Goal: Information Seeking & Learning: Learn about a topic

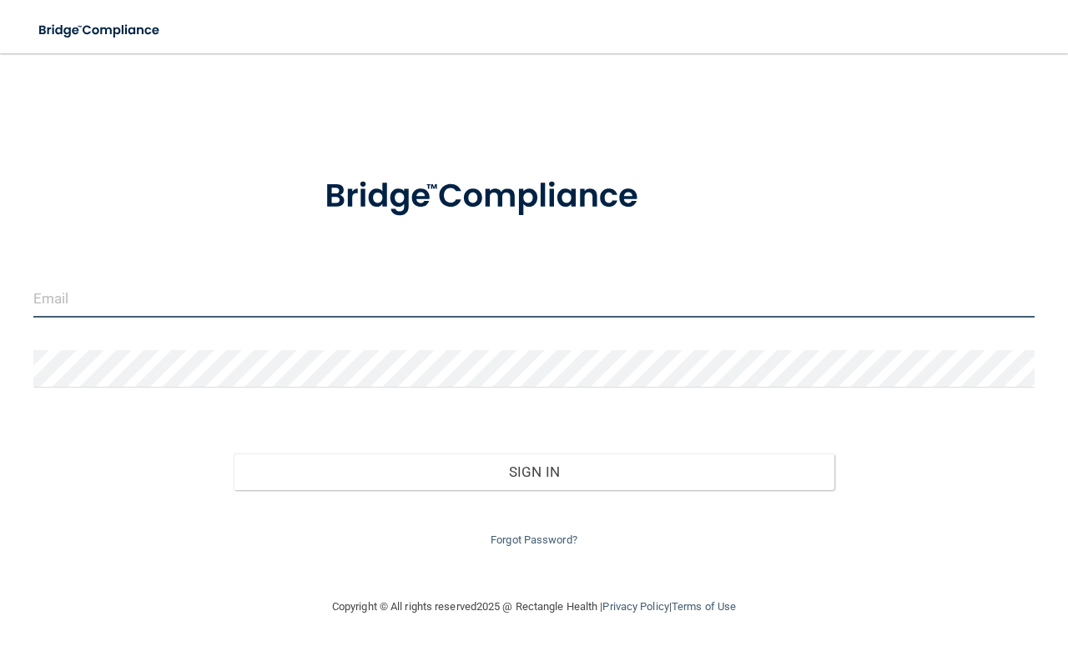
click at [82, 299] on input "email" at bounding box center [533, 299] width 1001 height 38
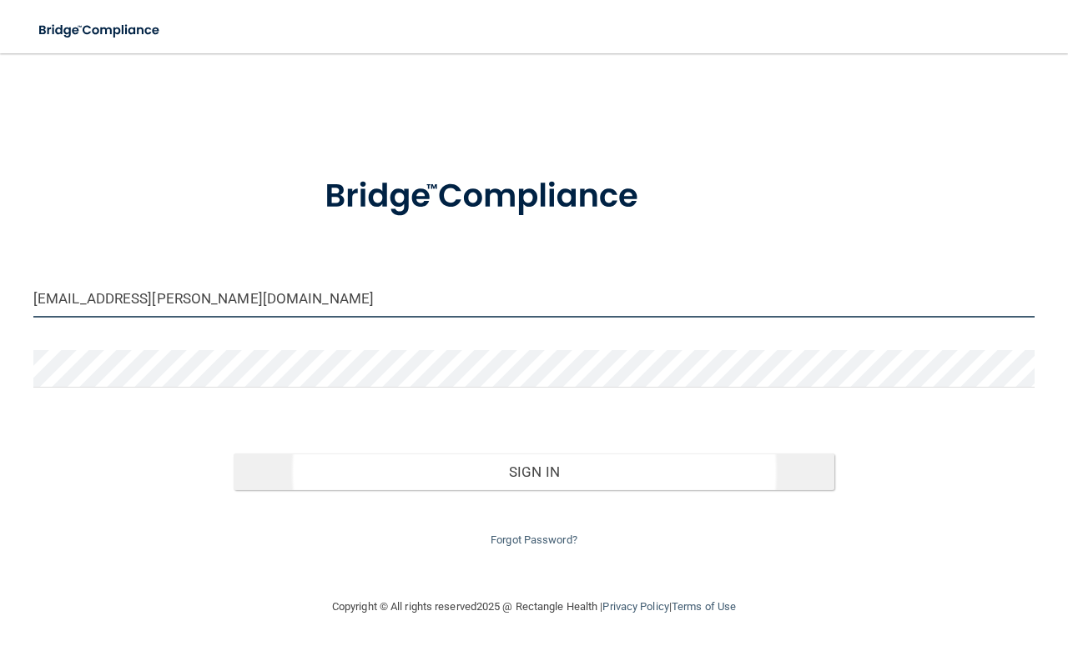
type input "[EMAIL_ADDRESS][PERSON_NAME][DOMAIN_NAME]"
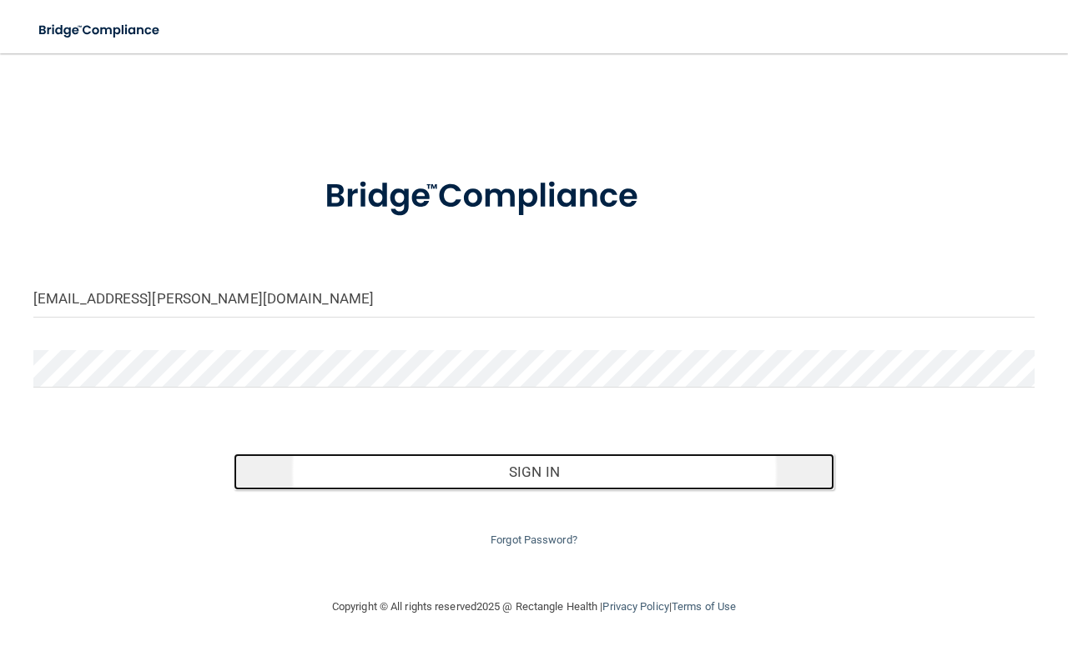
click at [528, 475] on button "Sign In" at bounding box center [534, 472] width 600 height 37
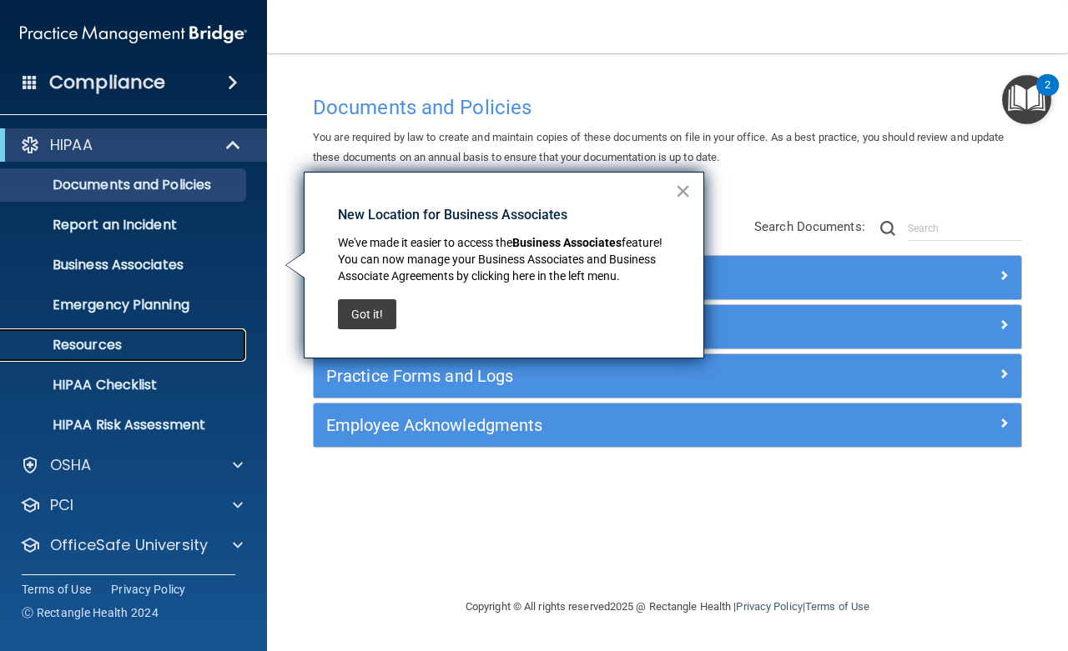
click at [97, 337] on p "Resources" at bounding box center [125, 345] width 228 height 17
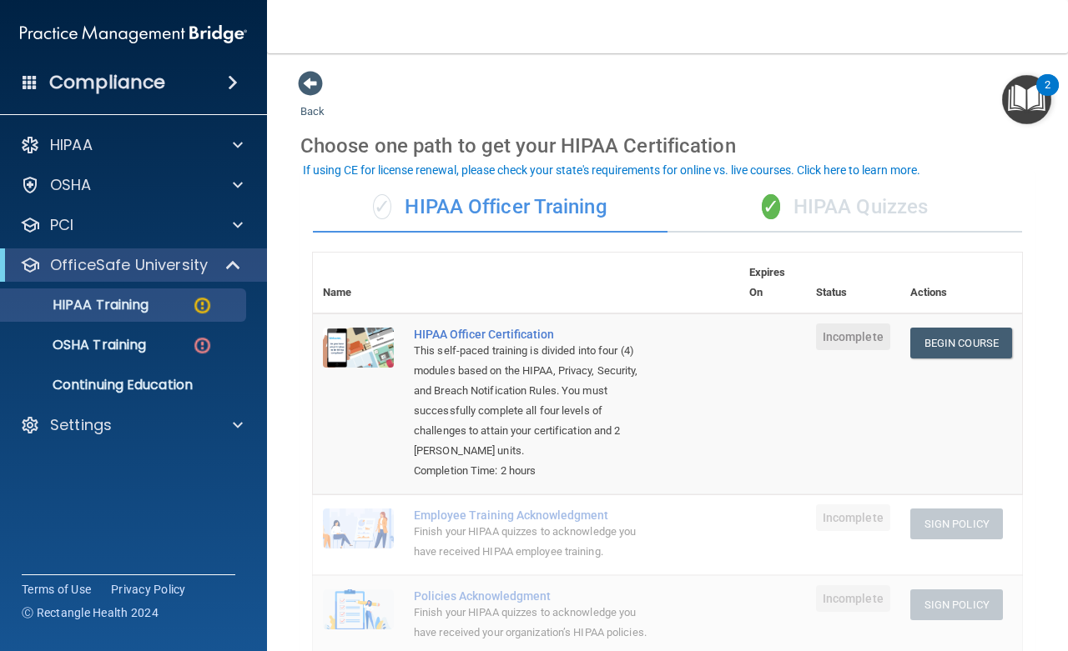
click at [843, 208] on div "✓ HIPAA Quizzes" at bounding box center [844, 208] width 354 height 50
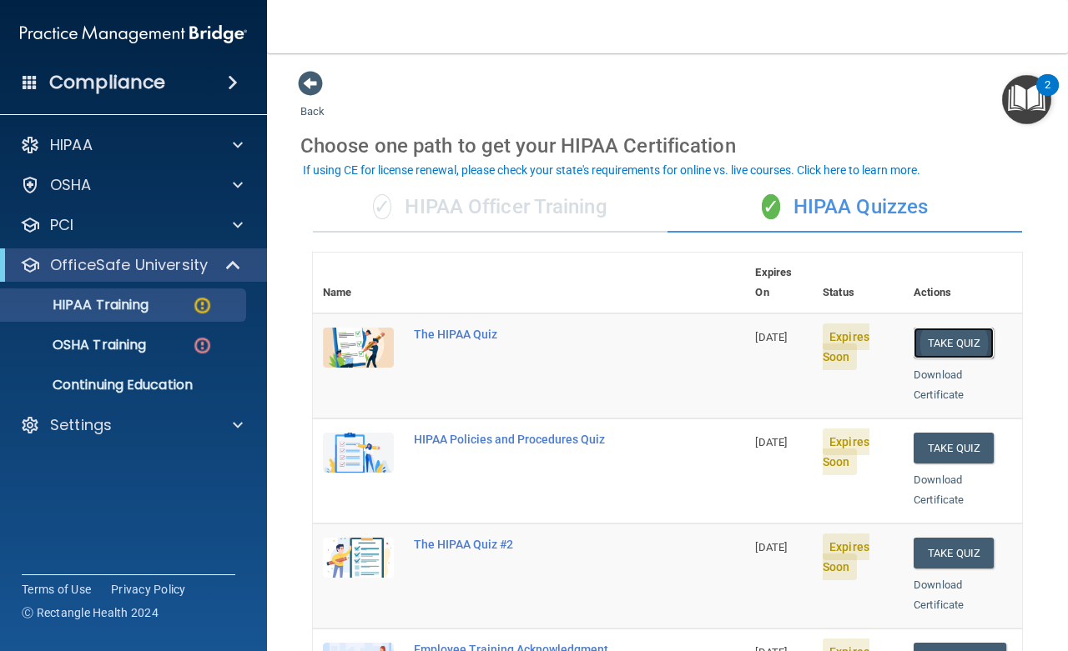
click at [934, 328] on button "Take Quiz" at bounding box center [953, 343] width 80 height 31
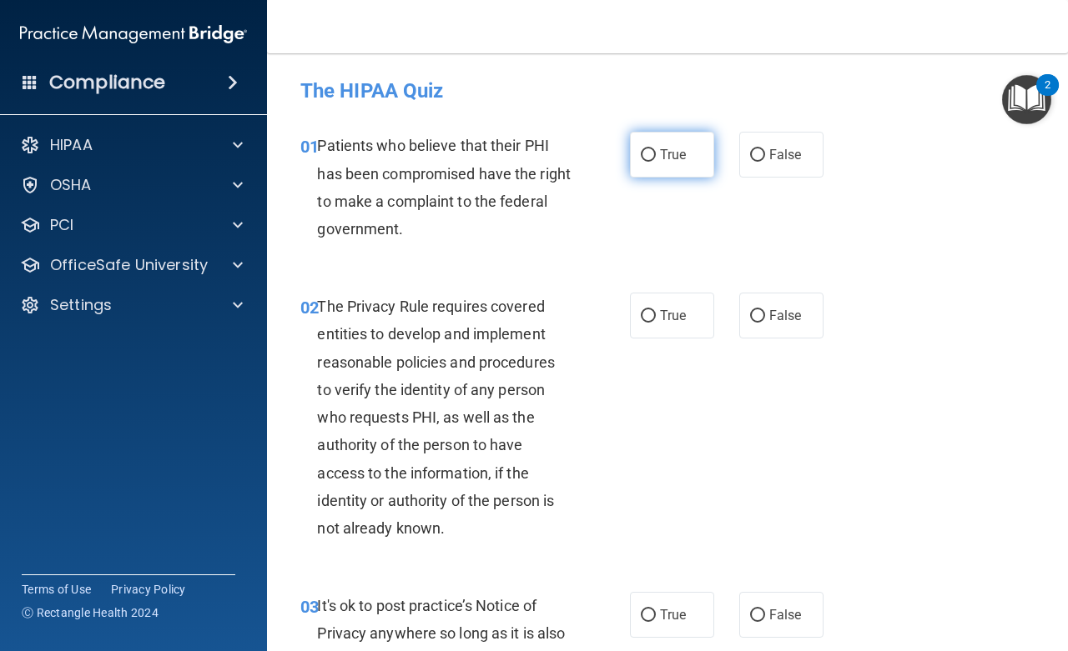
click at [641, 157] on input "True" at bounding box center [648, 155] width 15 height 13
radio input "true"
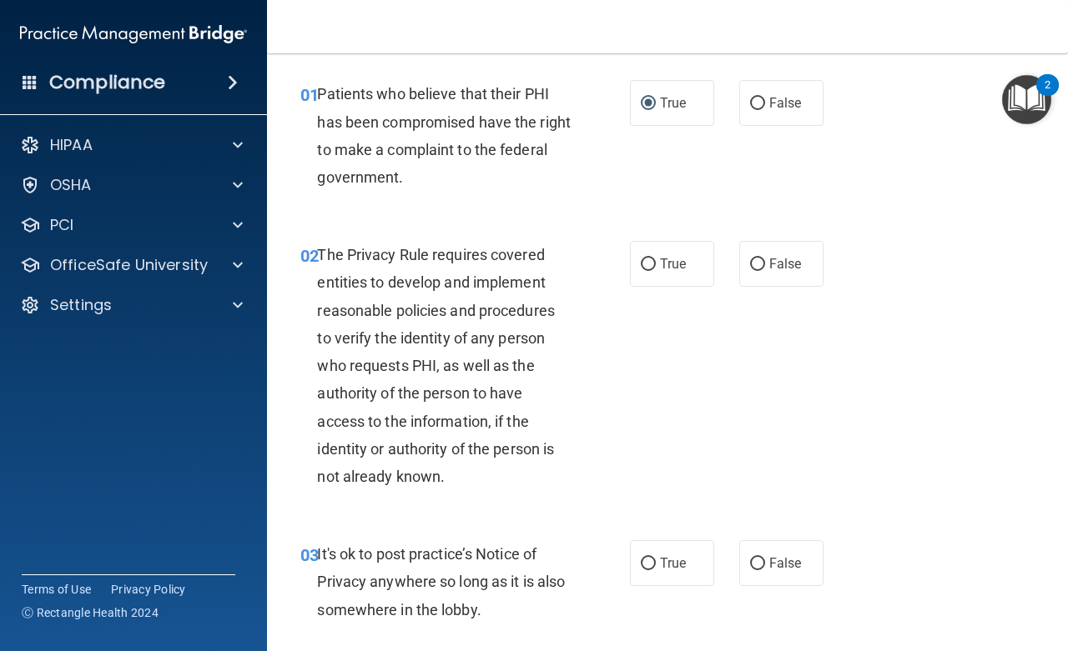
scroll to position [75, 0]
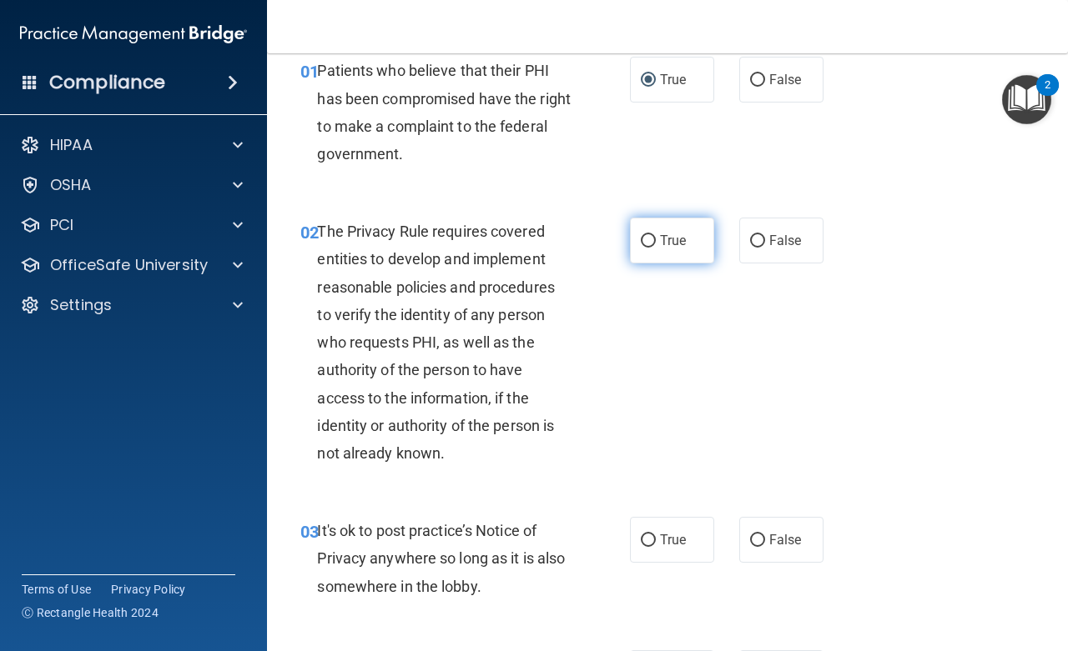
click at [645, 239] on input "True" at bounding box center [648, 241] width 15 height 13
radio input "true"
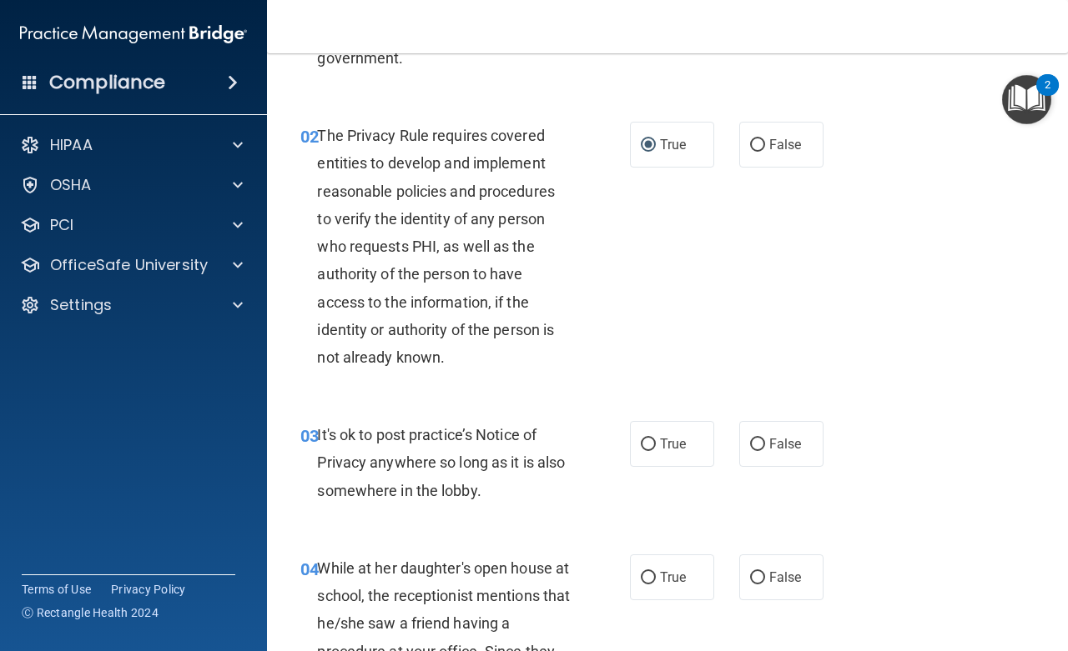
scroll to position [375, 0]
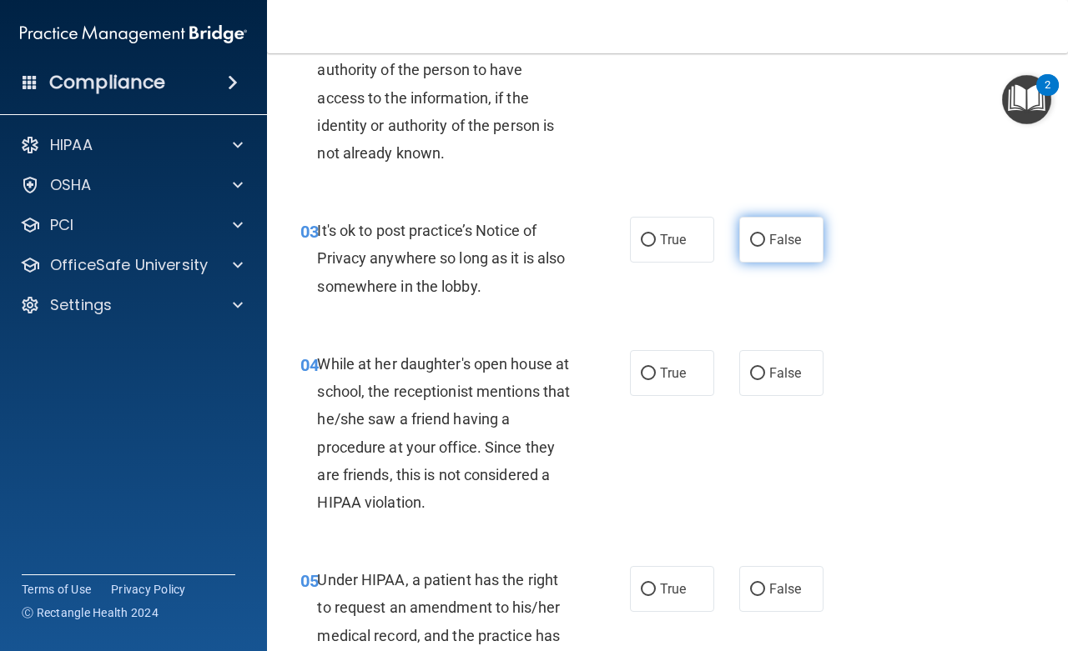
click at [750, 239] on input "False" at bounding box center [757, 240] width 15 height 13
radio input "true"
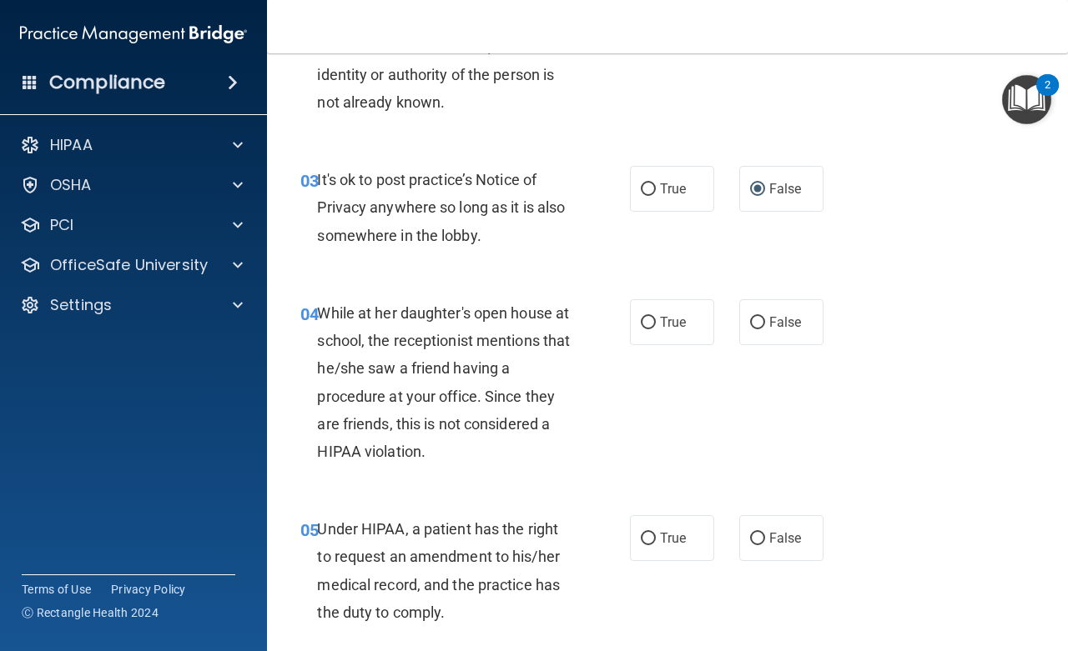
scroll to position [450, 0]
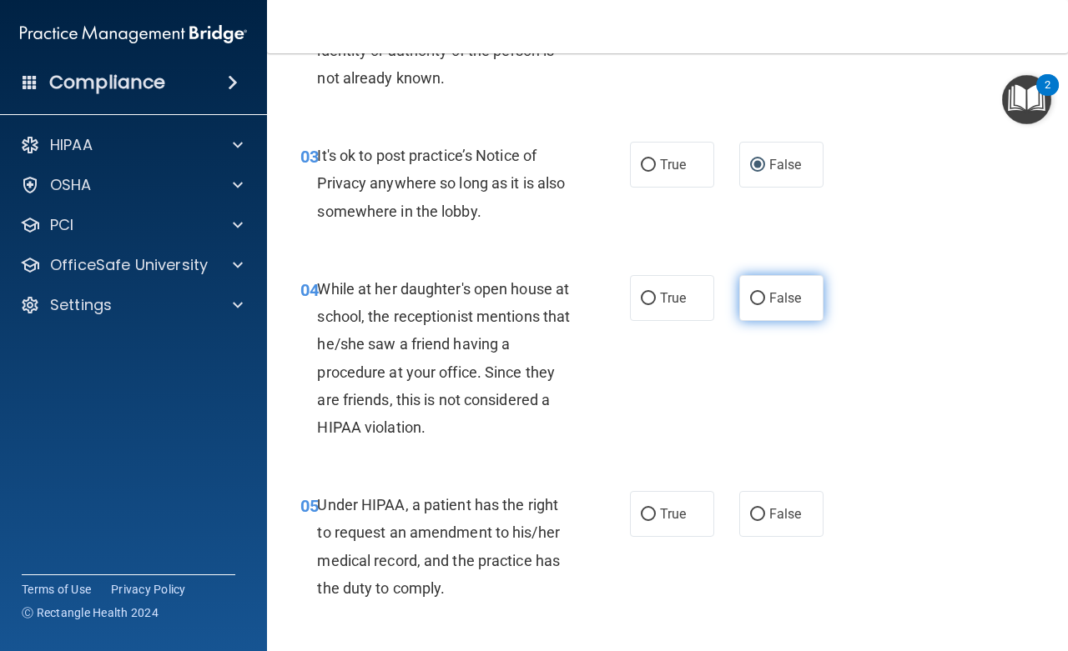
click at [751, 294] on input "False" at bounding box center [757, 299] width 15 height 13
radio input "true"
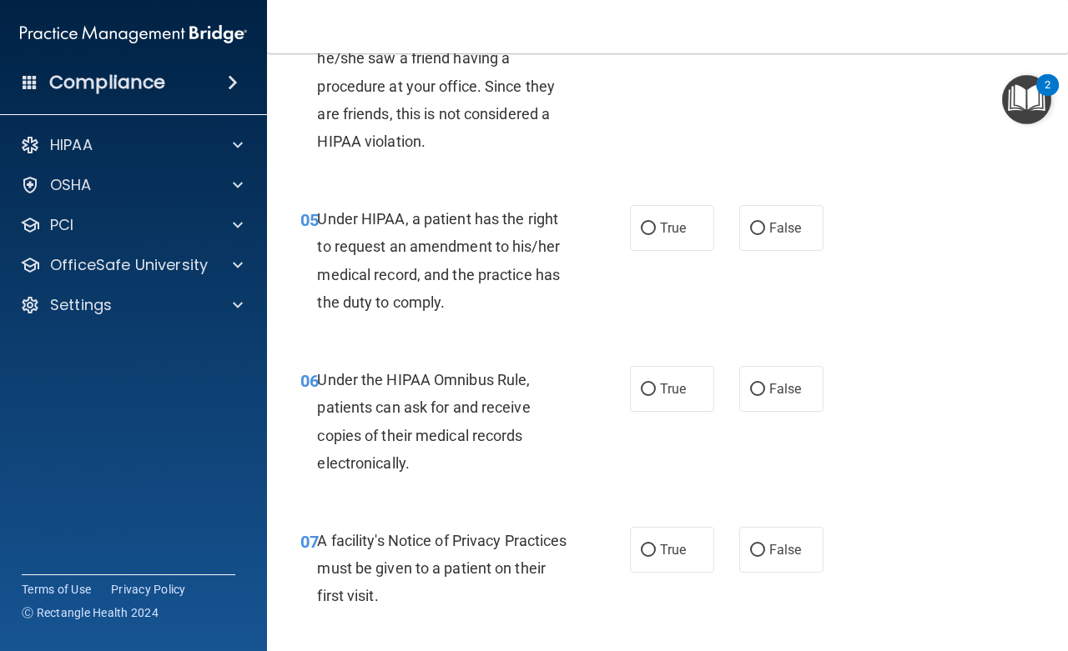
scroll to position [751, 0]
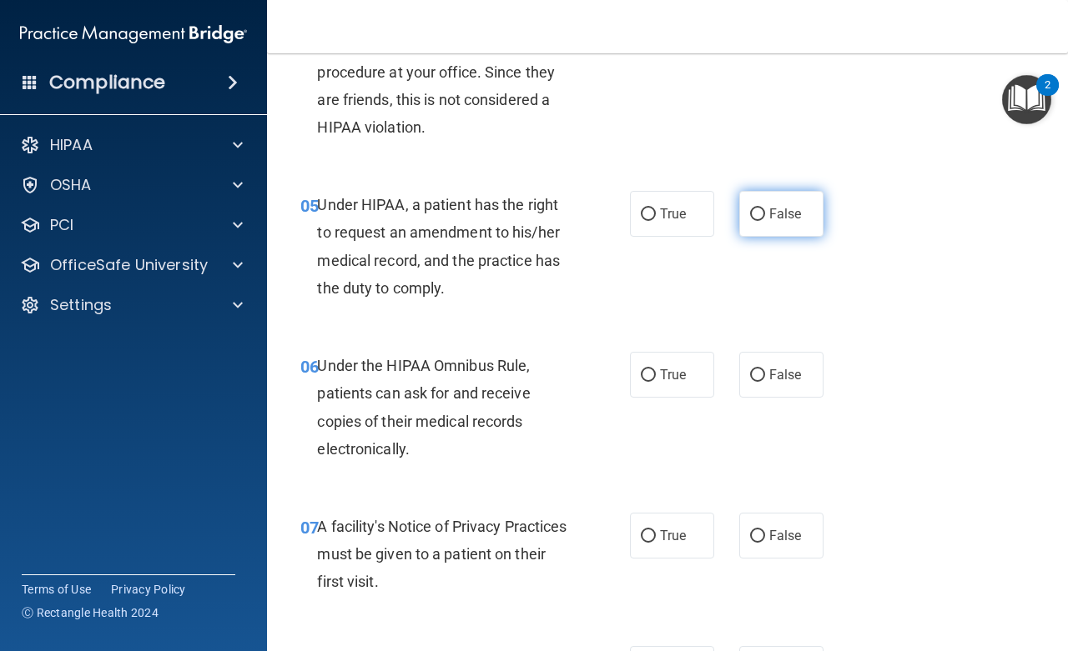
click at [750, 215] on input "False" at bounding box center [757, 214] width 15 height 13
radio input "true"
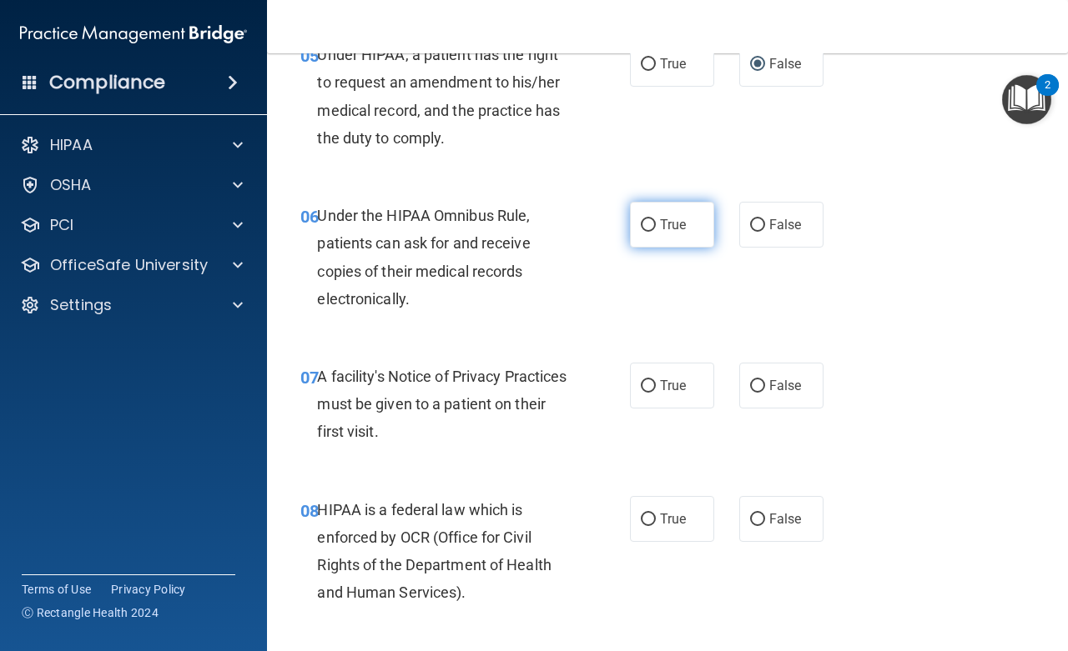
click at [645, 224] on input "True" at bounding box center [648, 225] width 15 height 13
radio input "true"
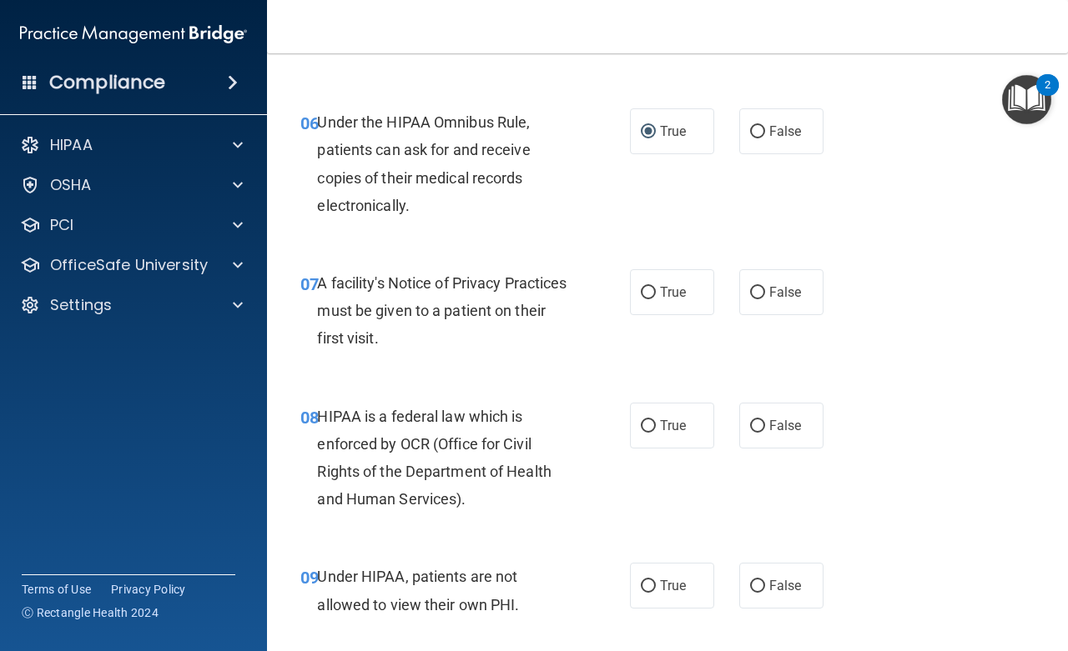
scroll to position [1051, 0]
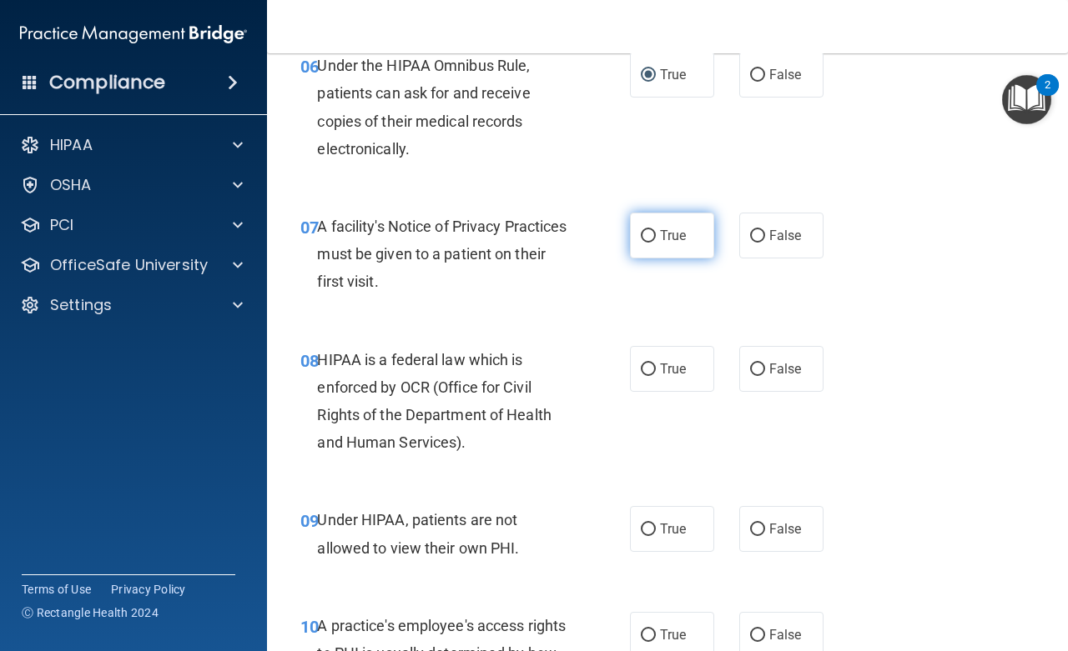
click at [647, 235] on input "True" at bounding box center [648, 236] width 15 height 13
radio input "true"
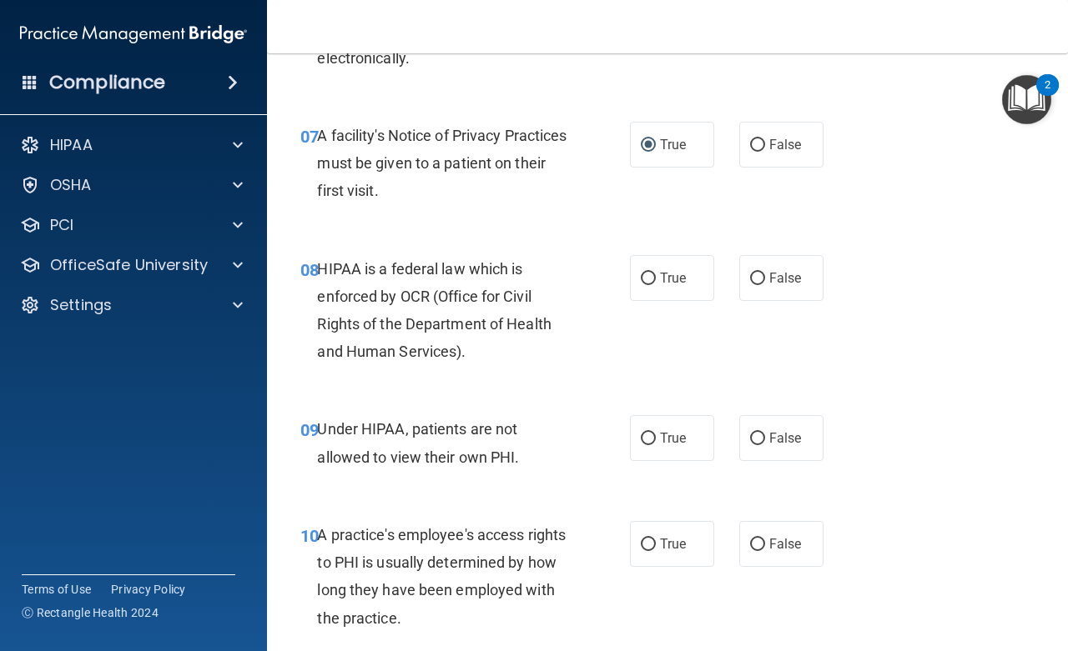
scroll to position [1201, 0]
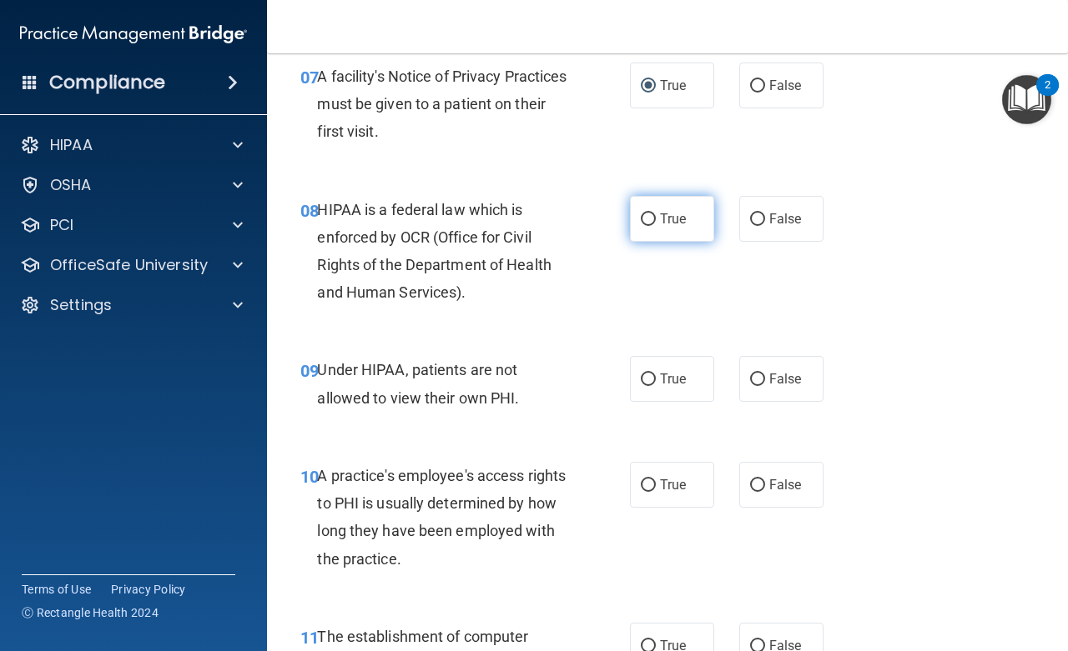
click at [641, 218] on input "True" at bounding box center [648, 220] width 15 height 13
radio input "true"
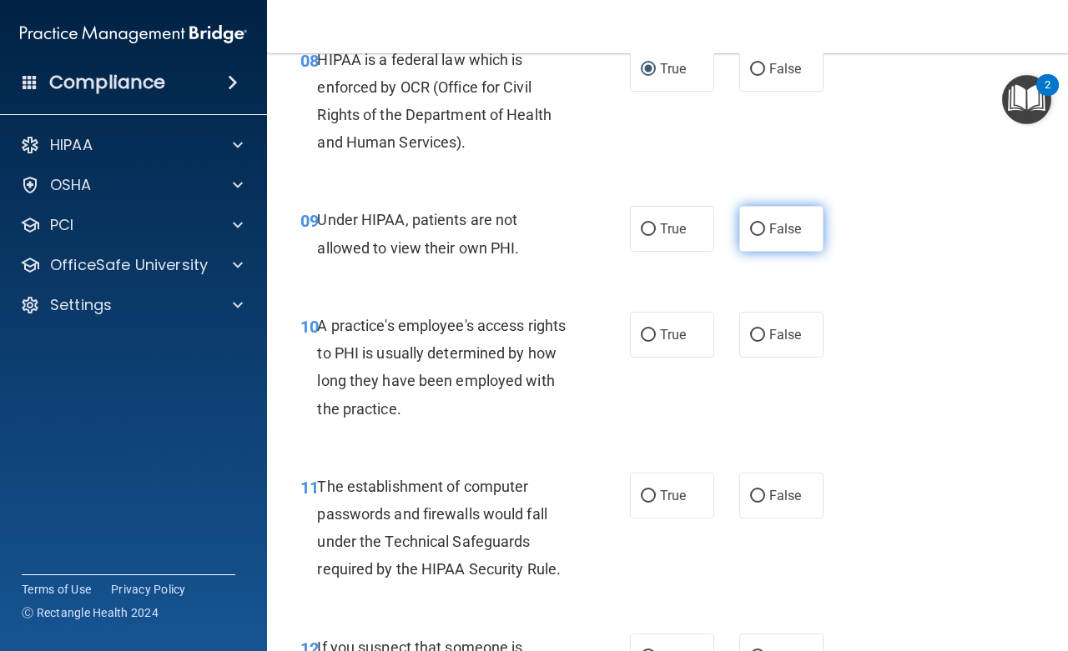
click at [750, 229] on input "False" at bounding box center [757, 230] width 15 height 13
radio input "true"
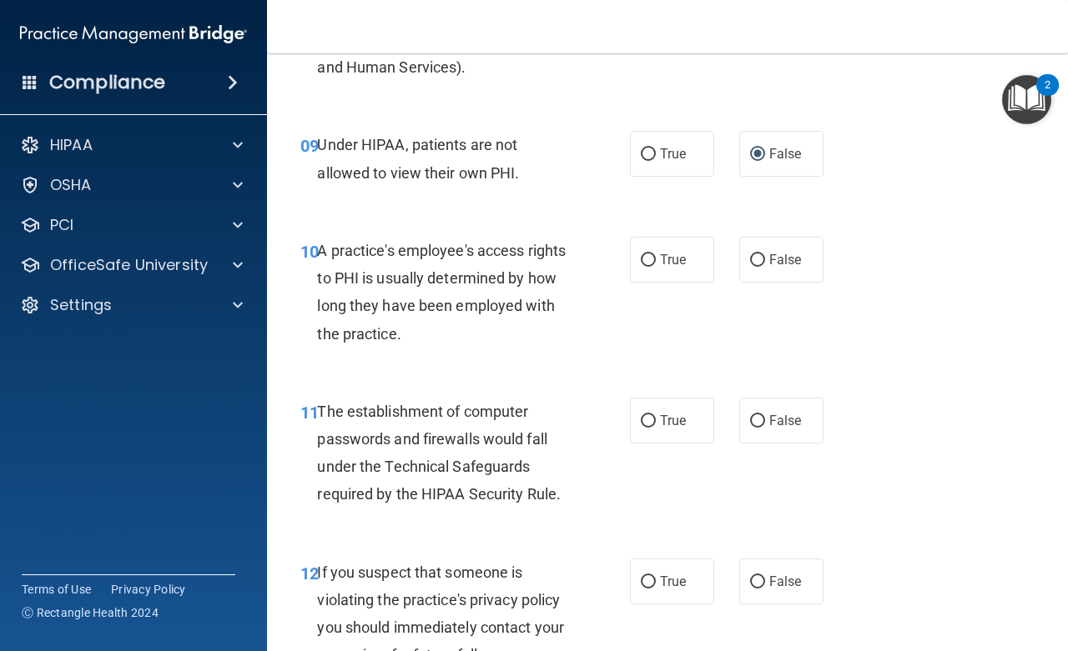
scroll to position [1501, 0]
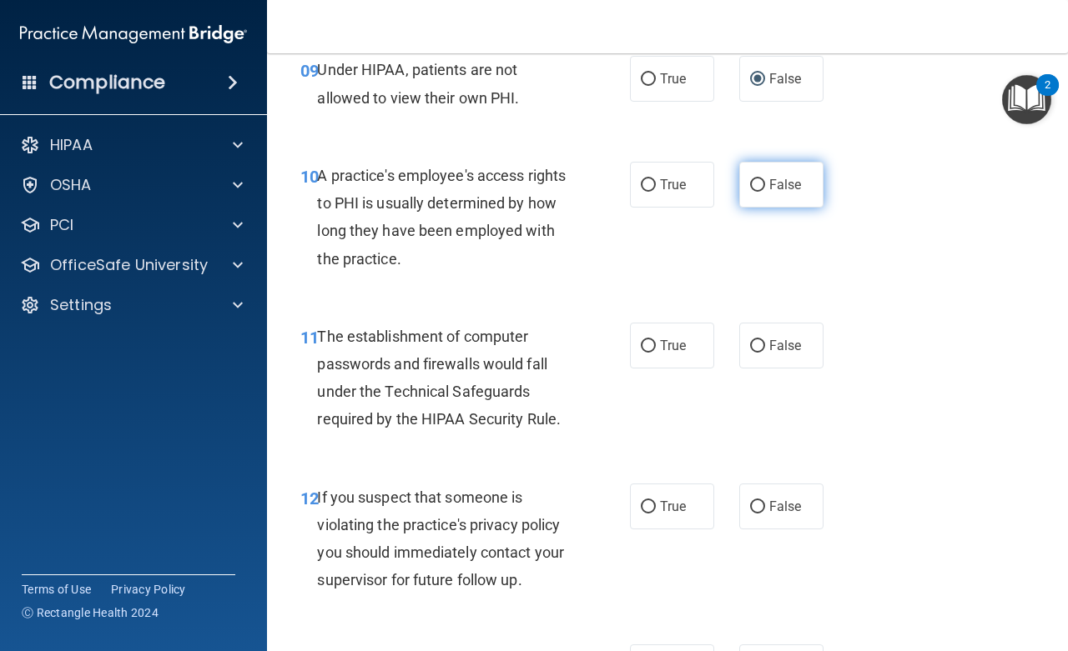
click at [750, 183] on input "False" at bounding box center [757, 185] width 15 height 13
radio input "true"
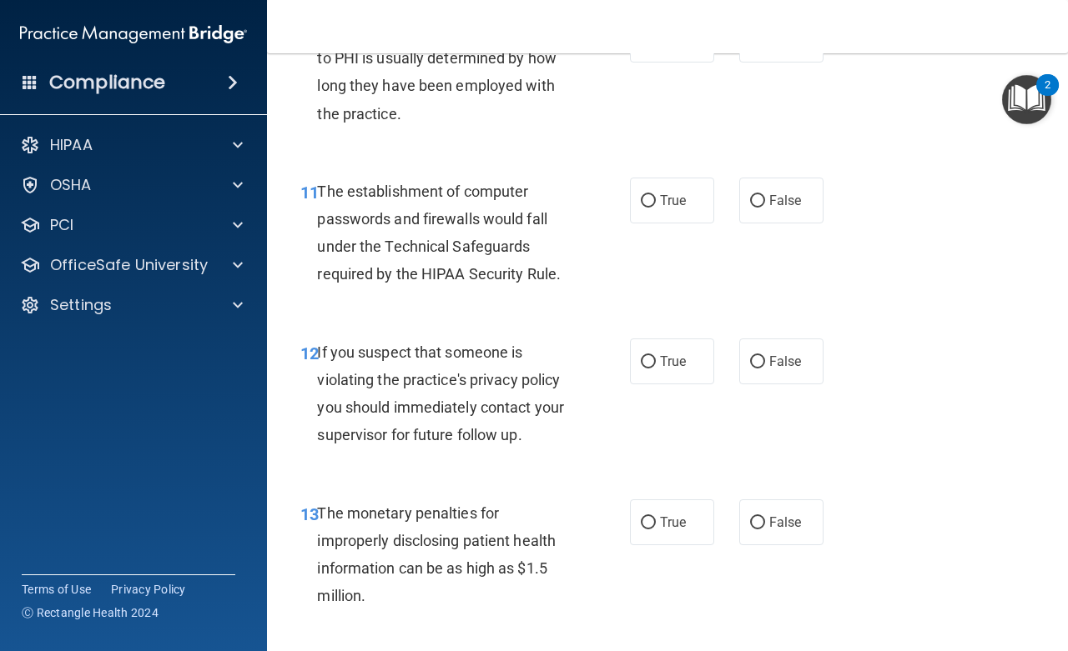
scroll to position [1651, 0]
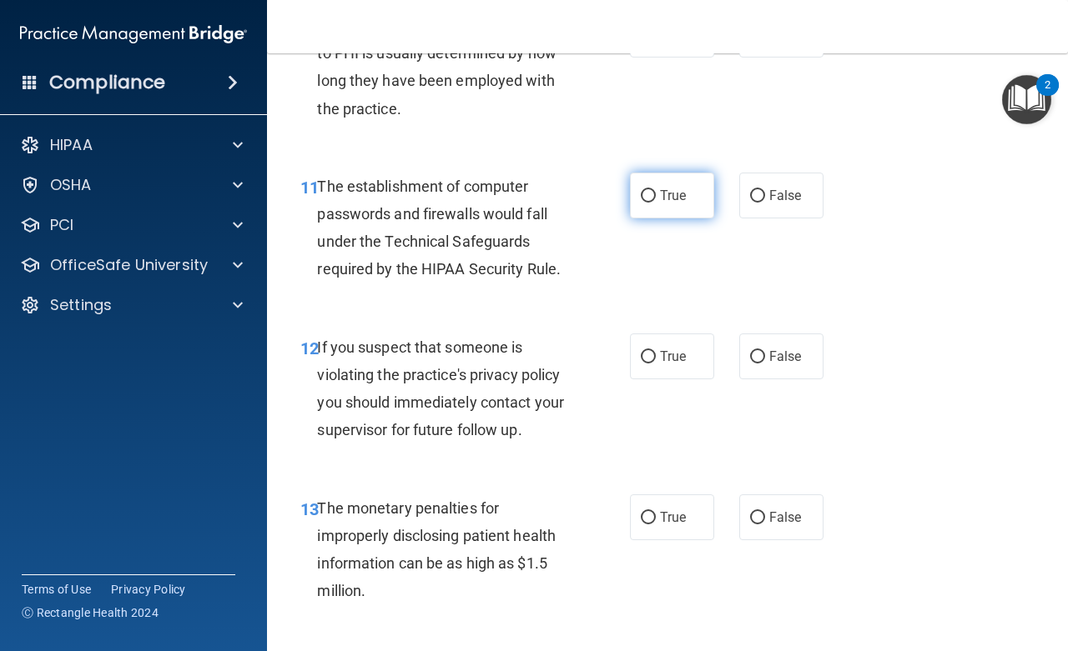
click at [643, 195] on input "True" at bounding box center [648, 196] width 15 height 13
radio input "true"
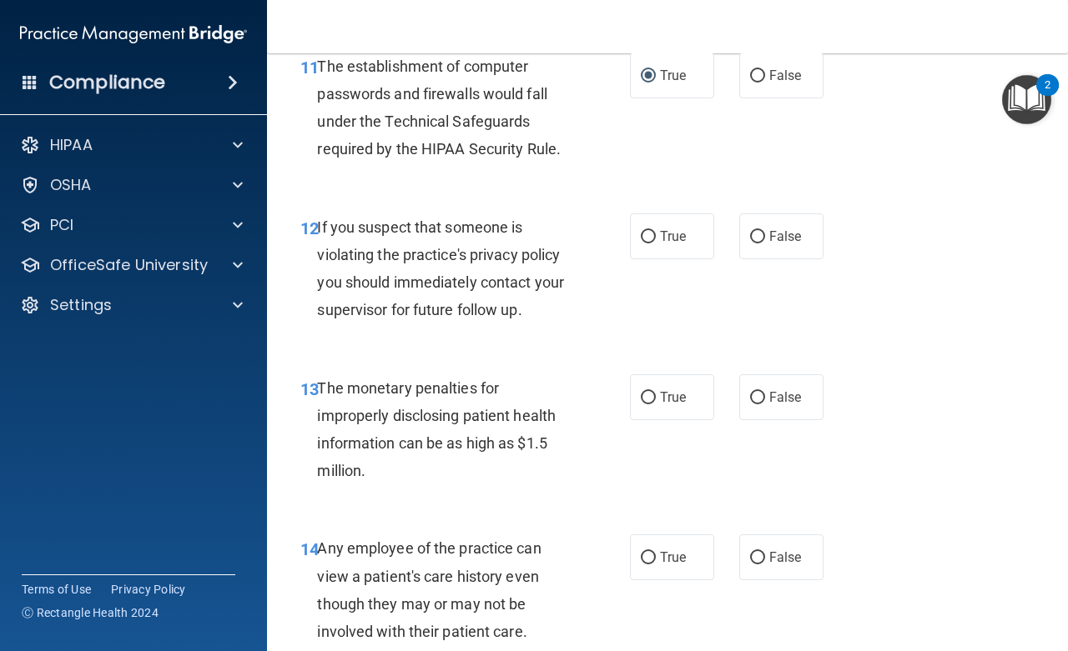
scroll to position [1801, 0]
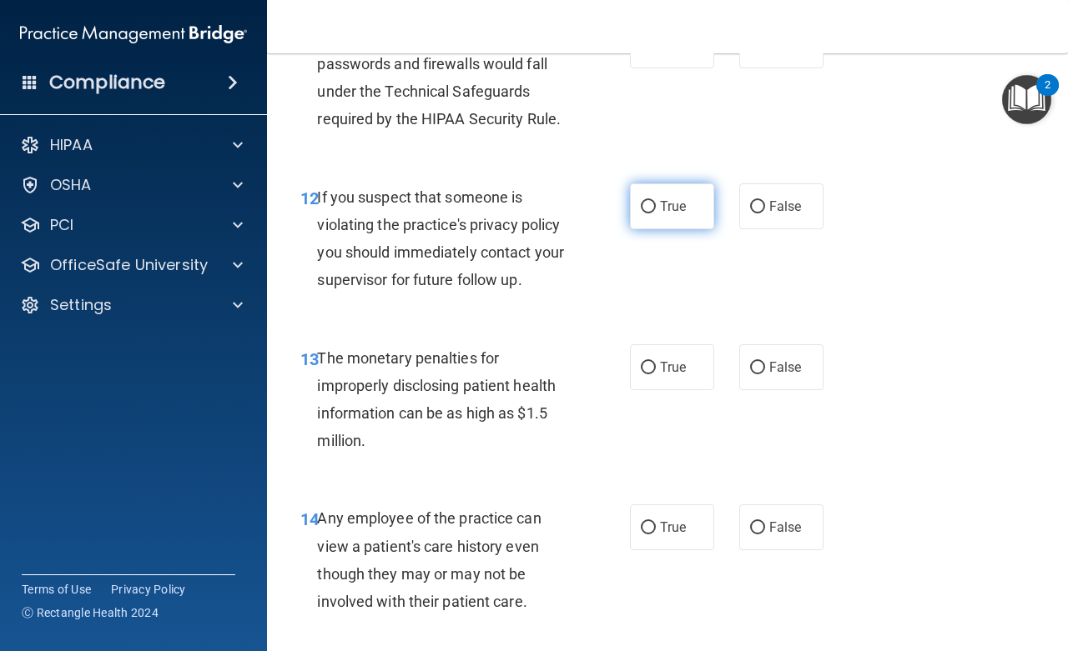
click at [641, 207] on input "True" at bounding box center [648, 207] width 15 height 13
radio input "true"
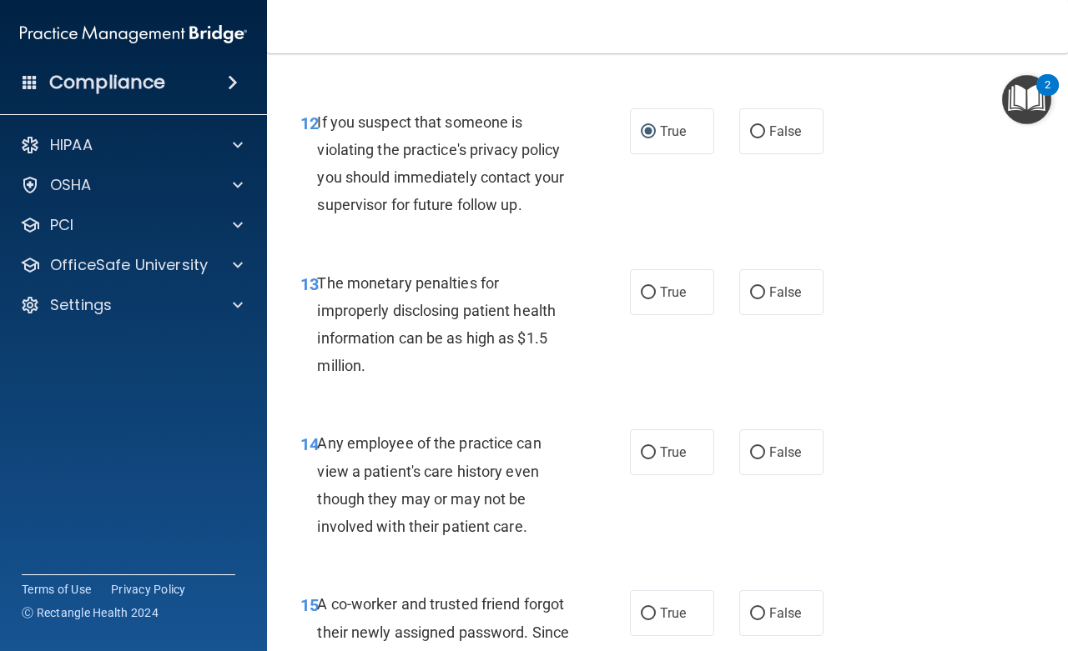
scroll to position [1952, 0]
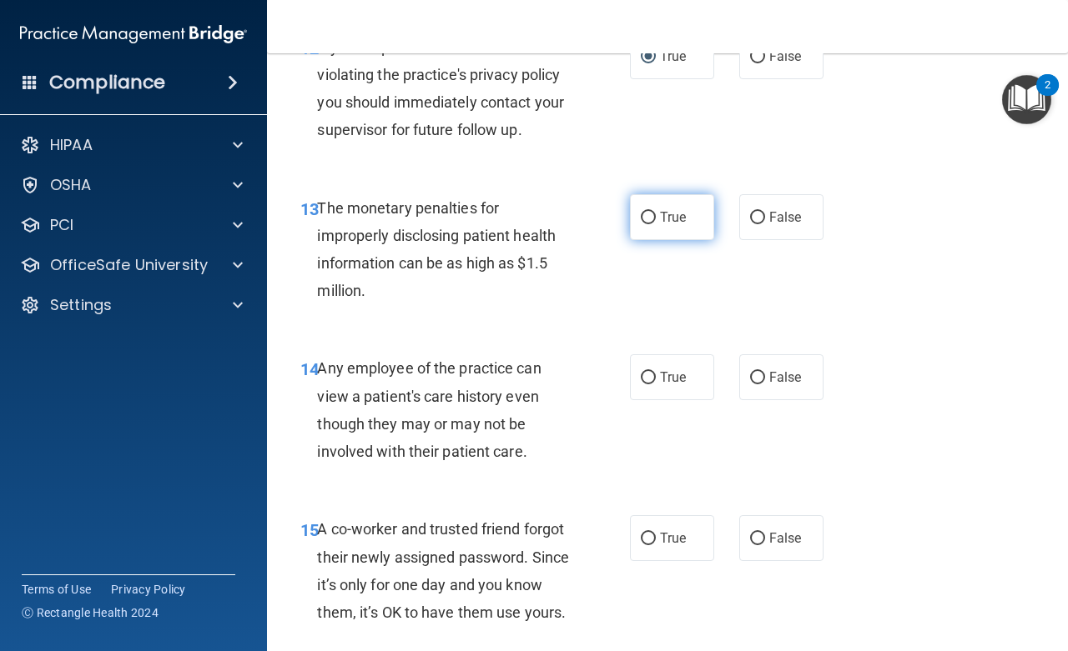
click at [641, 217] on input "True" at bounding box center [648, 218] width 15 height 13
radio input "true"
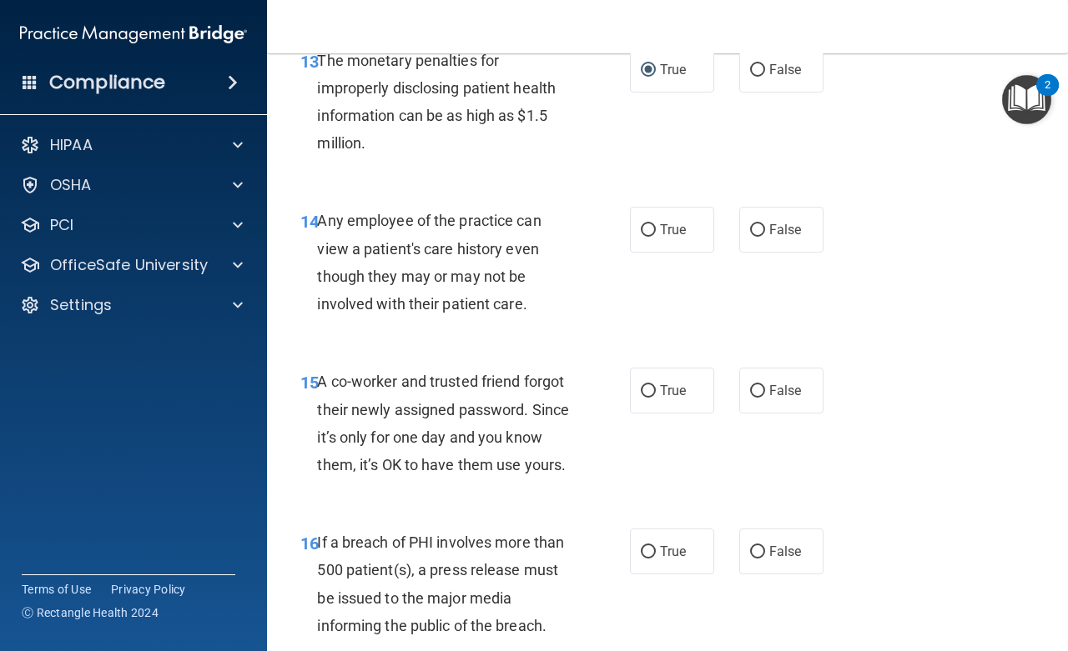
scroll to position [2102, 0]
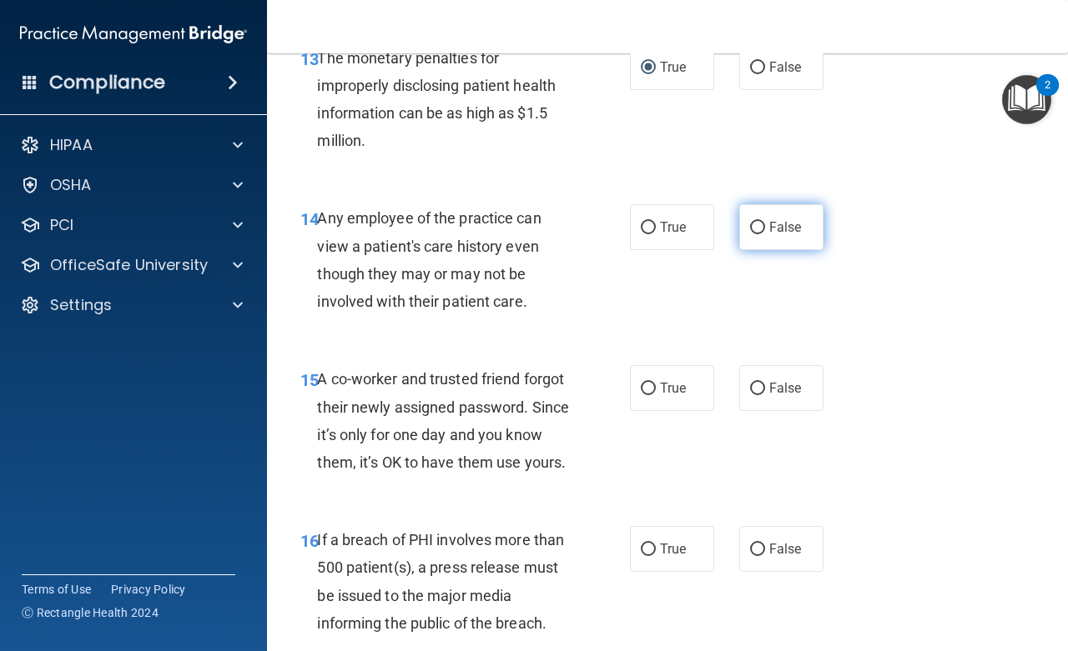
click at [750, 229] on input "False" at bounding box center [757, 228] width 15 height 13
radio input "true"
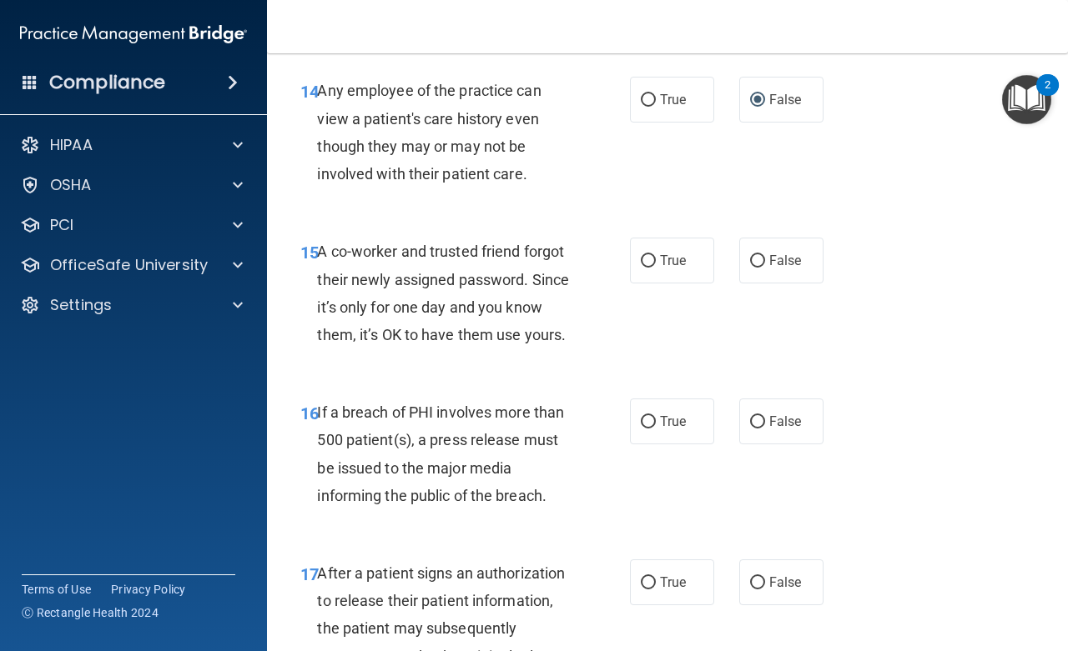
scroll to position [2252, 0]
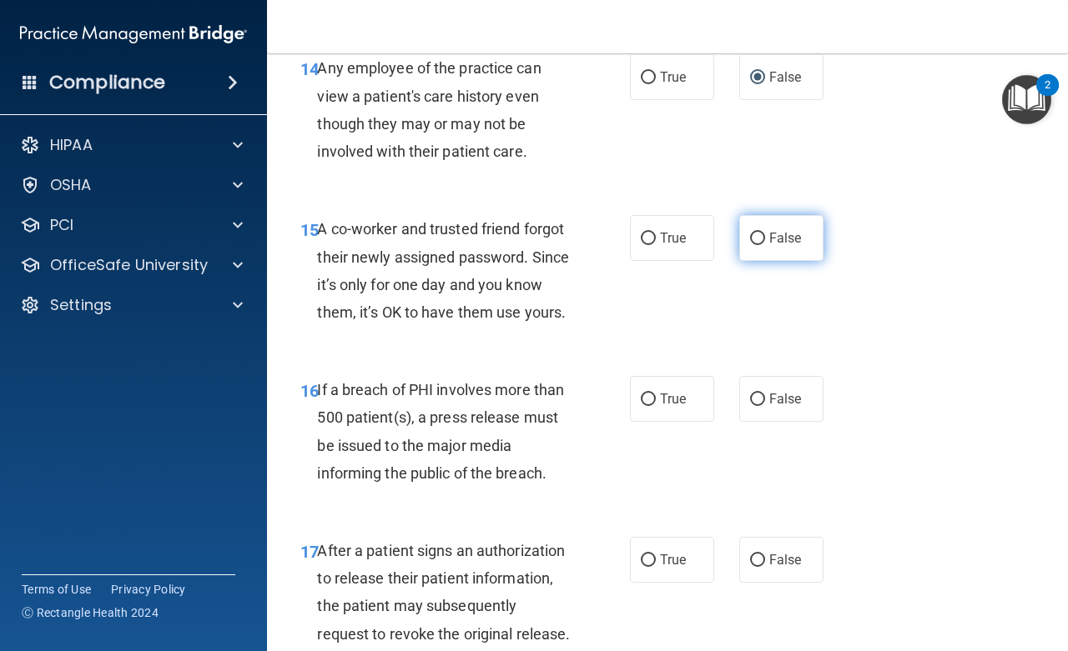
click at [750, 236] on input "False" at bounding box center [757, 239] width 15 height 13
radio input "true"
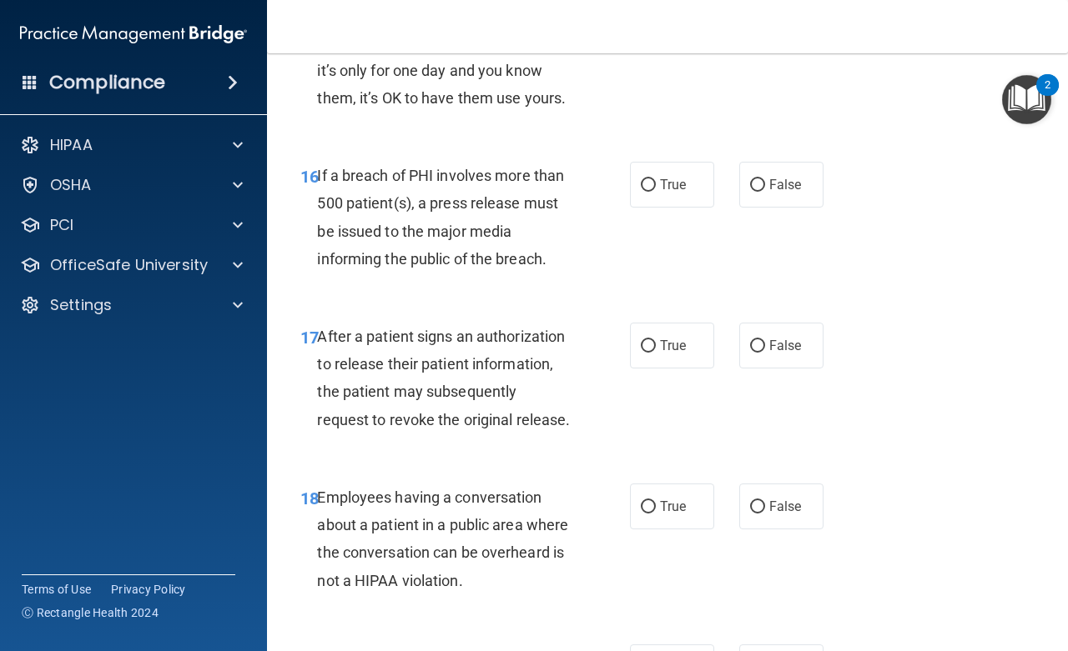
scroll to position [2477, 0]
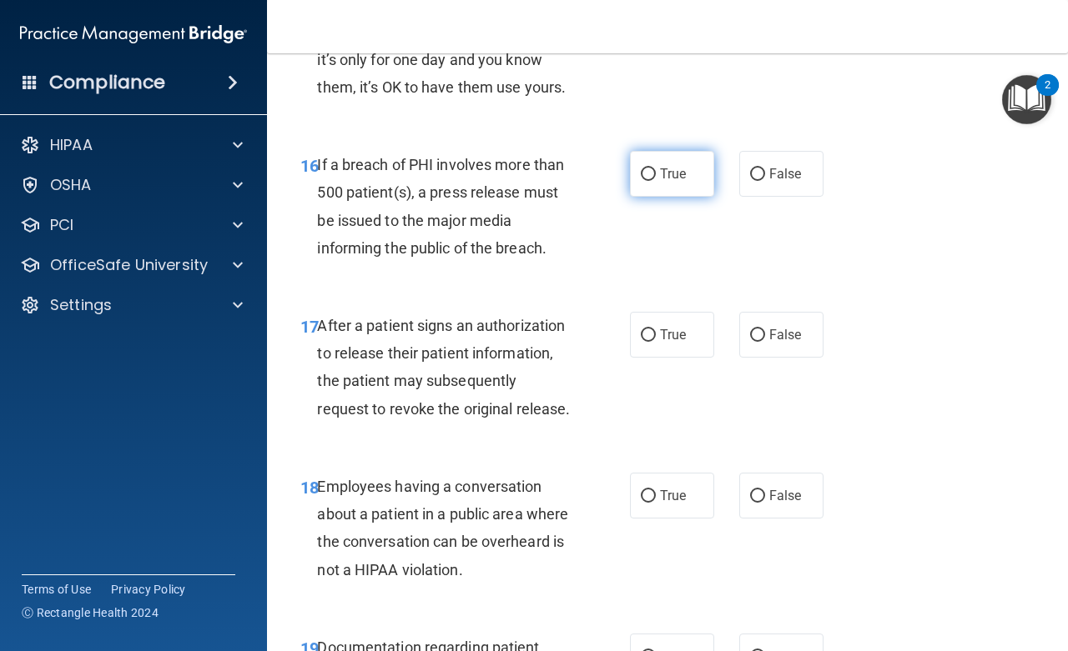
click at [642, 181] on input "True" at bounding box center [648, 174] width 15 height 13
radio input "true"
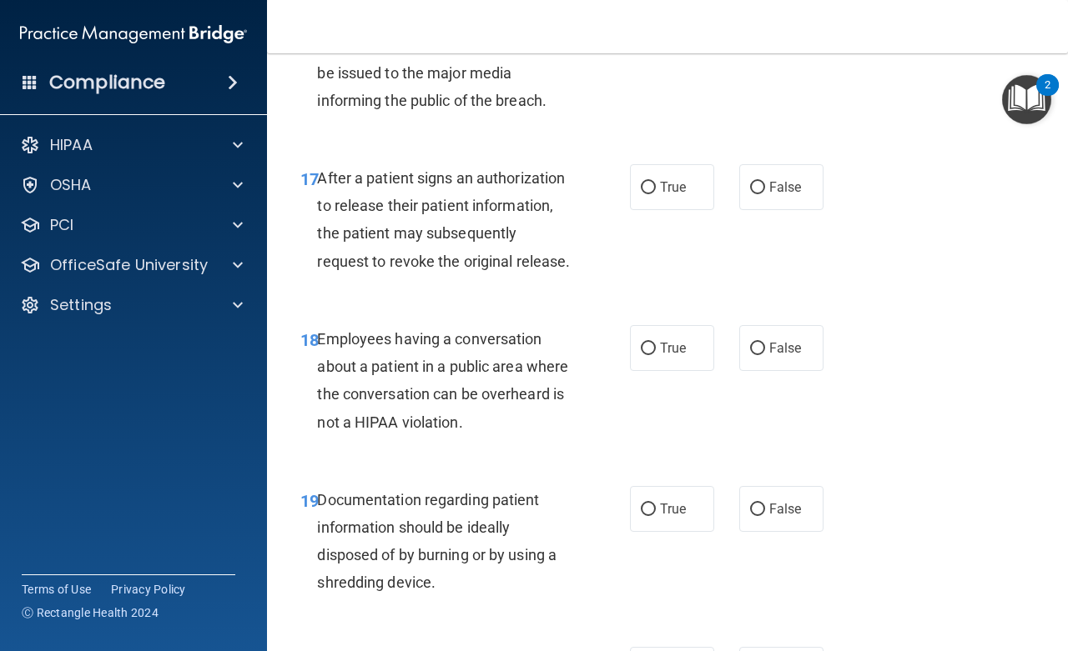
scroll to position [2627, 0]
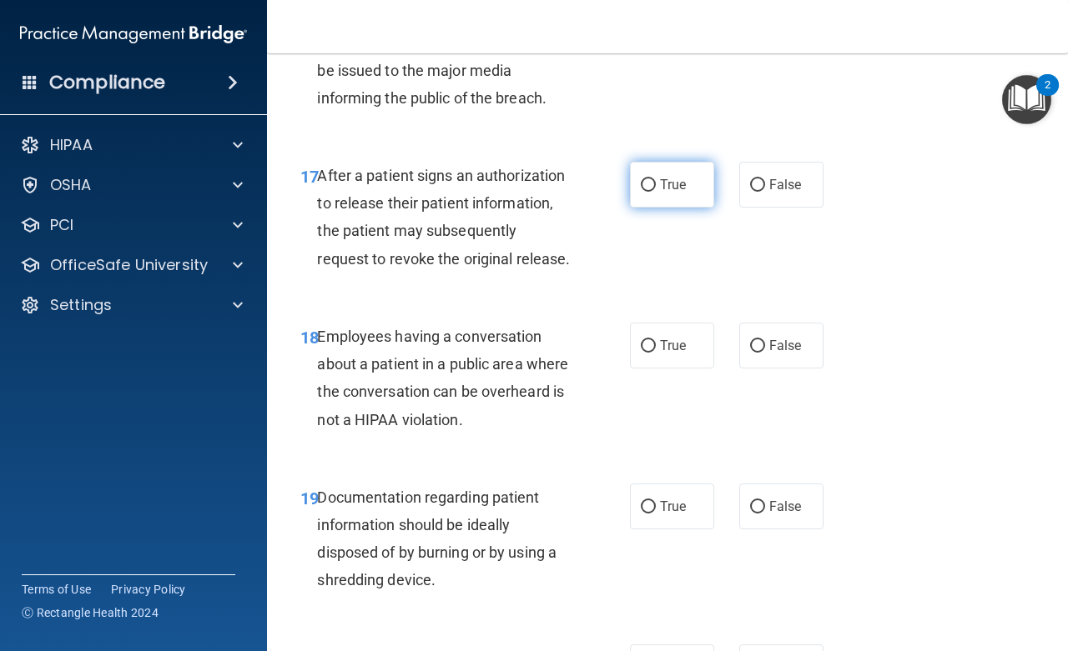
click at [644, 192] on input "True" at bounding box center [648, 185] width 15 height 13
radio input "true"
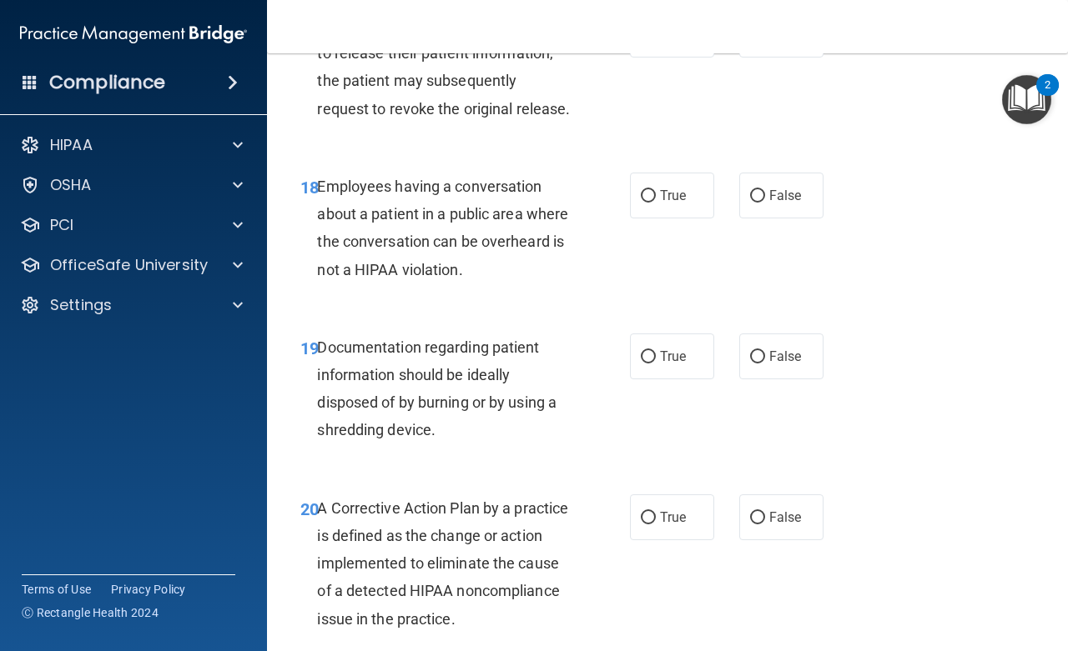
scroll to position [2852, 0]
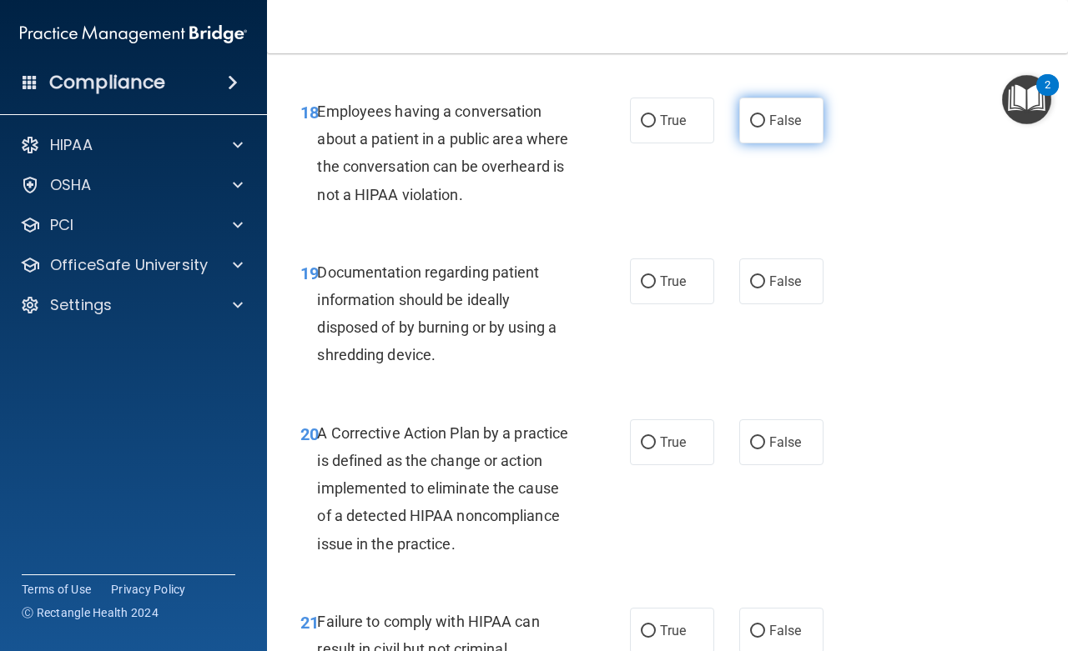
click at [750, 128] on input "False" at bounding box center [757, 121] width 15 height 13
radio input "true"
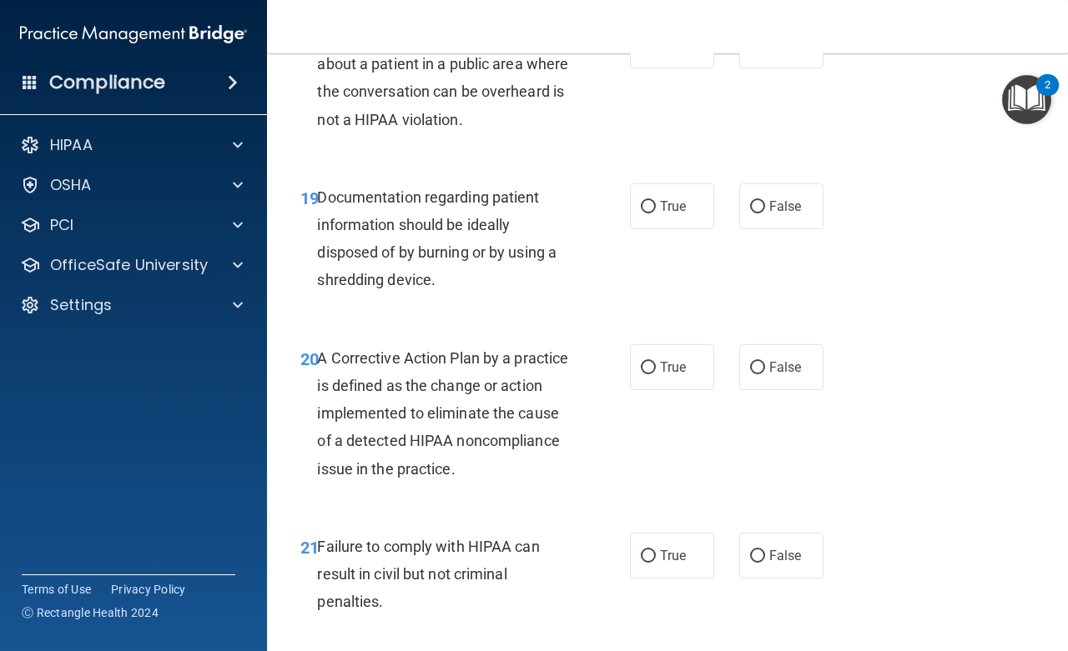
scroll to position [3002, 0]
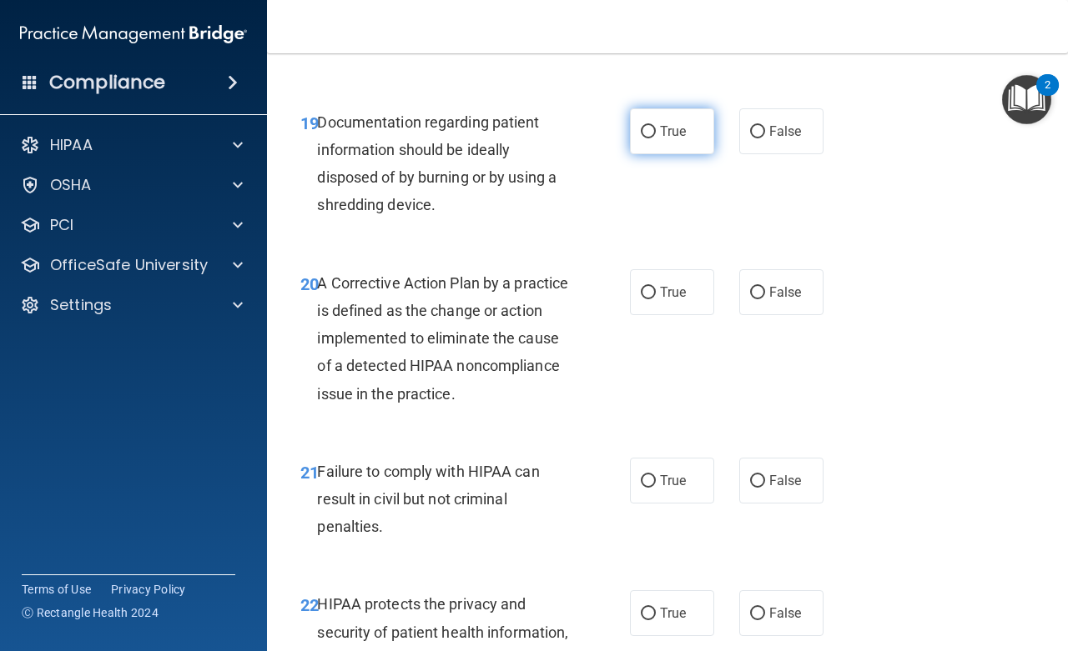
click at [641, 138] on input "True" at bounding box center [648, 132] width 15 height 13
radio input "true"
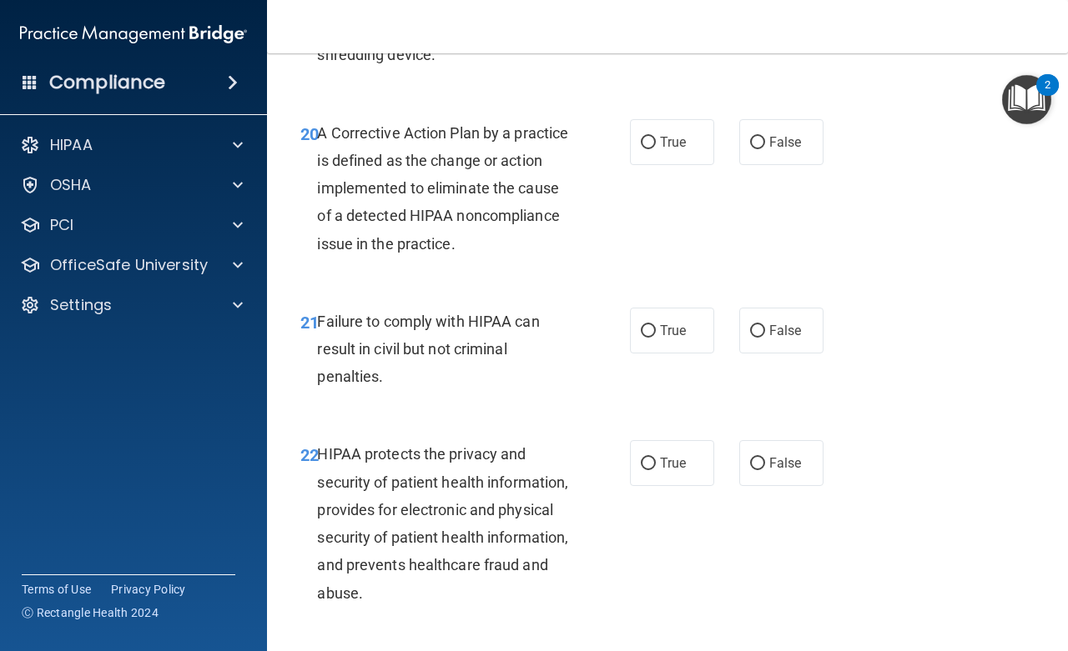
scroll to position [3228, 0]
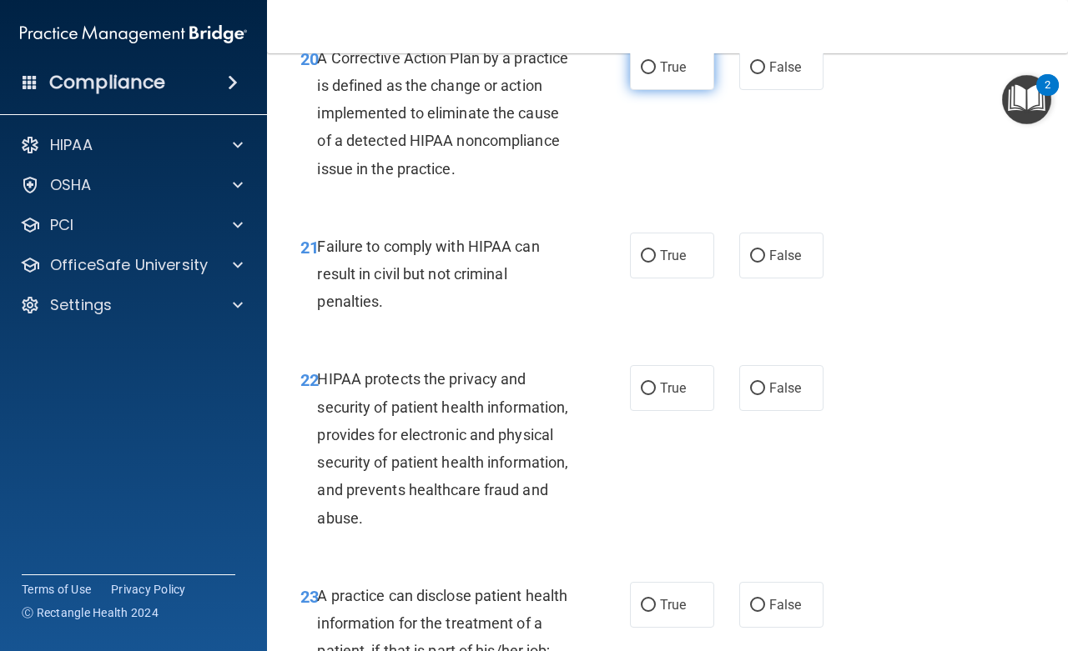
click at [643, 74] on input "True" at bounding box center [648, 68] width 15 height 13
radio input "true"
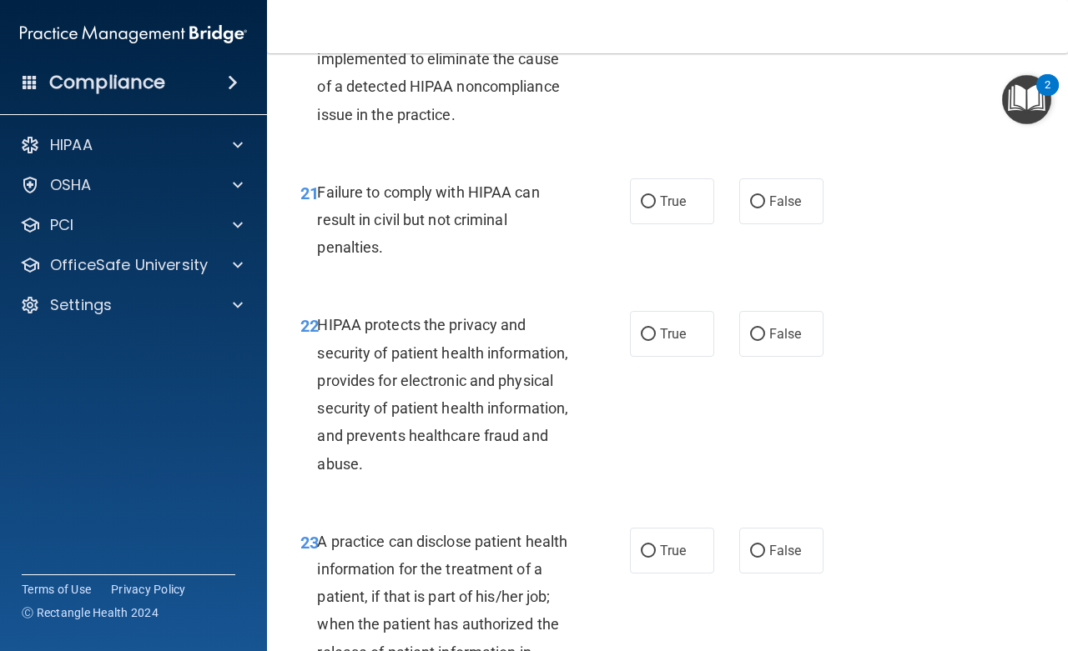
scroll to position [3303, 0]
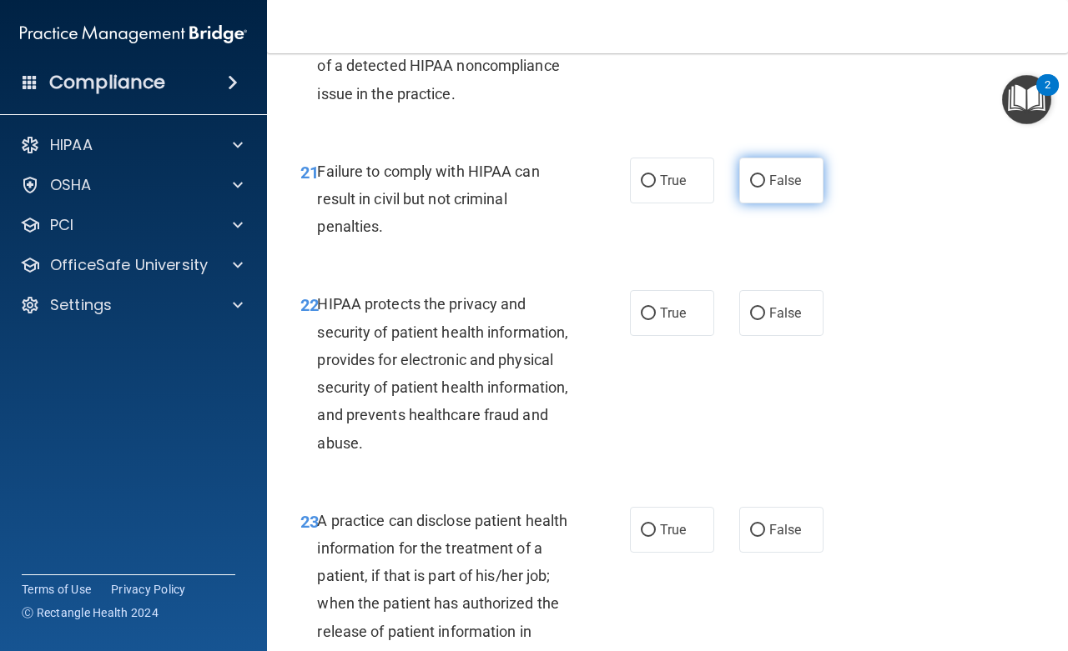
click at [750, 188] on input "False" at bounding box center [757, 181] width 15 height 13
radio input "true"
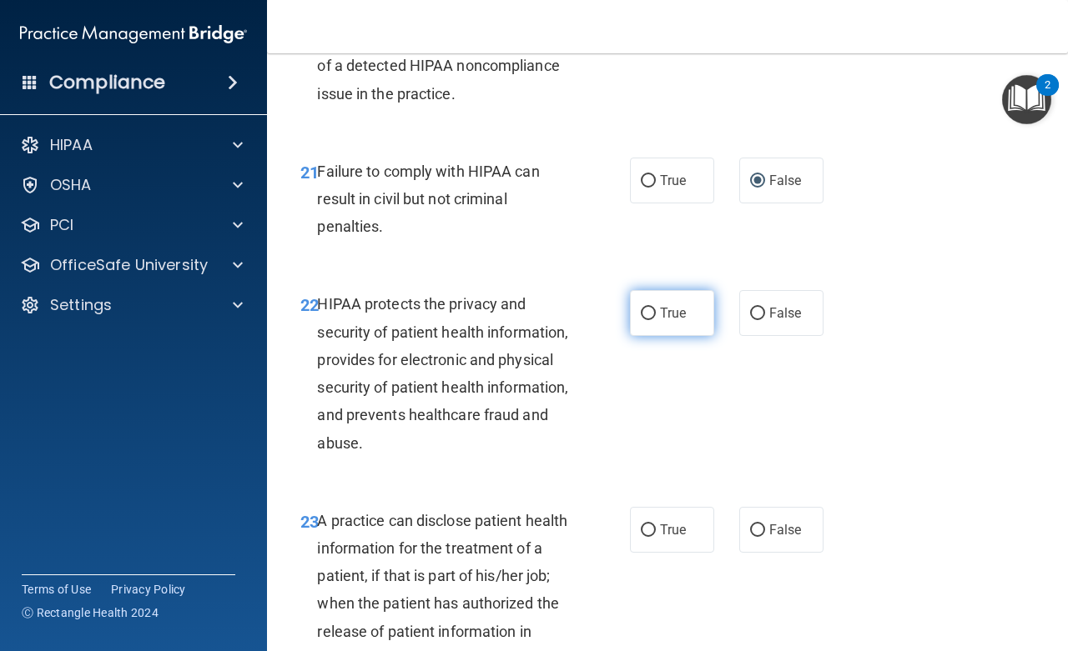
click at [641, 320] on input "True" at bounding box center [648, 314] width 15 height 13
radio input "true"
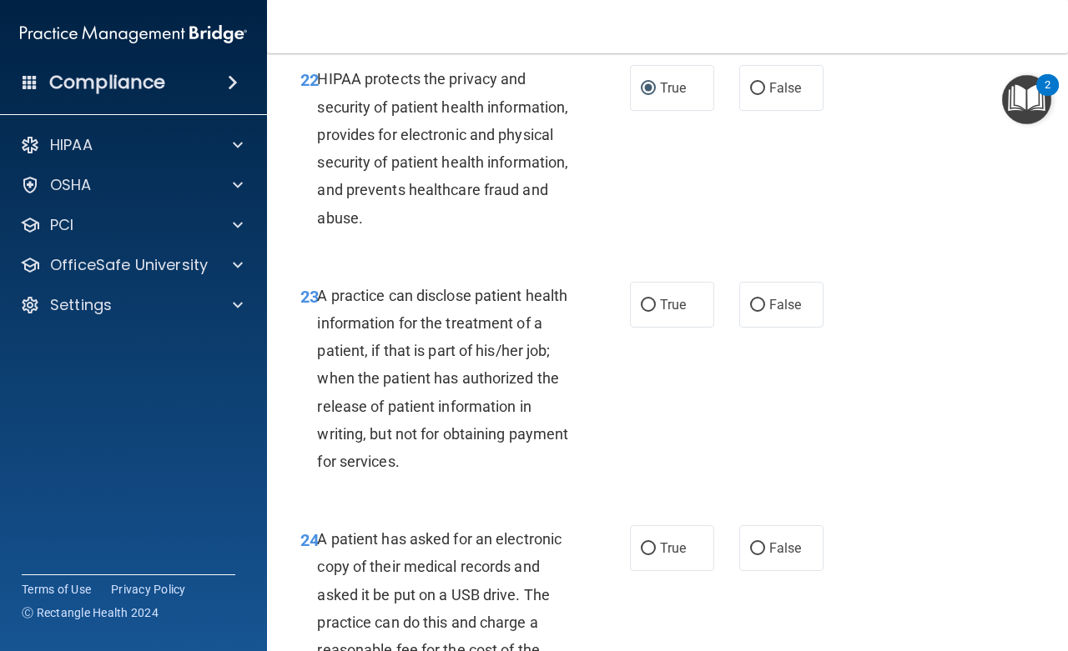
scroll to position [3603, 0]
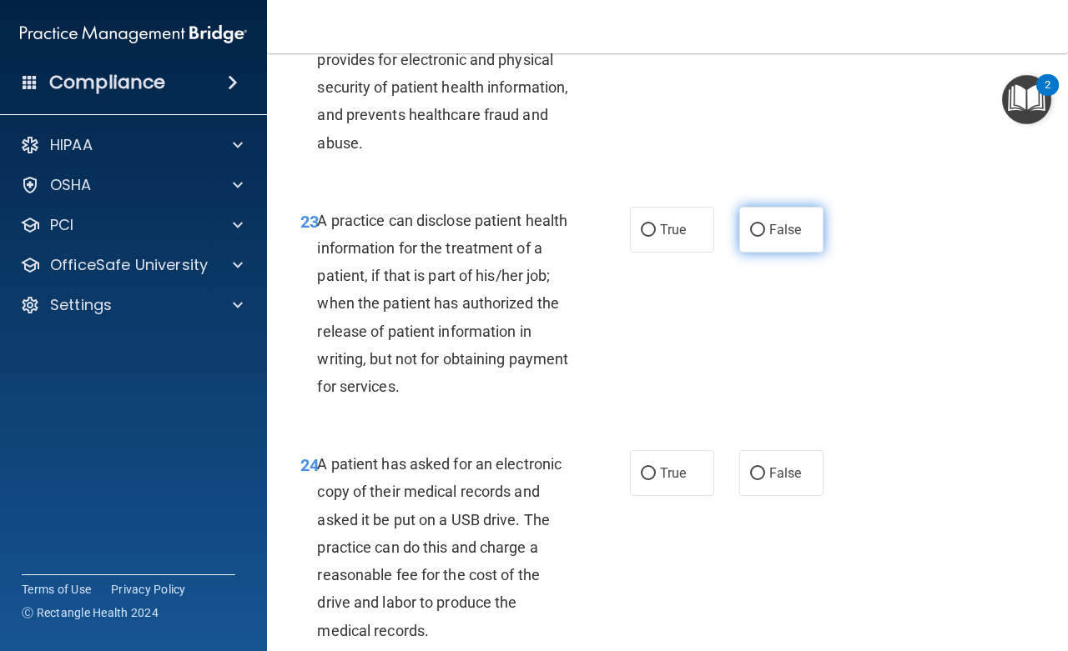
click at [750, 237] on input "False" at bounding box center [757, 230] width 15 height 13
radio input "true"
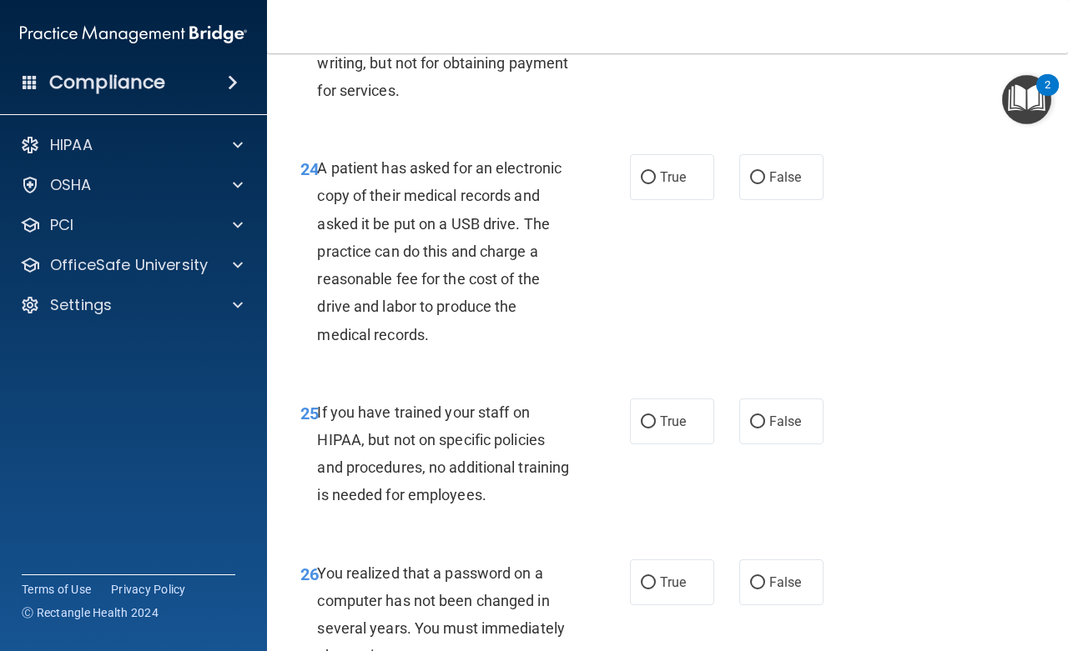
scroll to position [3903, 0]
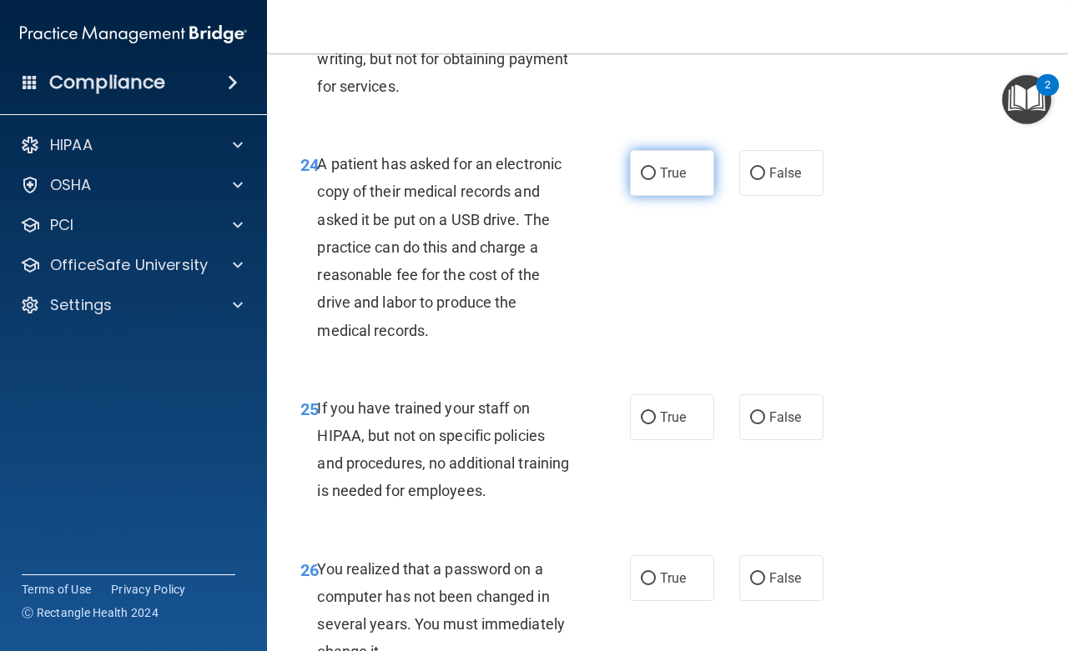
click at [641, 180] on input "True" at bounding box center [648, 174] width 15 height 13
radio input "true"
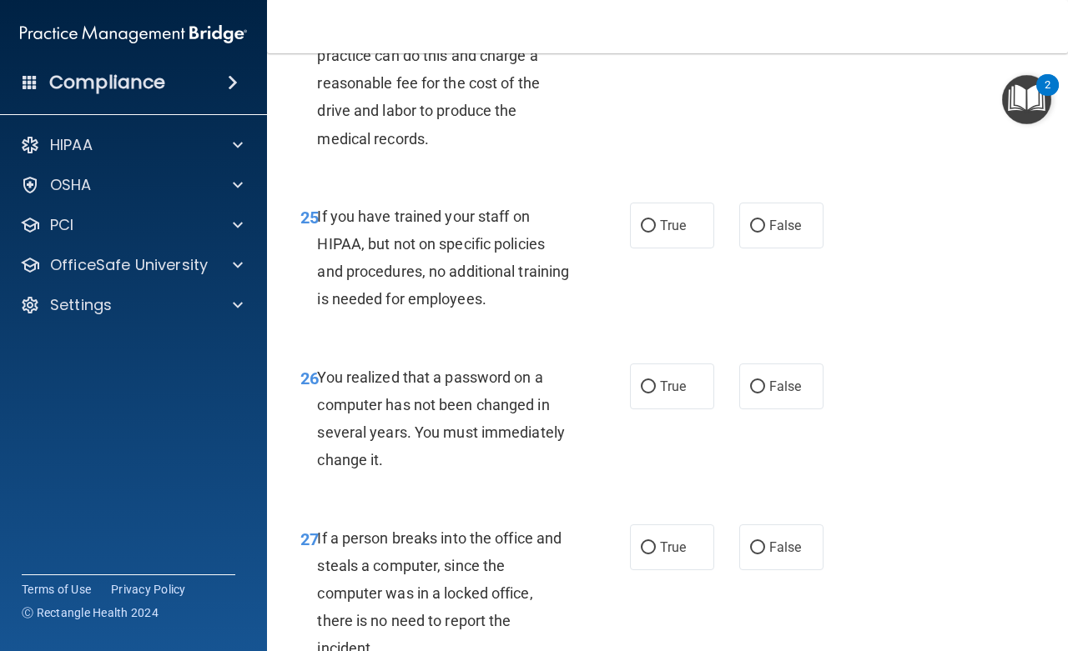
scroll to position [4128, 0]
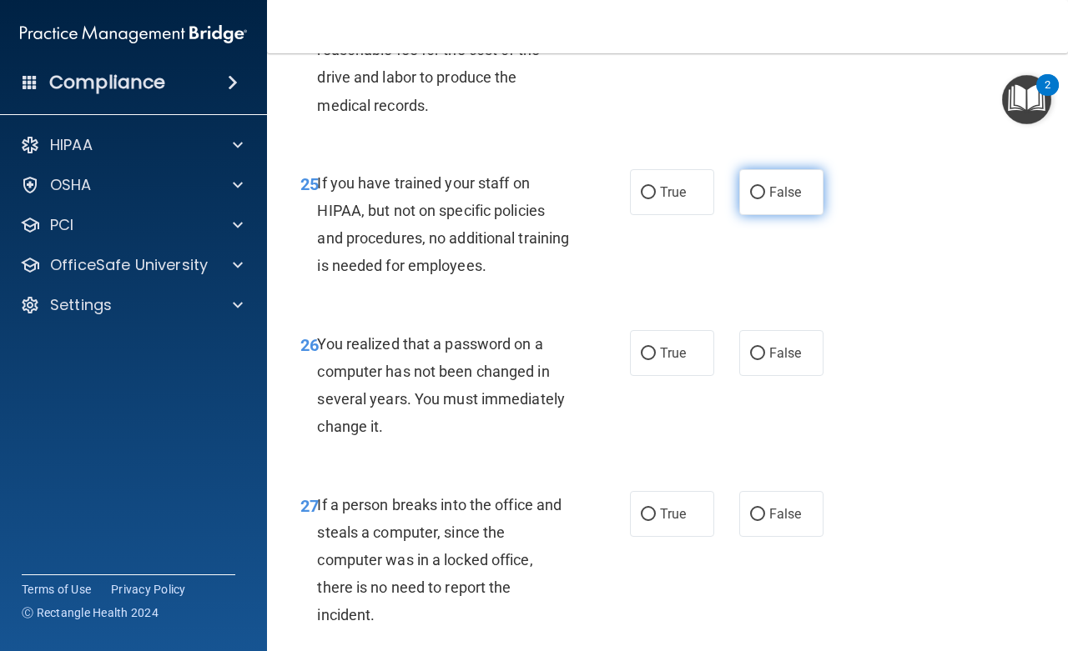
click at [751, 199] on input "False" at bounding box center [757, 193] width 15 height 13
radio input "true"
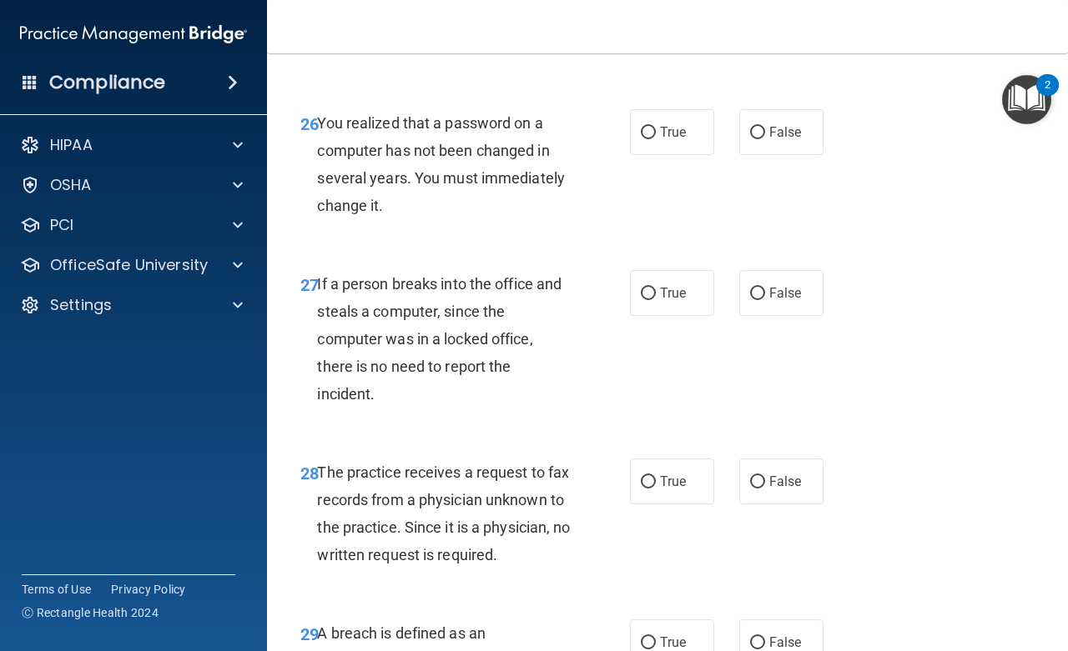
scroll to position [4353, 0]
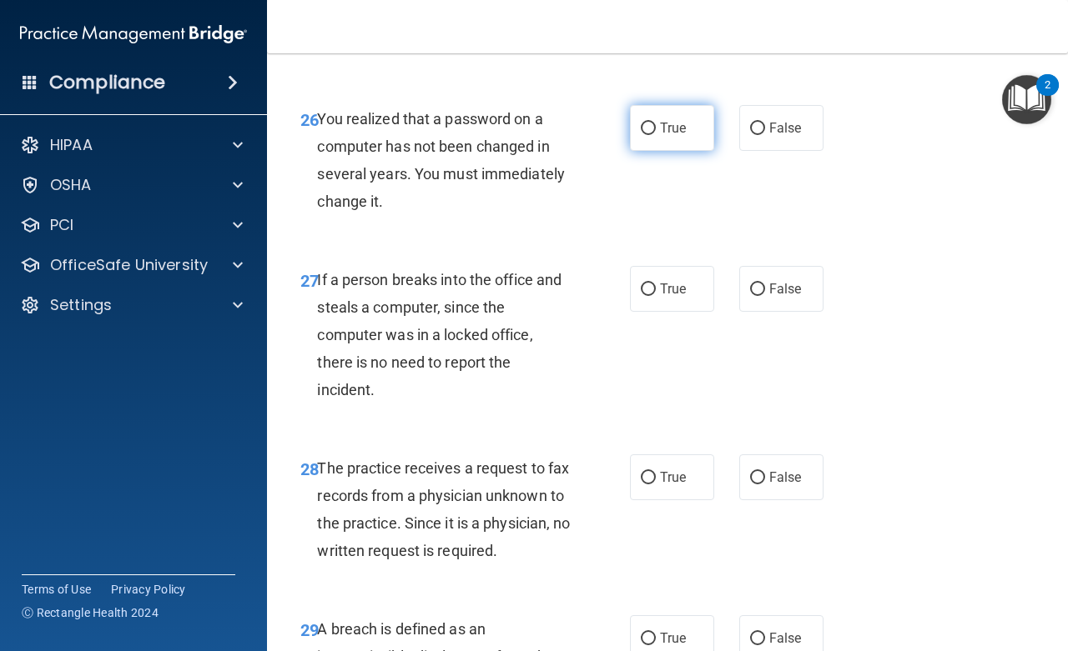
click at [641, 135] on input "True" at bounding box center [648, 129] width 15 height 13
radio input "true"
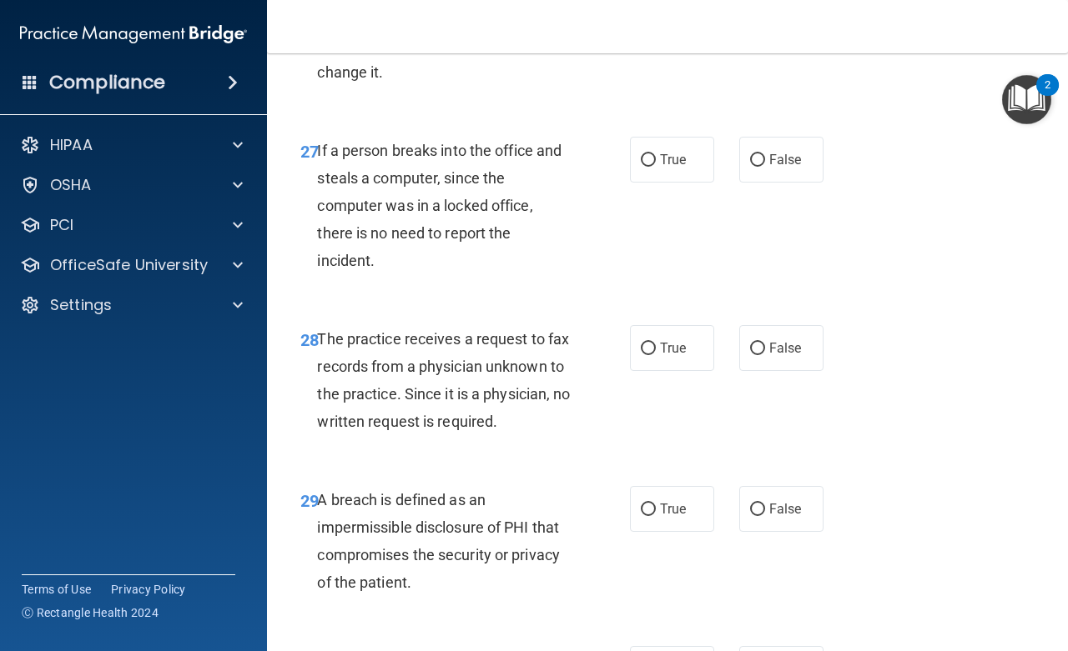
scroll to position [4504, 0]
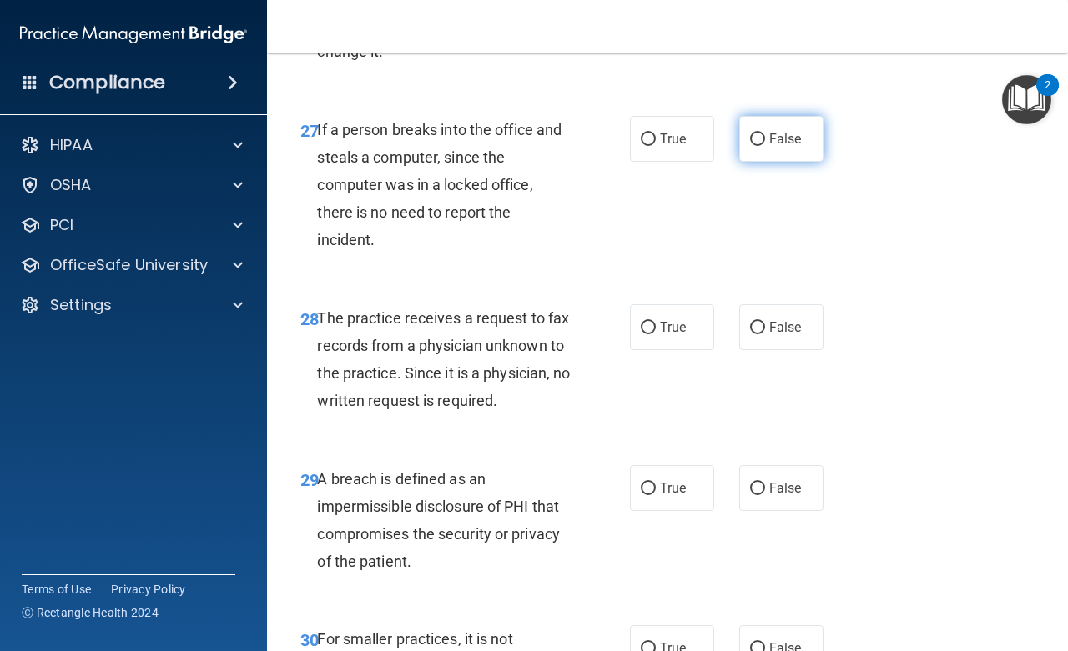
click at [750, 146] on input "False" at bounding box center [757, 139] width 15 height 13
radio input "true"
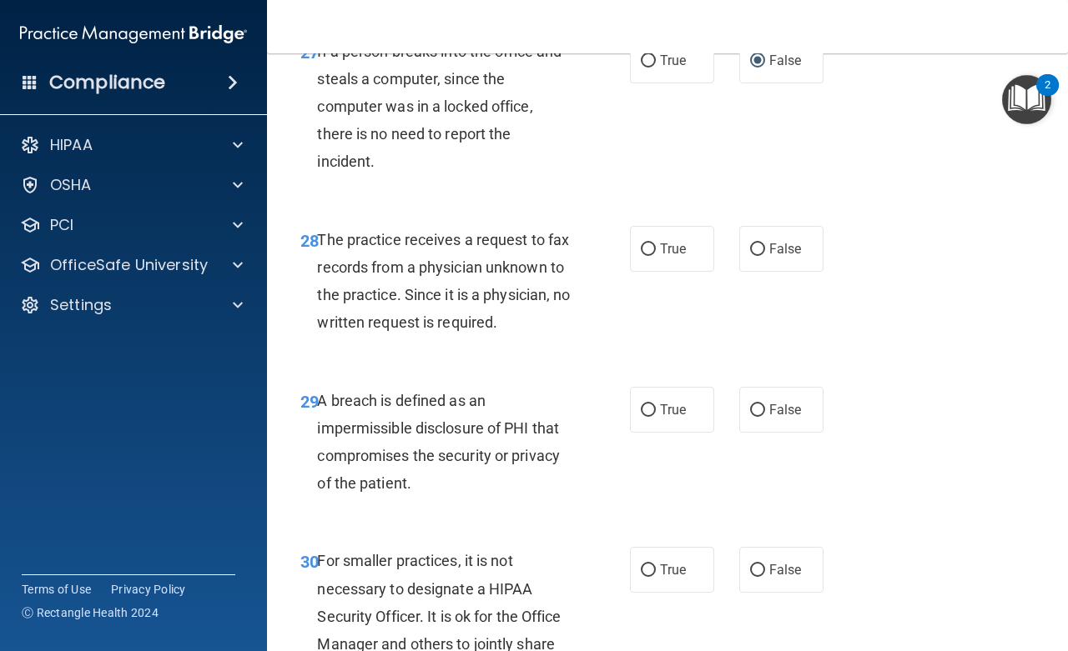
scroll to position [4654, 0]
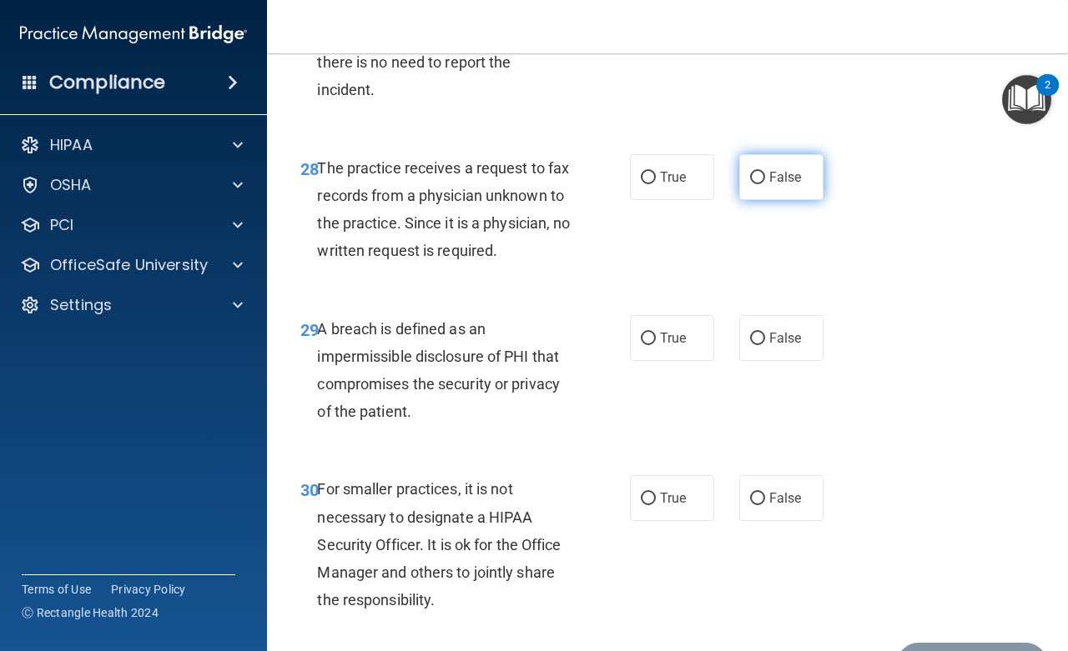
click at [750, 184] on input "False" at bounding box center [757, 178] width 15 height 13
radio input "true"
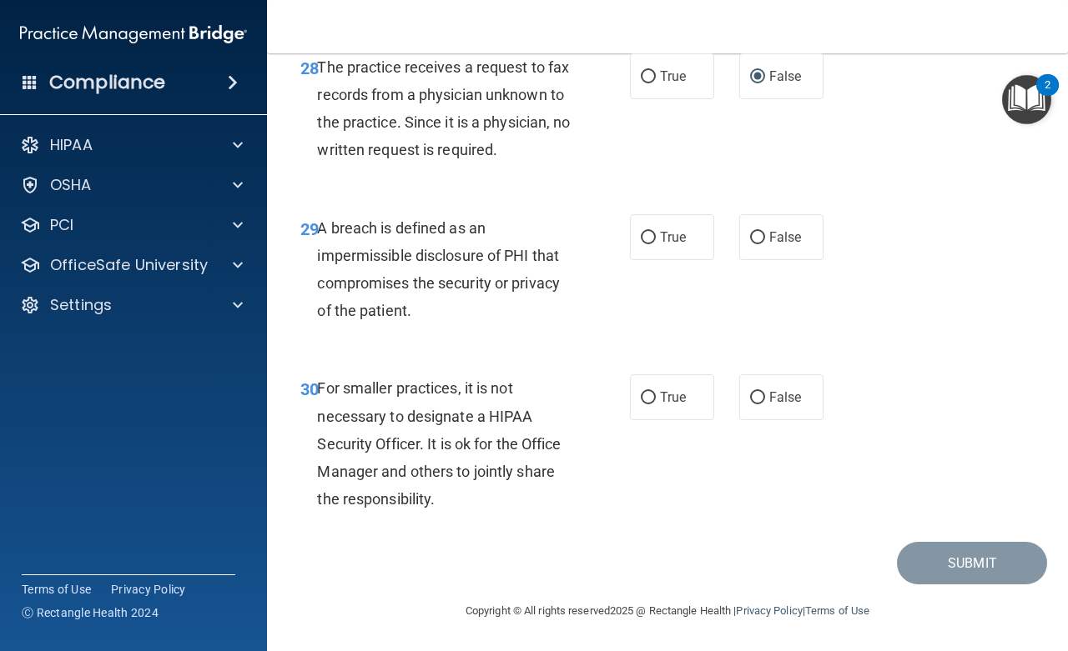
scroll to position [4840, 0]
click at [641, 236] on input "True" at bounding box center [648, 238] width 15 height 13
radio input "true"
click at [750, 394] on input "False" at bounding box center [757, 398] width 15 height 13
radio input "true"
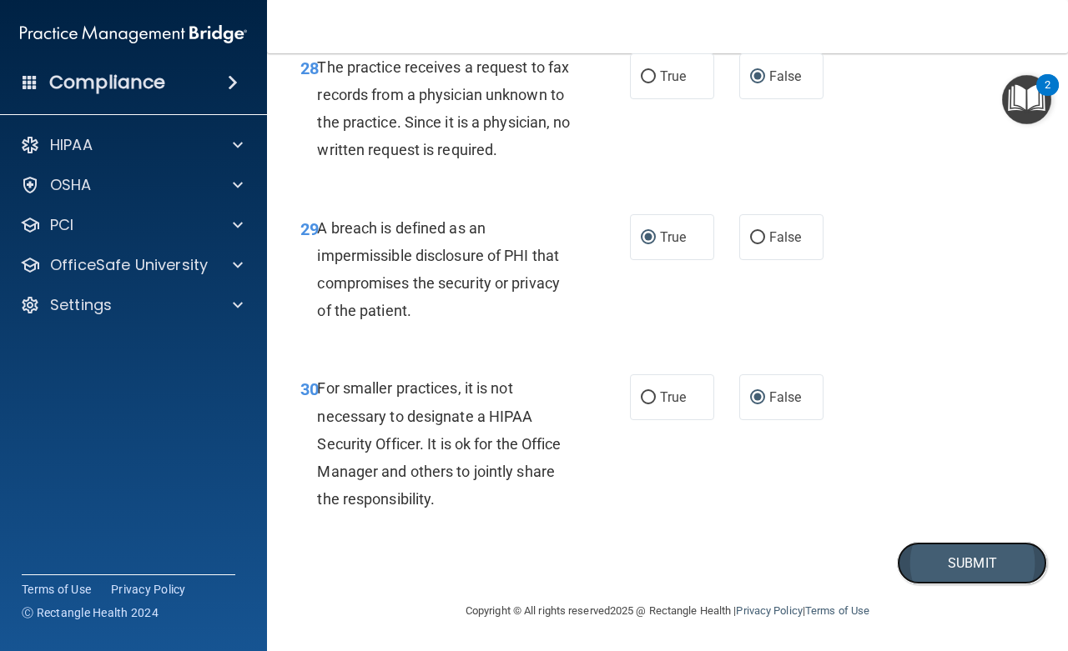
click at [959, 563] on button "Submit" at bounding box center [972, 563] width 150 height 43
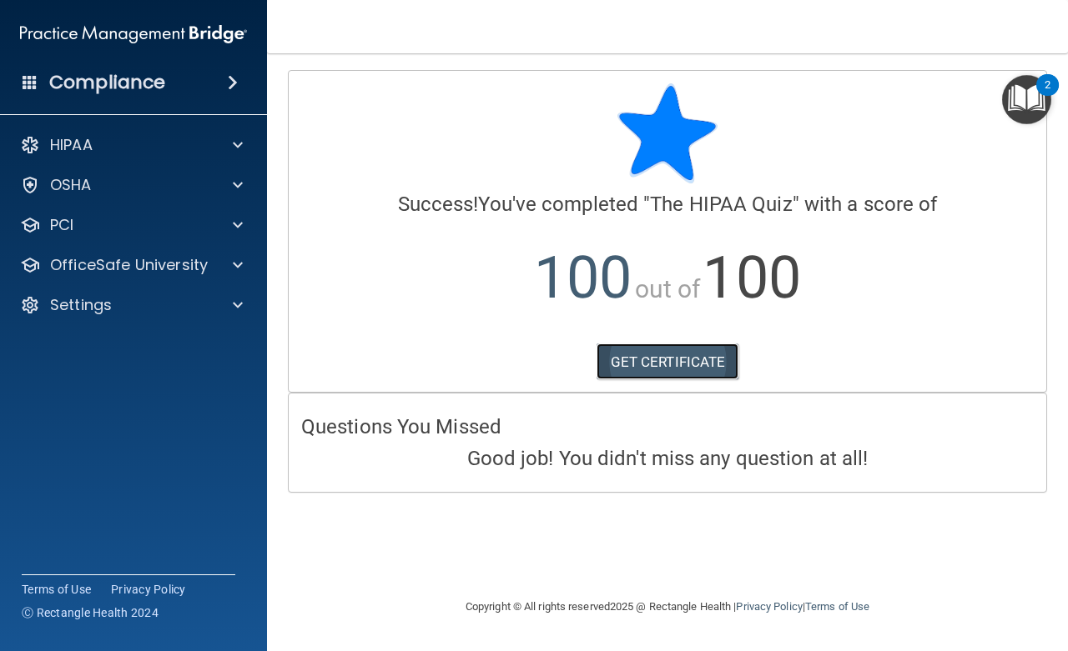
click at [693, 368] on link "GET CERTIFICATE" at bounding box center [667, 362] width 143 height 37
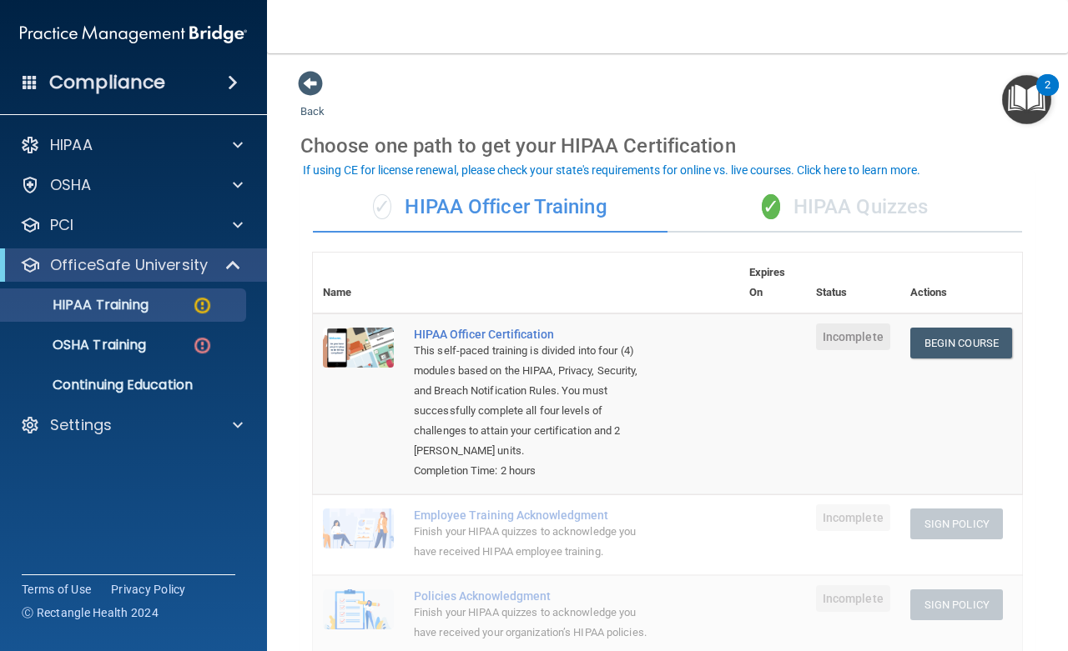
click at [855, 205] on div "✓ HIPAA Quizzes" at bounding box center [844, 208] width 354 height 50
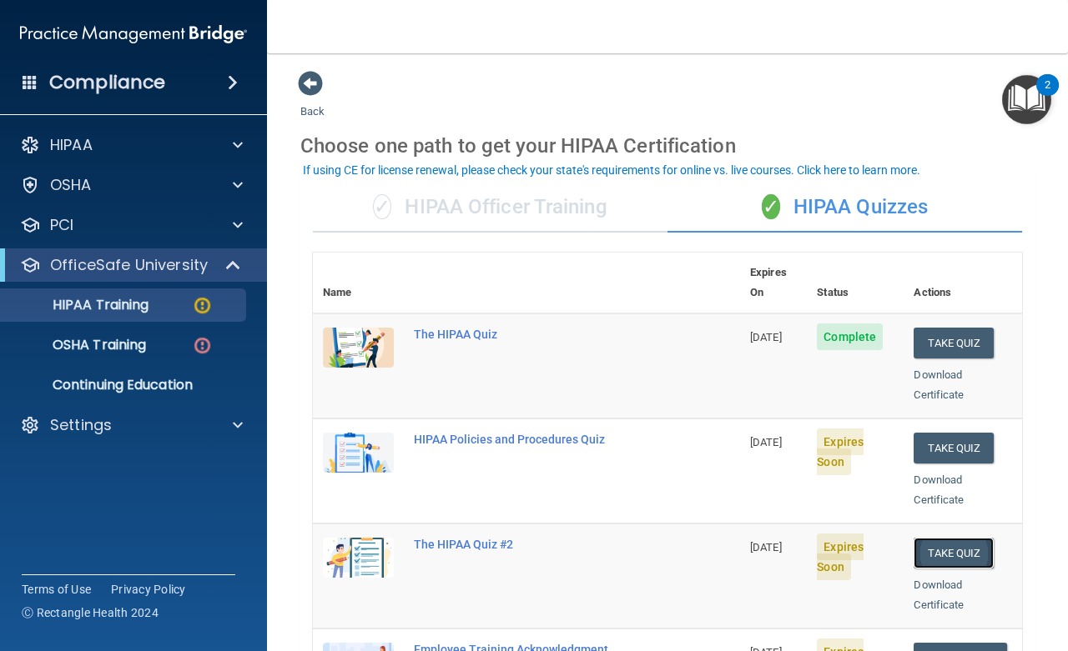
click at [940, 538] on button "Take Quiz" at bounding box center [953, 553] width 80 height 31
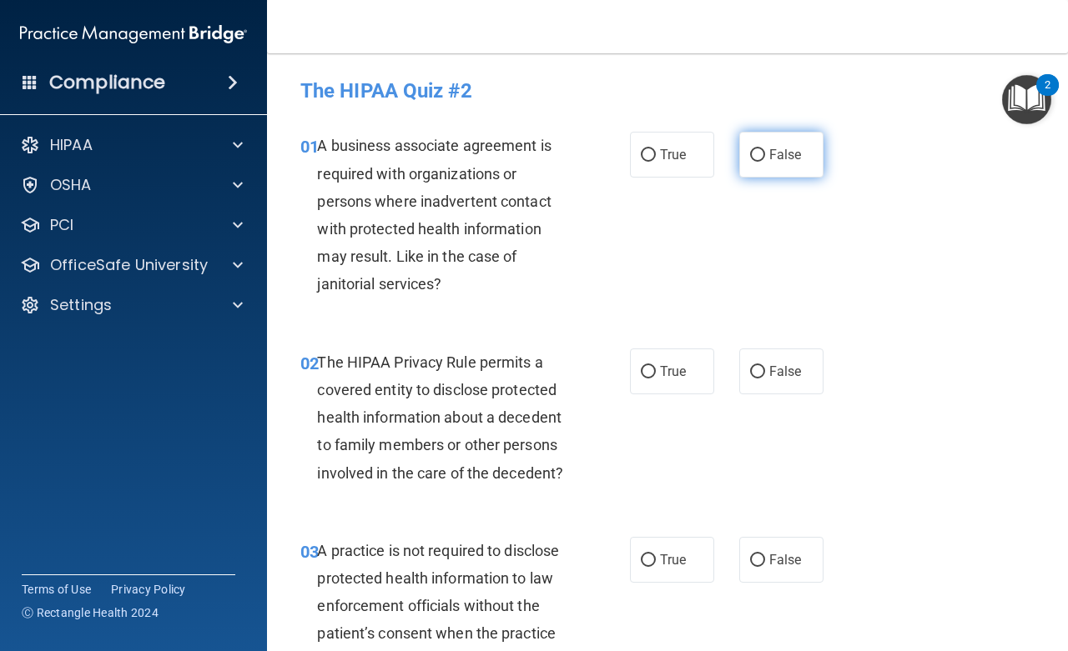
click at [752, 154] on input "False" at bounding box center [757, 155] width 15 height 13
radio input "true"
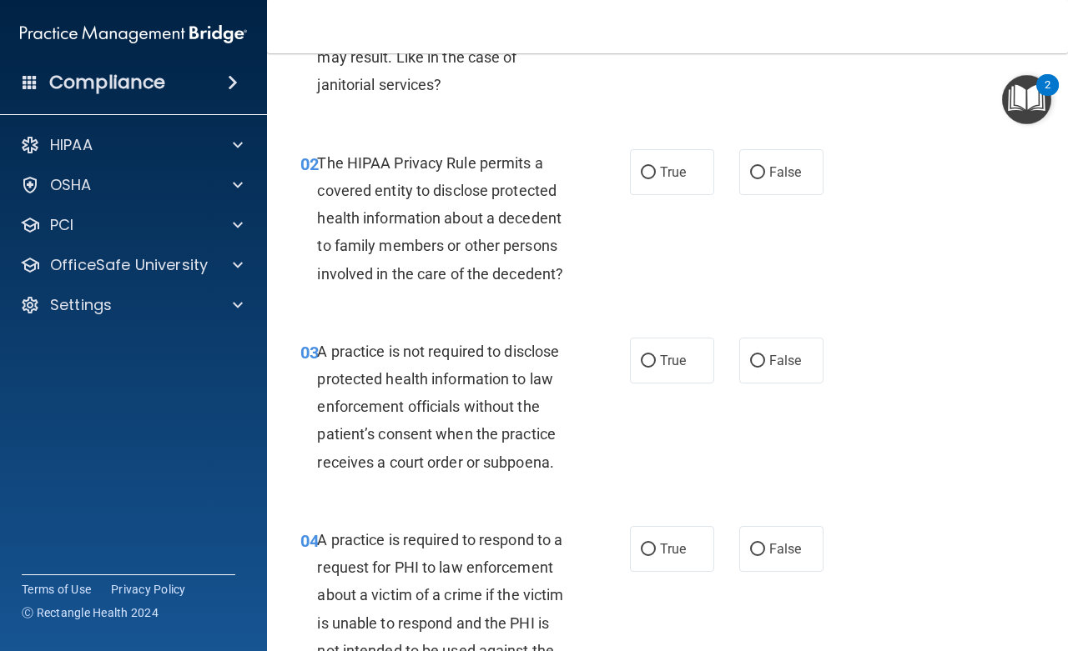
scroll to position [225, 0]
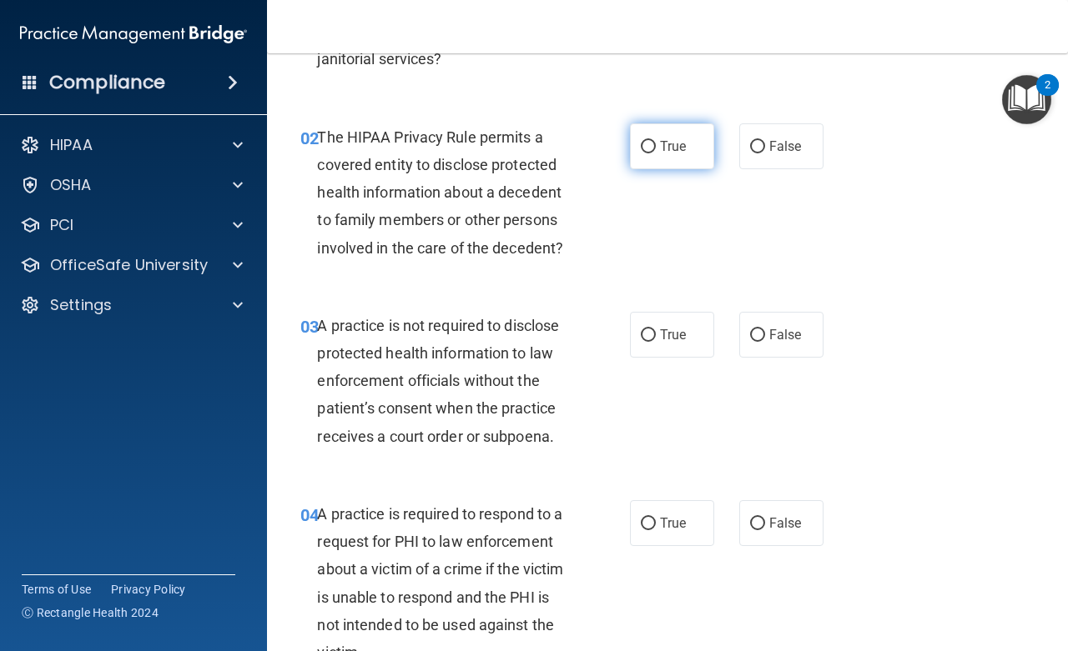
click at [641, 141] on input "True" at bounding box center [648, 147] width 15 height 13
radio input "true"
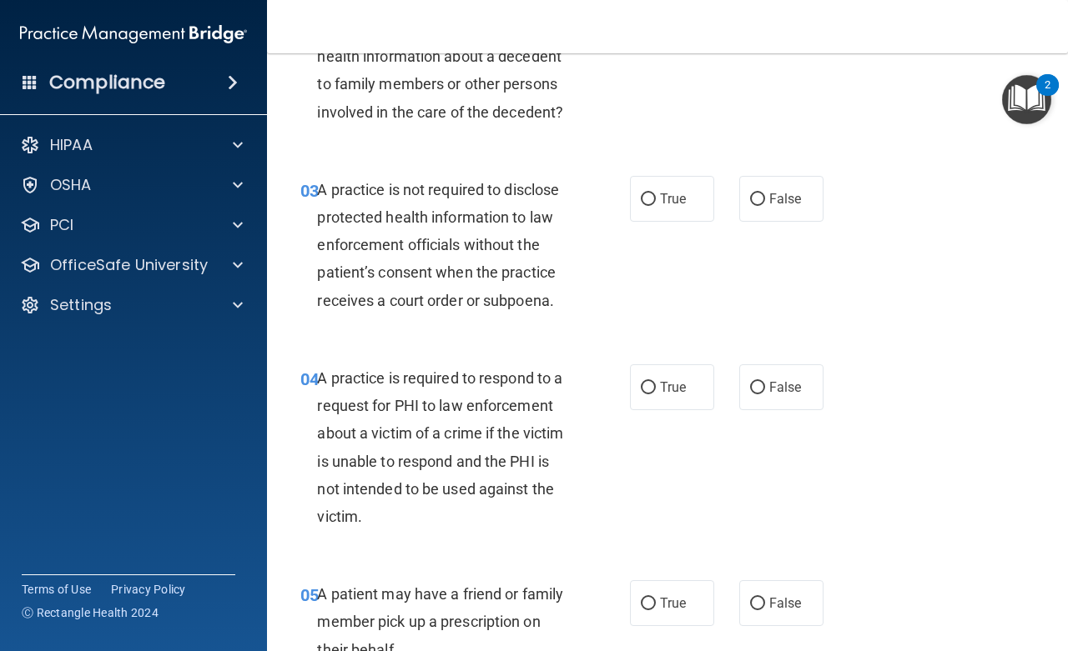
scroll to position [450, 0]
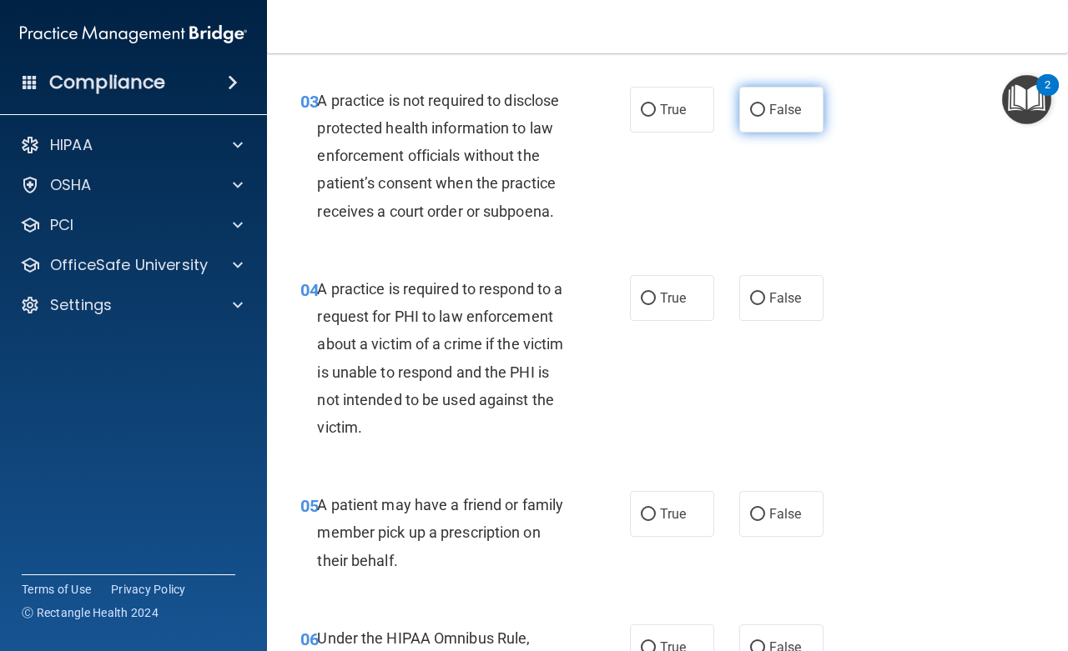
click at [754, 108] on input "False" at bounding box center [757, 110] width 15 height 13
radio input "true"
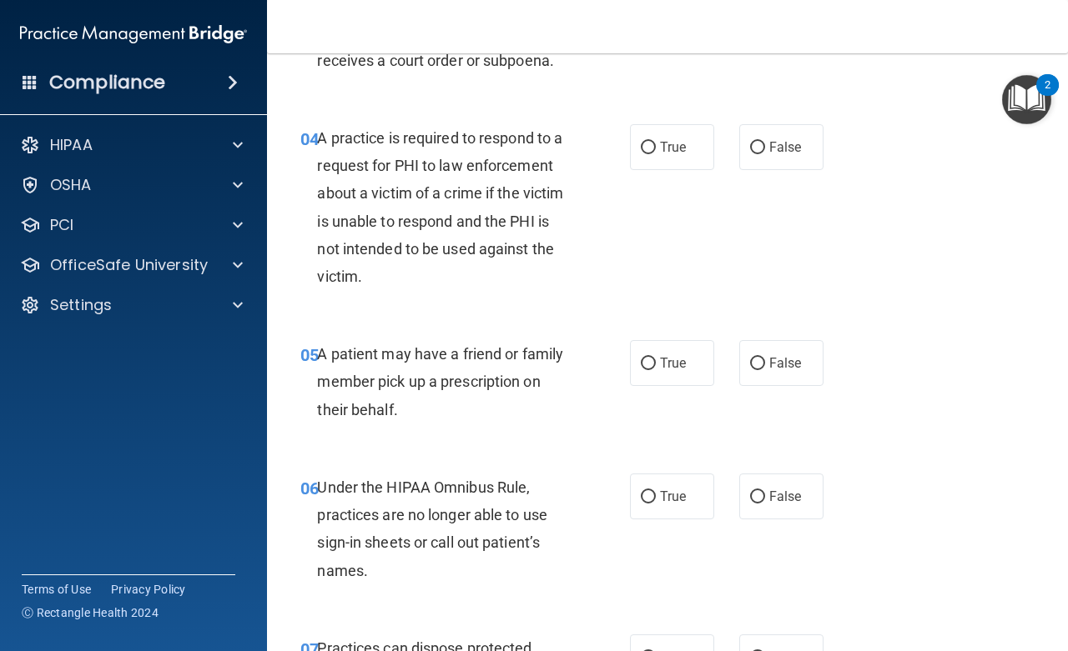
scroll to position [600, 0]
click at [641, 144] on input "True" at bounding box center [648, 149] width 15 height 13
radio input "true"
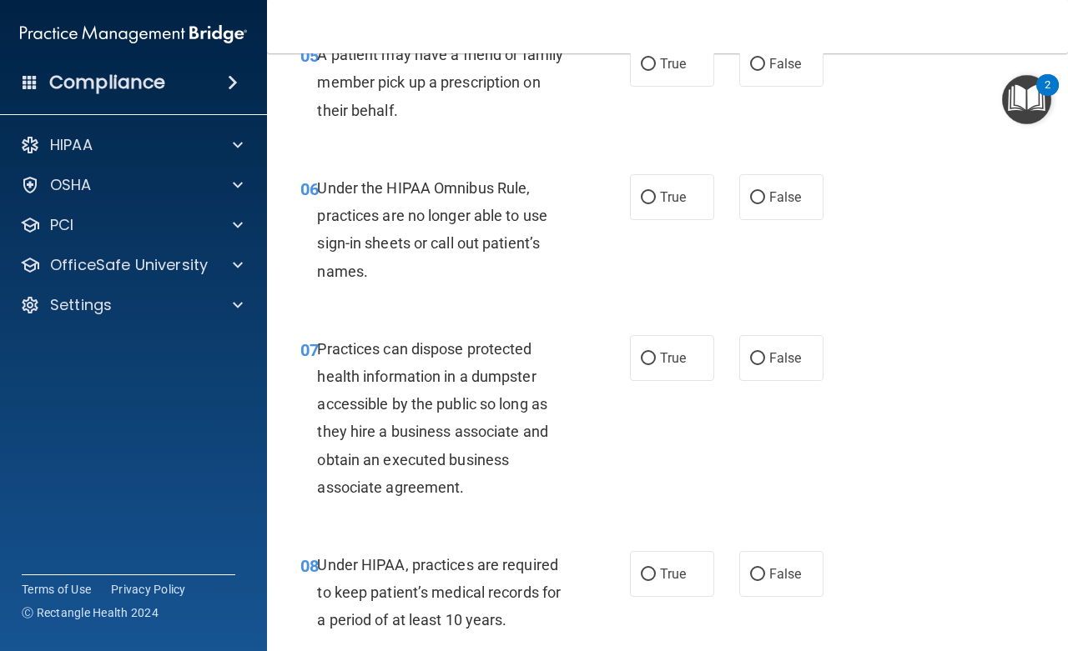
scroll to position [826, 0]
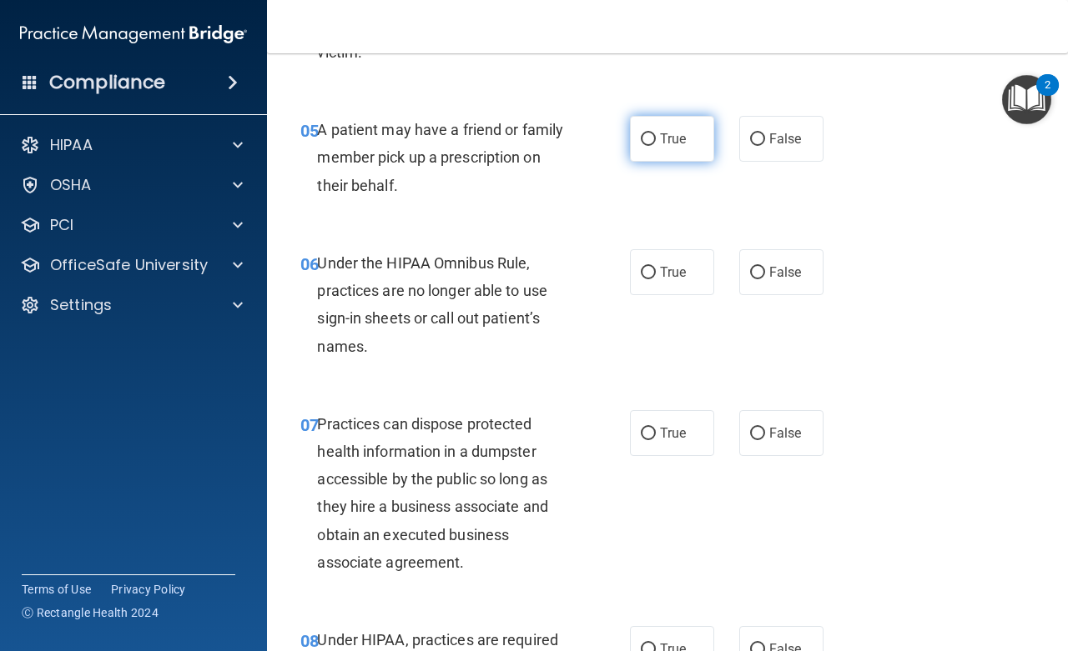
click at [641, 140] on input "True" at bounding box center [648, 139] width 15 height 13
radio input "true"
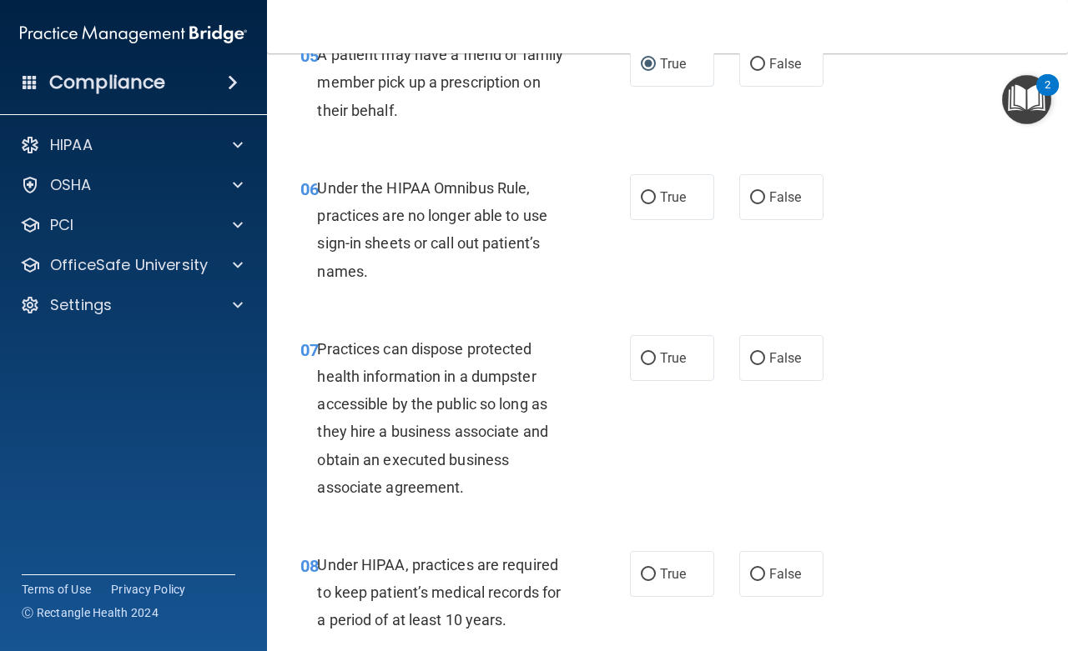
scroll to position [976, 0]
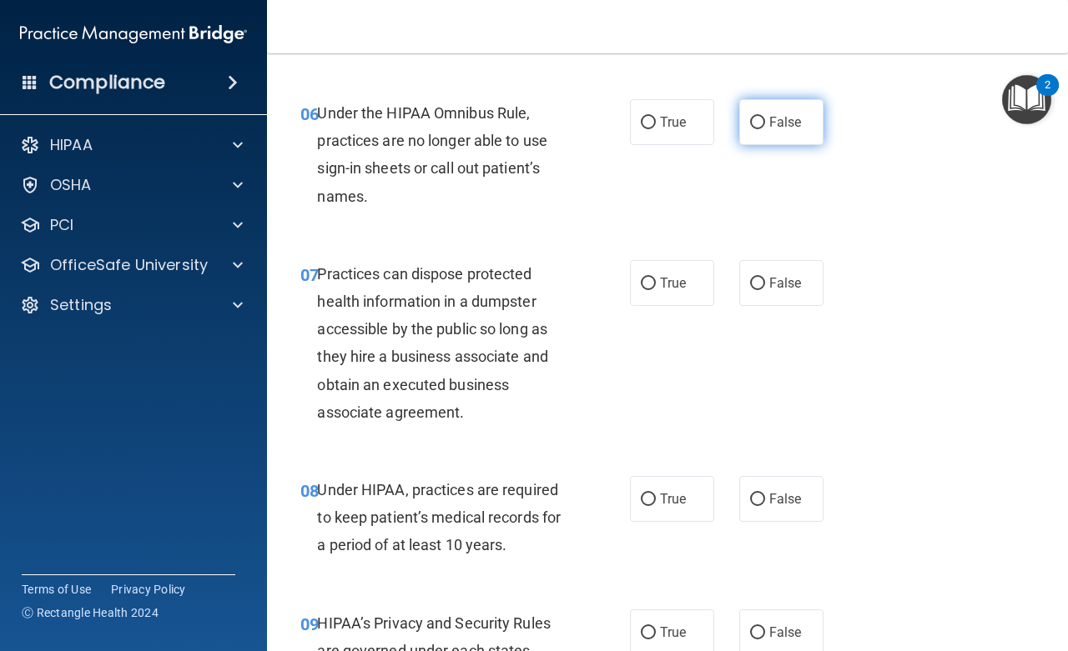
click at [751, 118] on input "False" at bounding box center [757, 123] width 15 height 13
radio input "true"
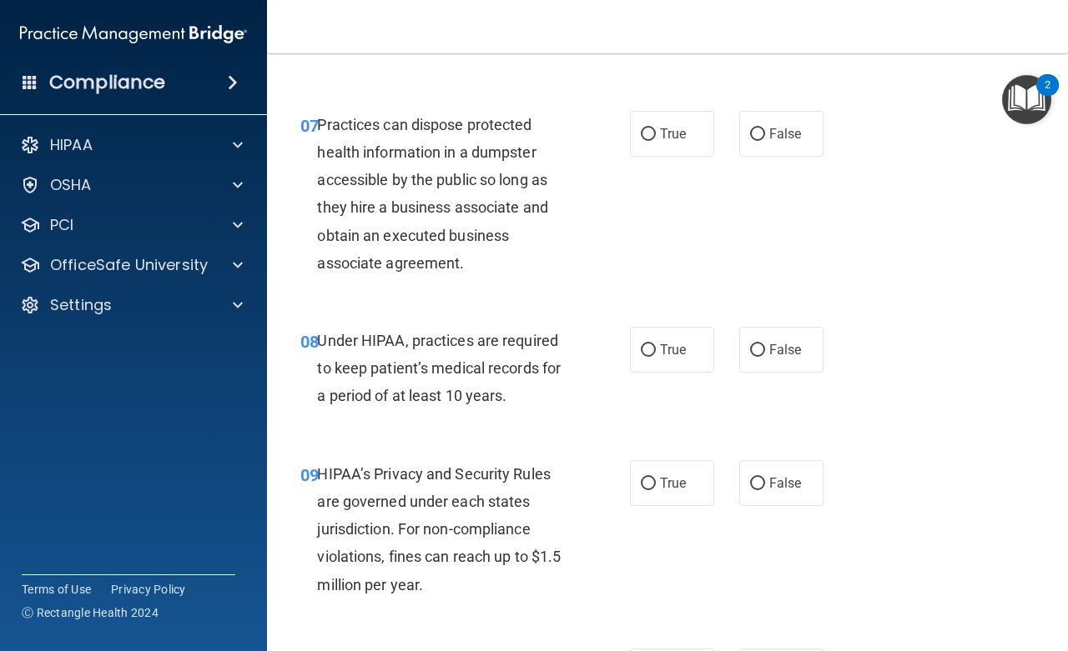
scroll to position [1126, 0]
click at [750, 135] on input "False" at bounding box center [757, 134] width 15 height 13
radio input "true"
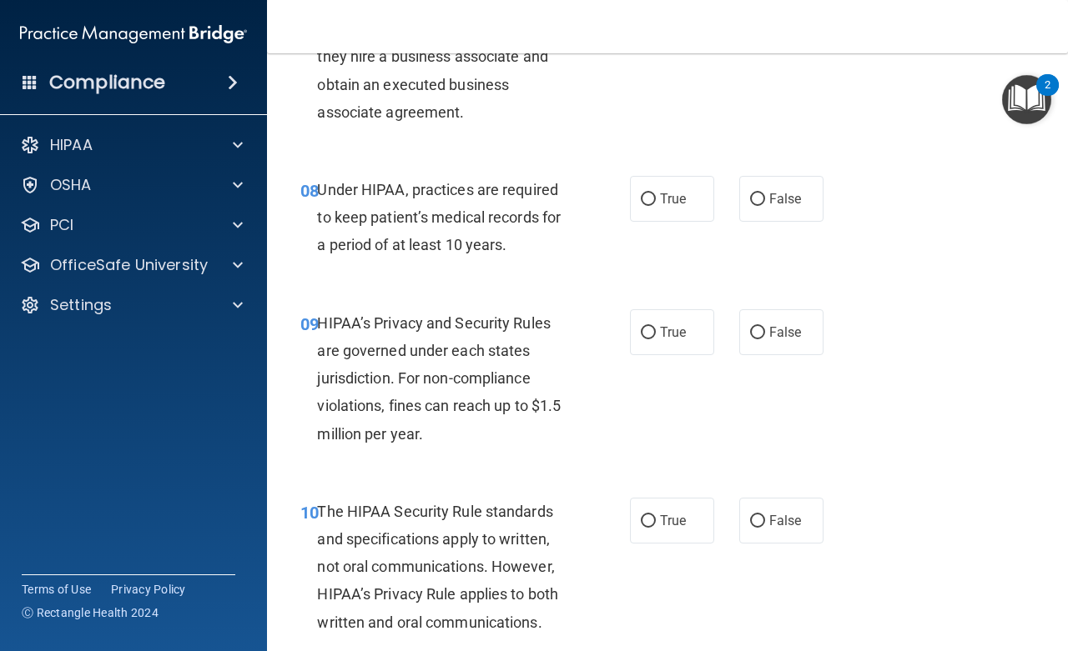
scroll to position [1351, 0]
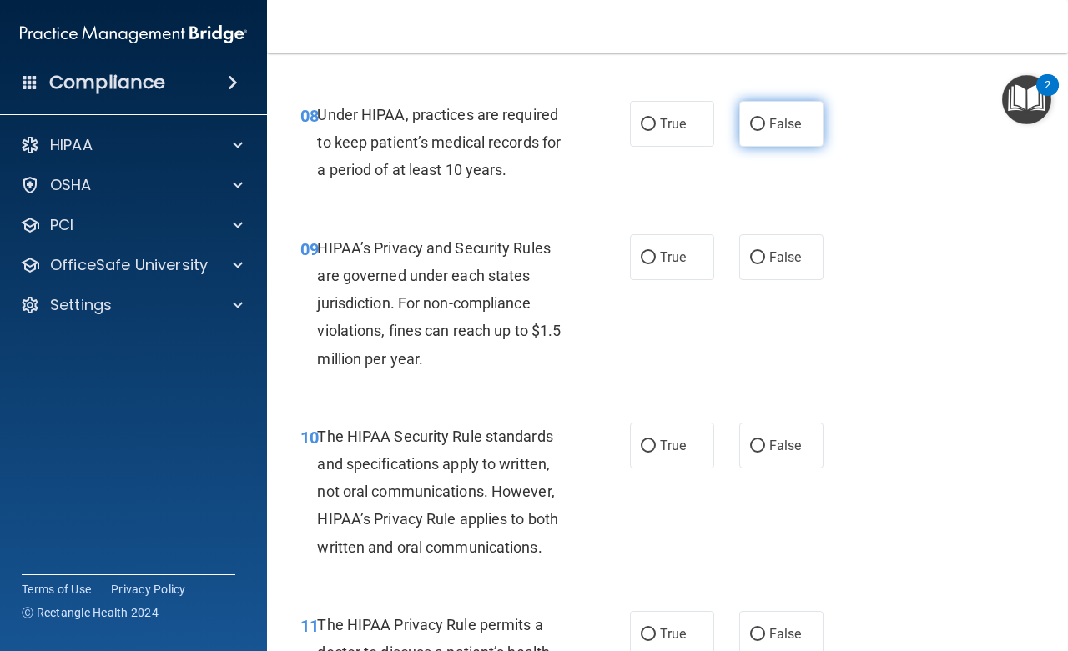
click at [750, 123] on input "False" at bounding box center [757, 124] width 15 height 13
radio input "true"
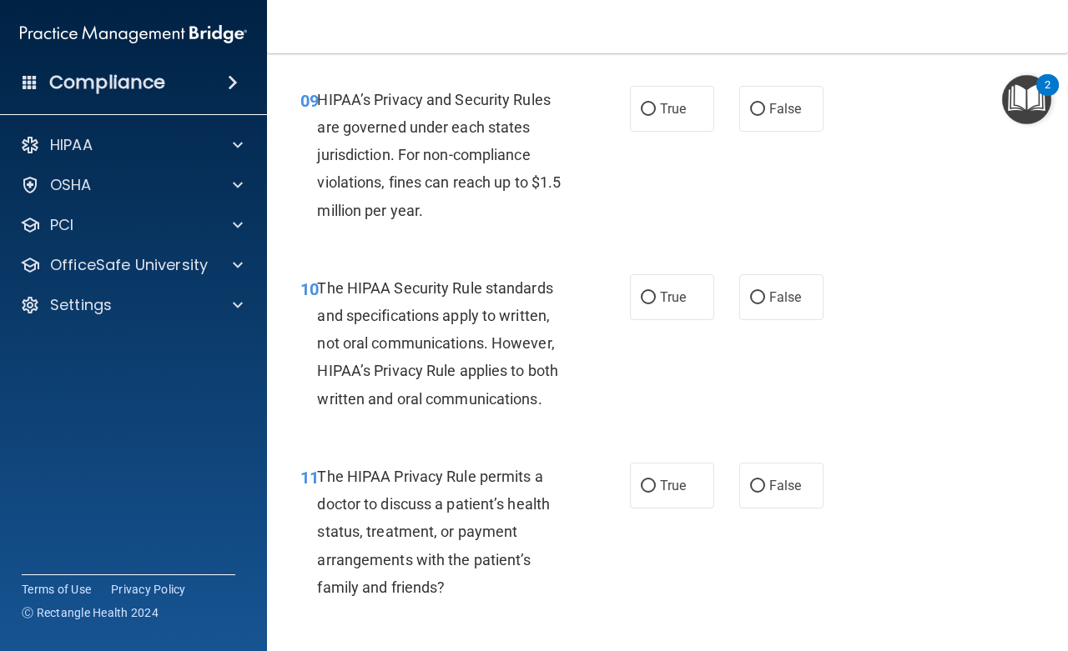
scroll to position [1501, 0]
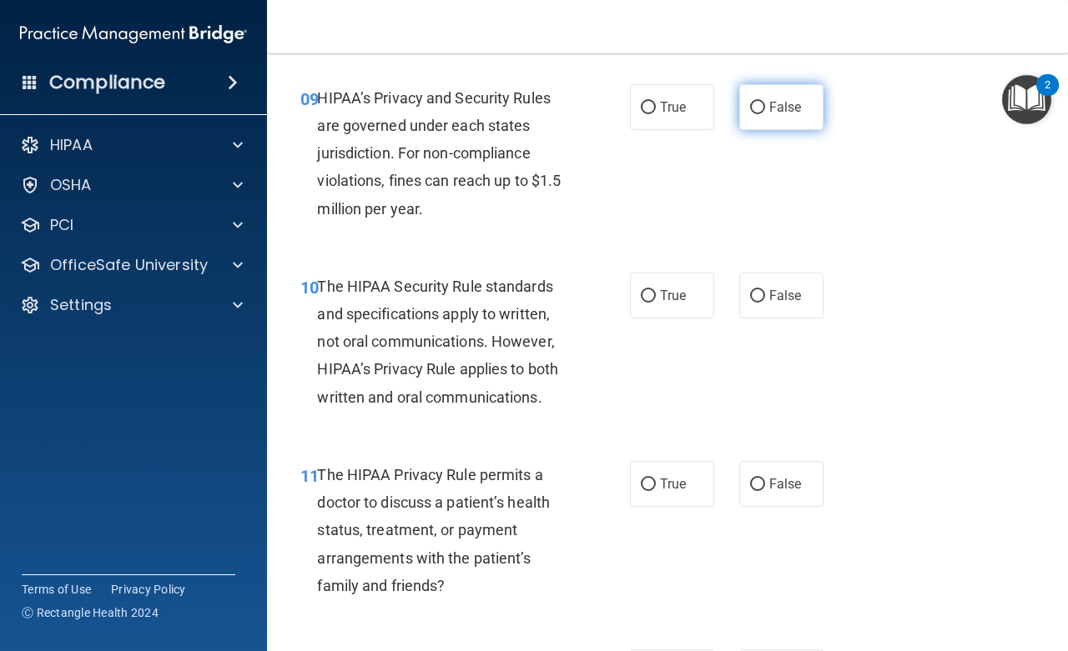
click at [750, 107] on input "False" at bounding box center [757, 108] width 15 height 13
radio input "true"
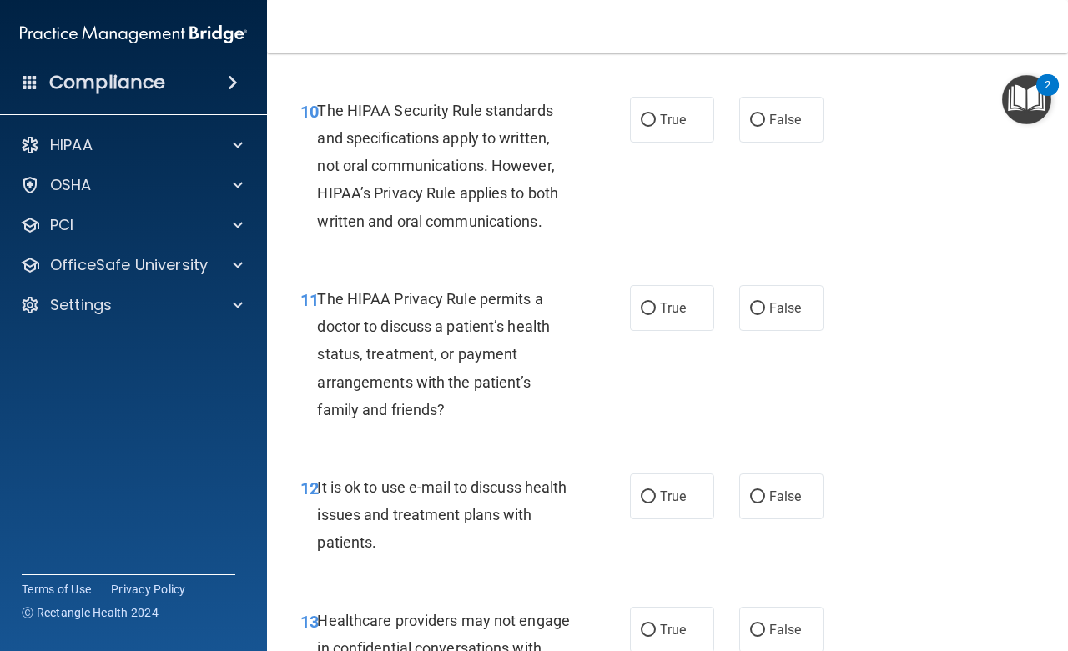
scroll to position [1651, 0]
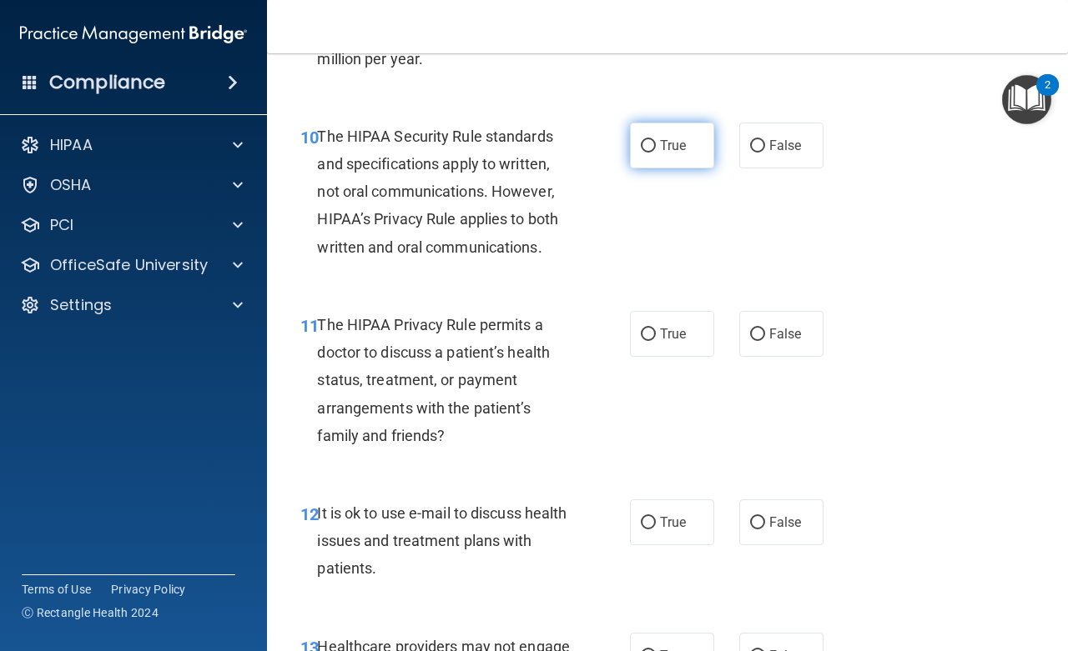
click at [641, 144] on input "True" at bounding box center [648, 146] width 15 height 13
radio input "true"
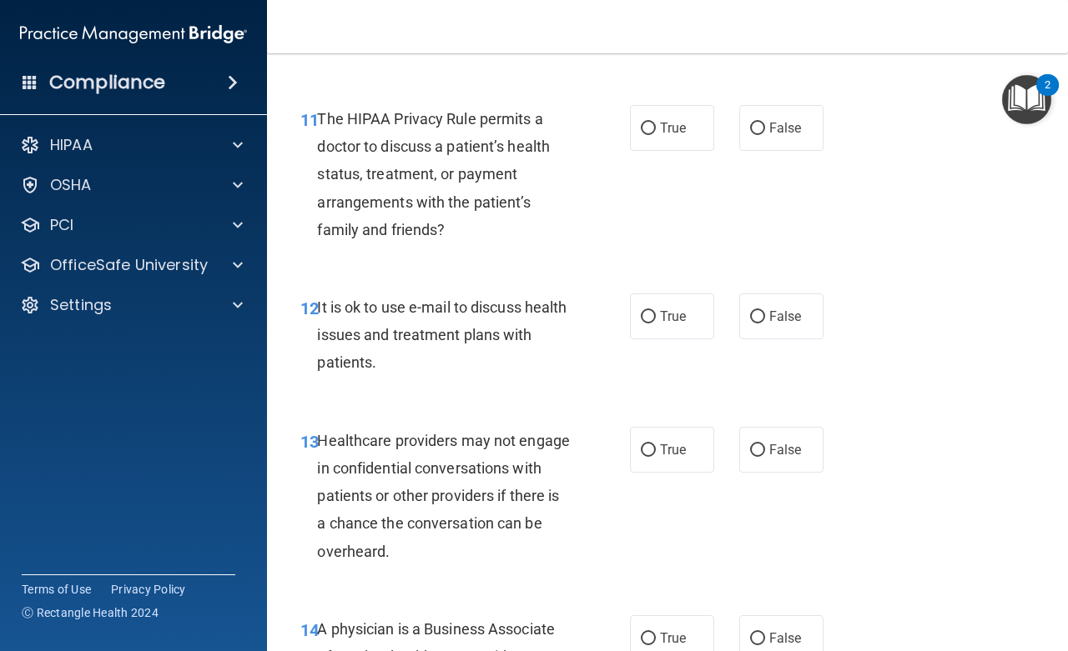
scroll to position [1876, 0]
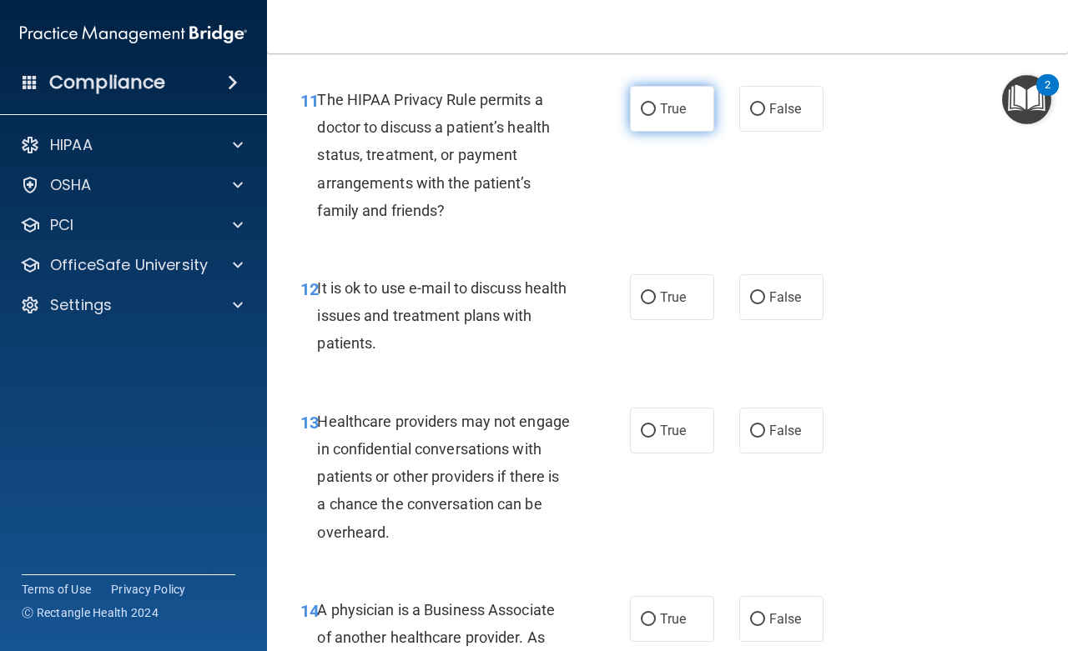
click at [641, 108] on input "True" at bounding box center [648, 109] width 15 height 13
radio input "true"
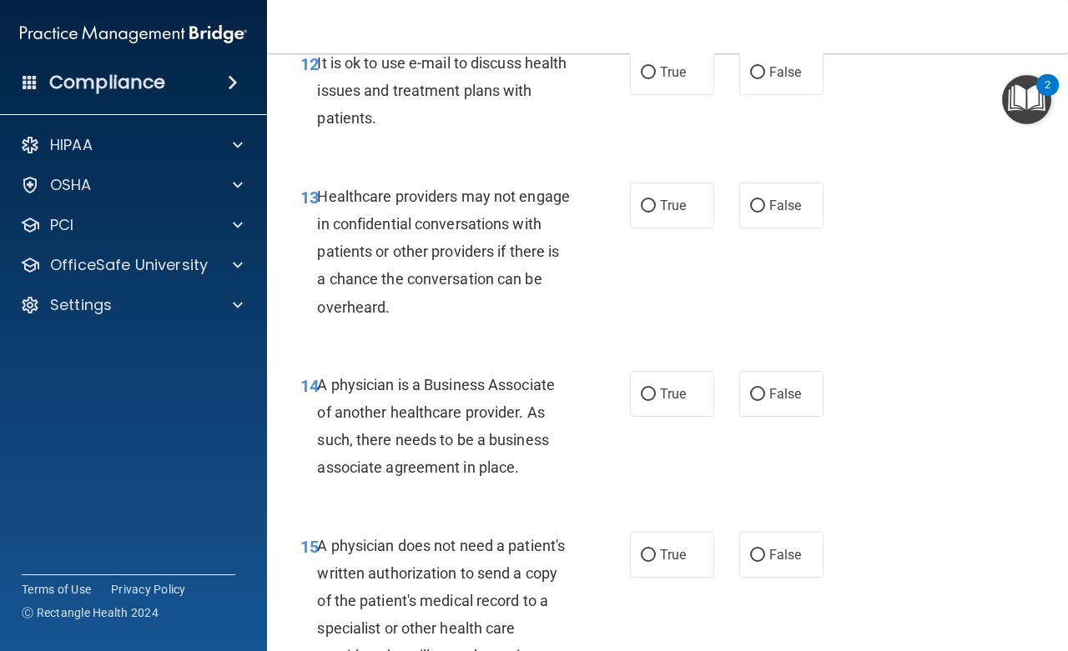
scroll to position [2027, 0]
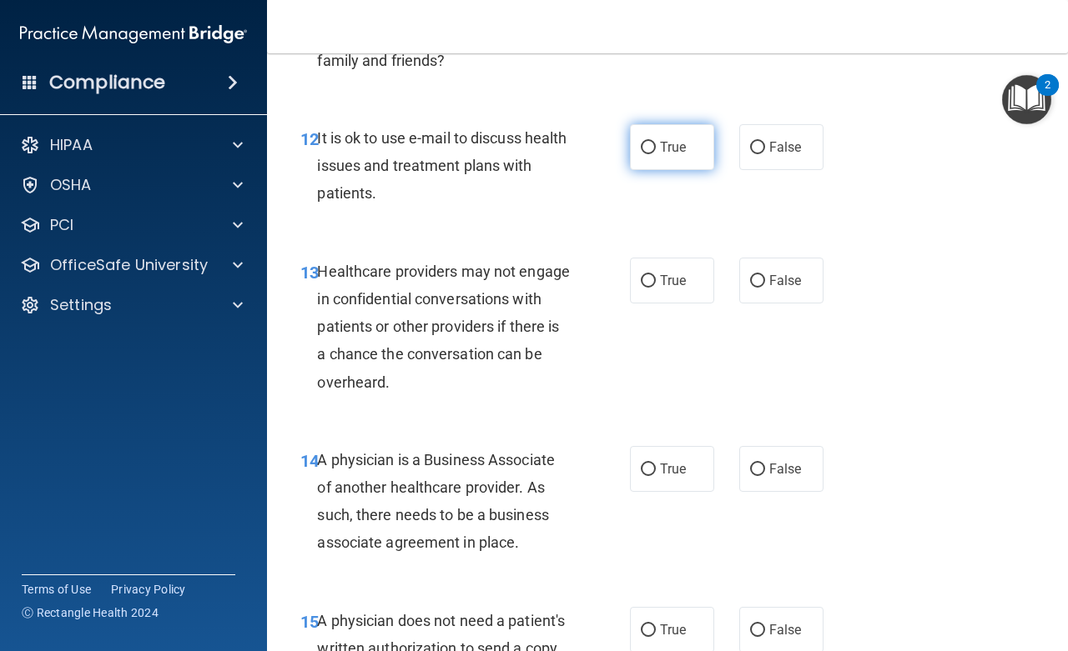
click at [641, 146] on input "True" at bounding box center [648, 148] width 15 height 13
radio input "true"
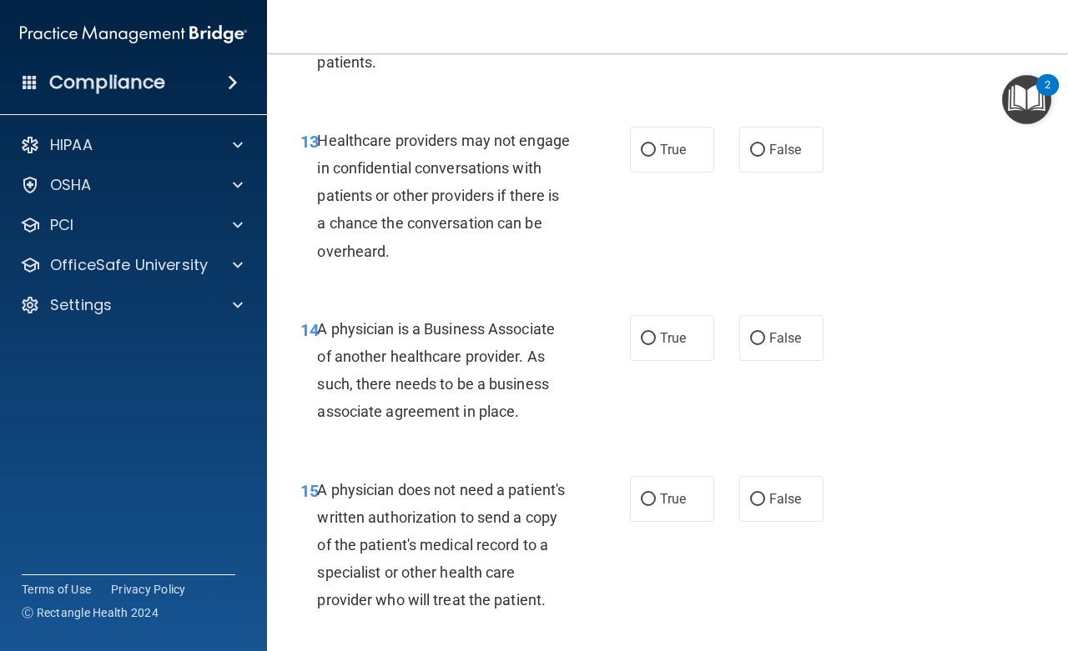
scroll to position [2177, 0]
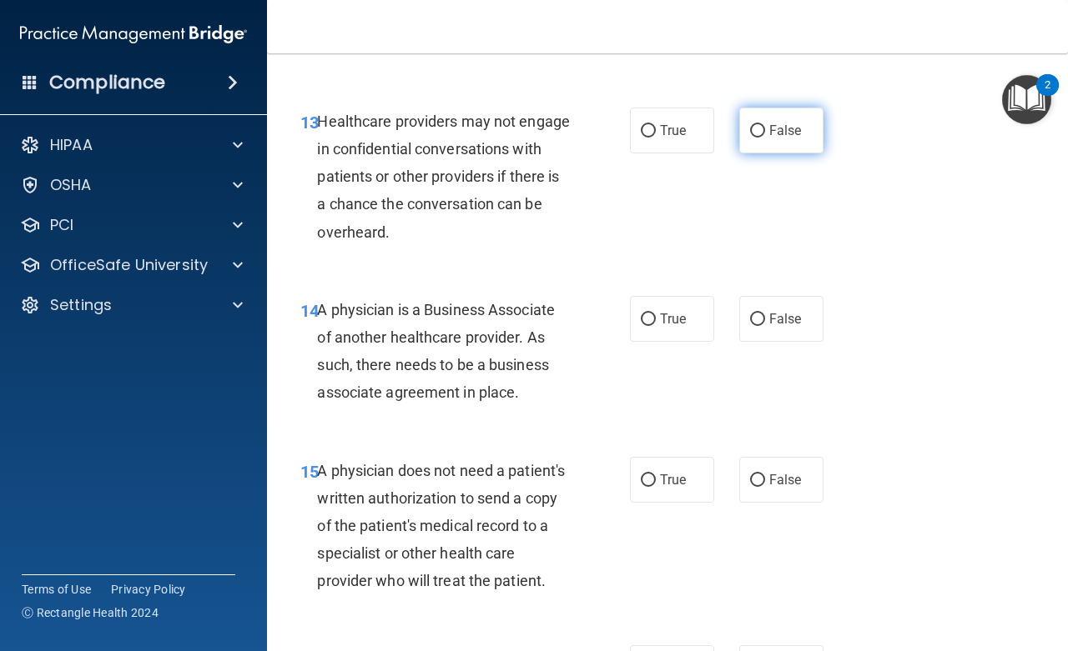
click at [750, 131] on input "False" at bounding box center [757, 131] width 15 height 13
radio input "true"
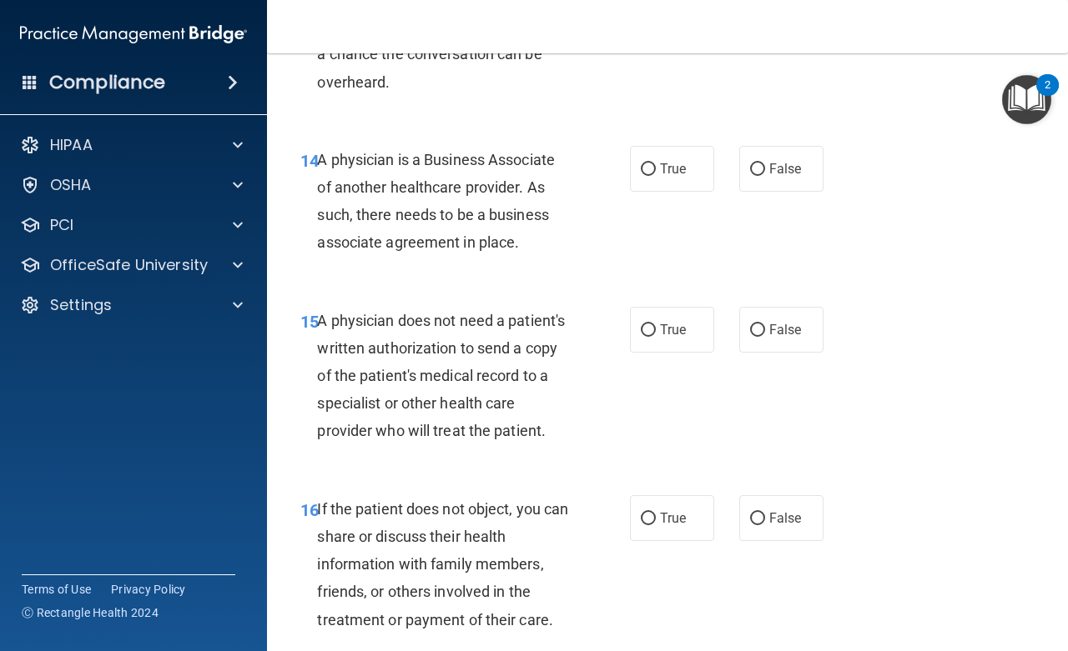
scroll to position [2402, 0]
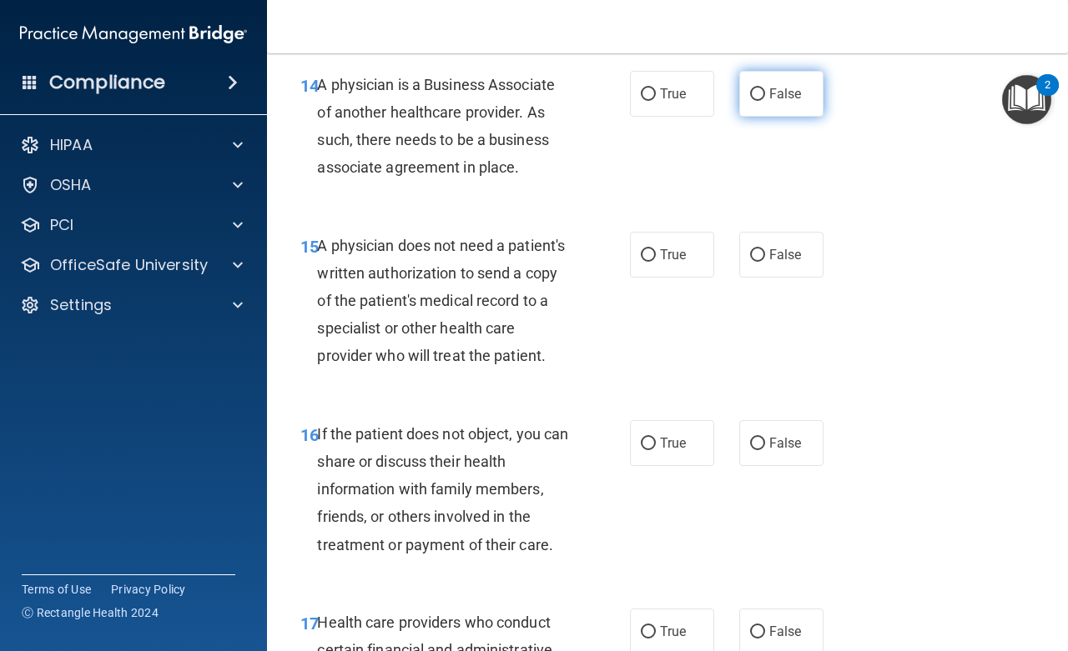
click at [750, 95] on input "False" at bounding box center [757, 94] width 15 height 13
radio input "true"
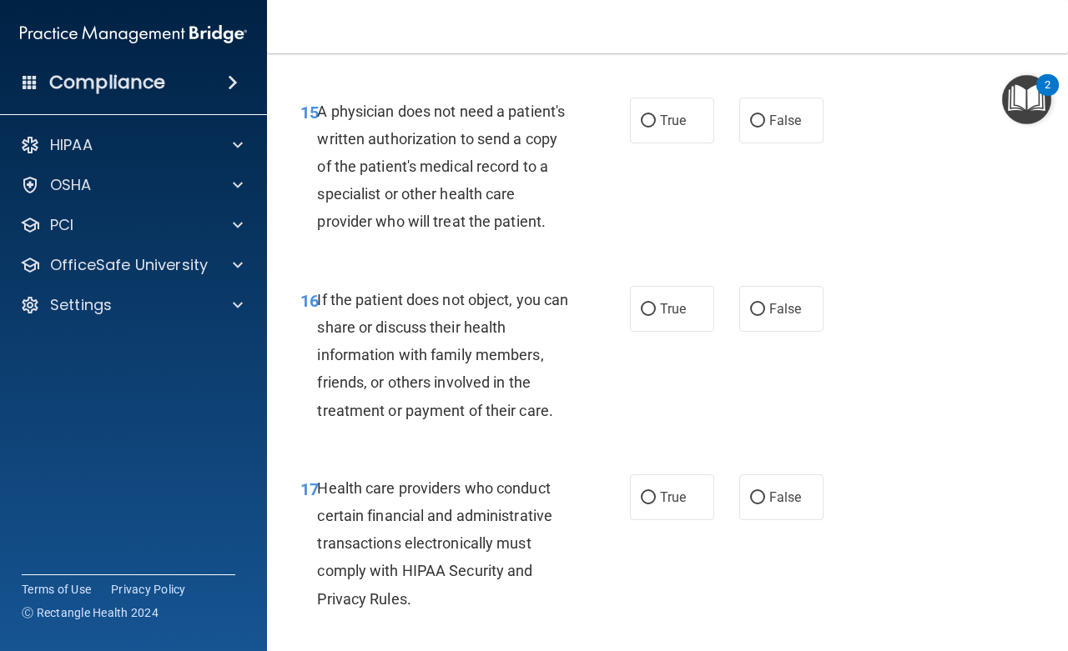
scroll to position [2552, 0]
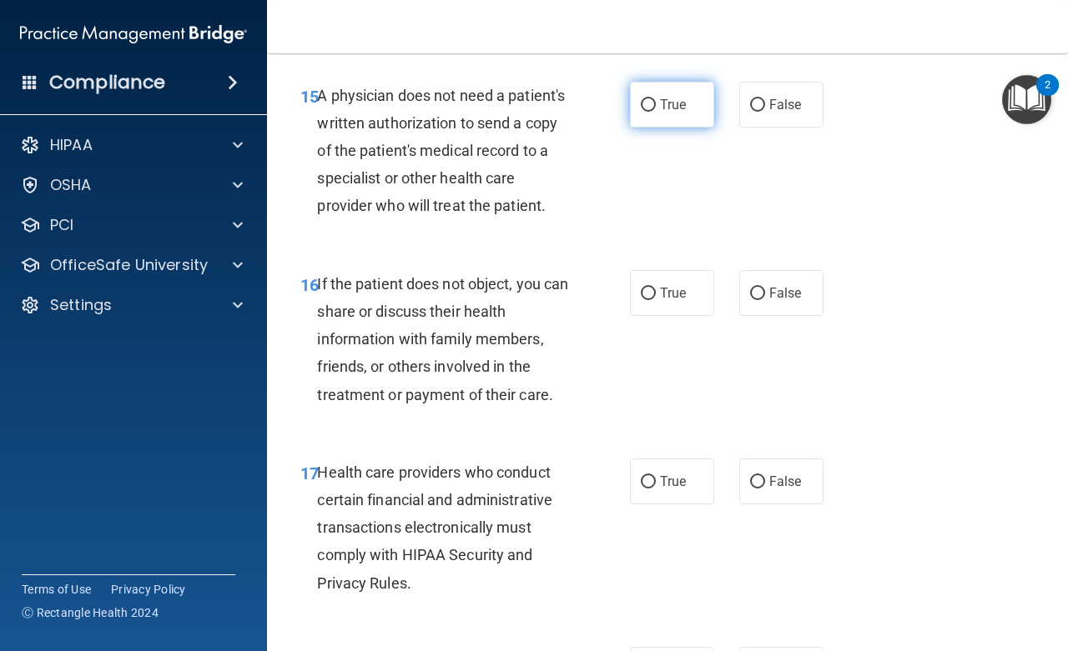
click at [641, 104] on input "True" at bounding box center [648, 105] width 15 height 13
radio input "true"
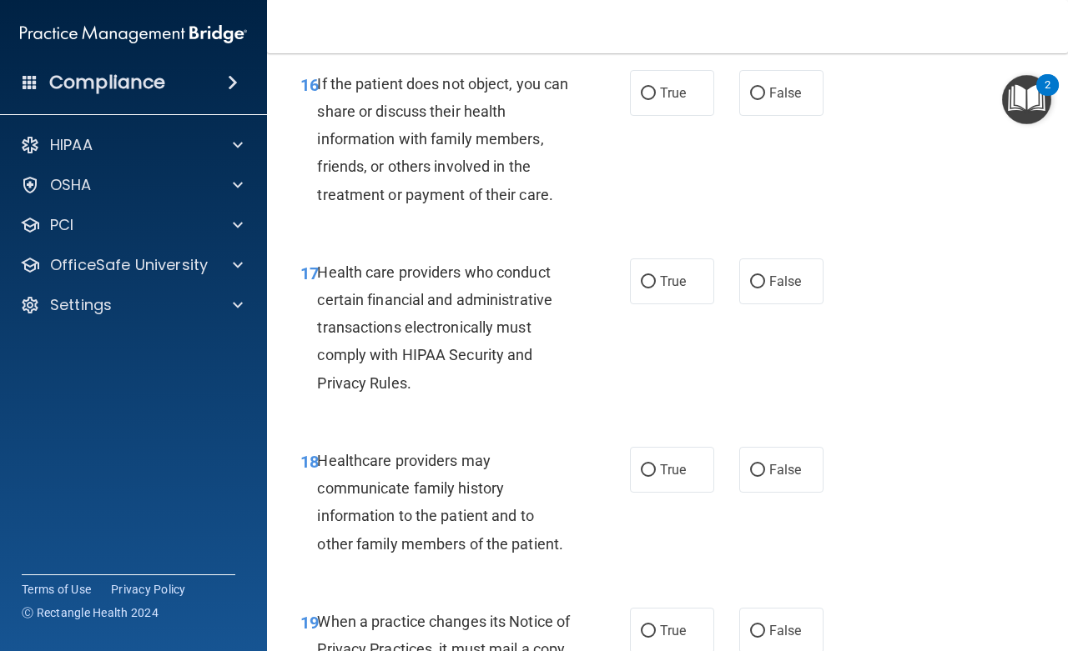
scroll to position [2777, 0]
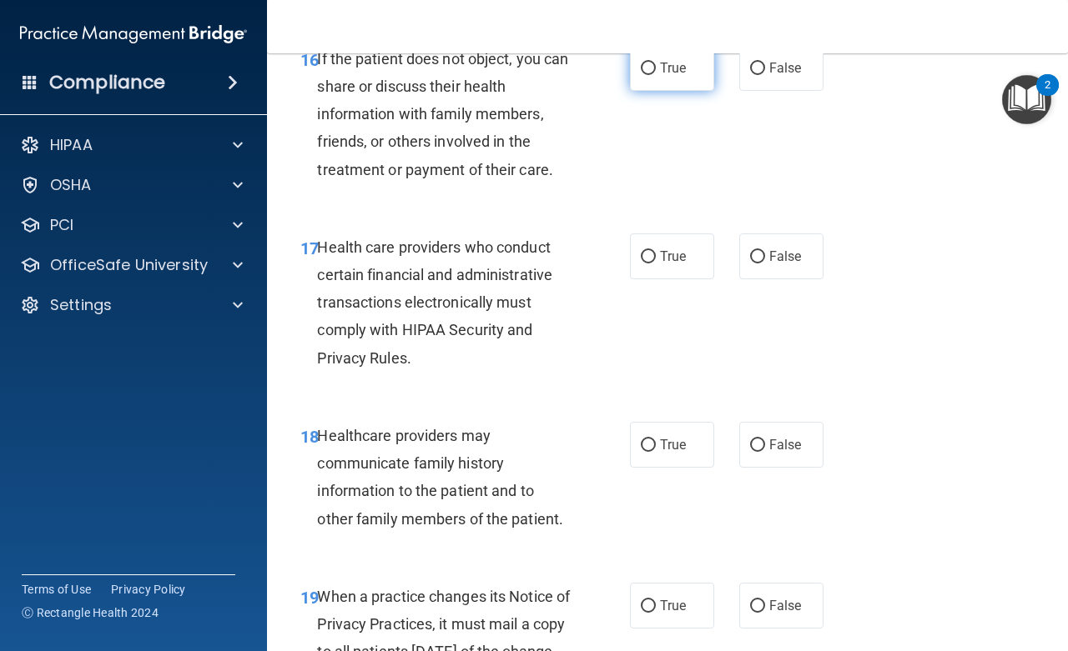
click at [641, 75] on input "True" at bounding box center [648, 69] width 15 height 13
radio input "true"
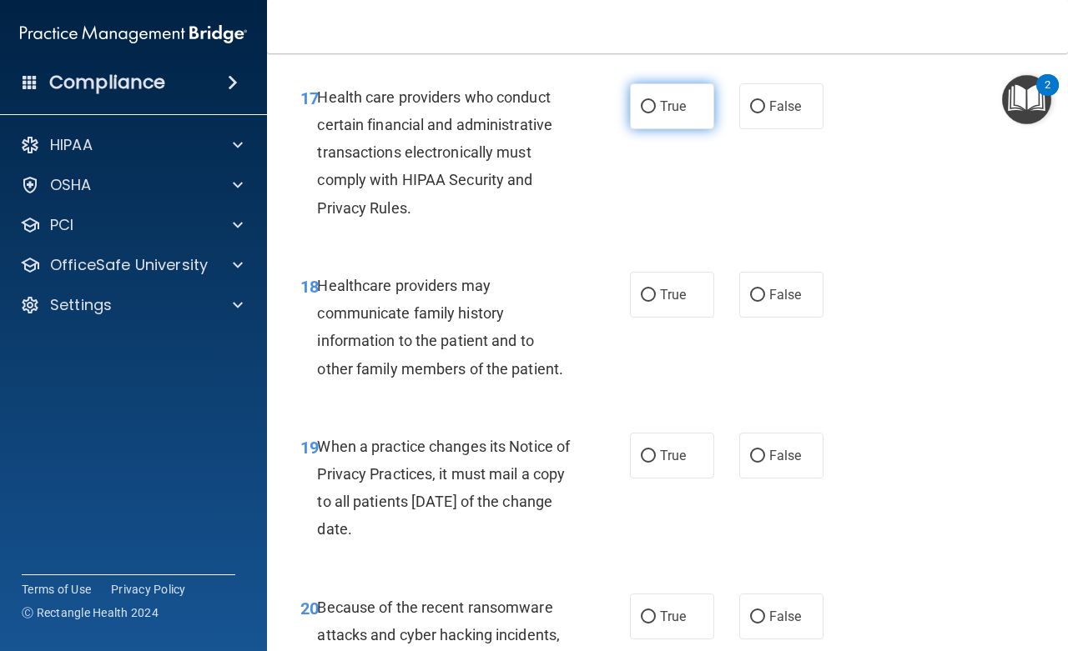
click at [641, 113] on input "True" at bounding box center [648, 107] width 15 height 13
radio input "true"
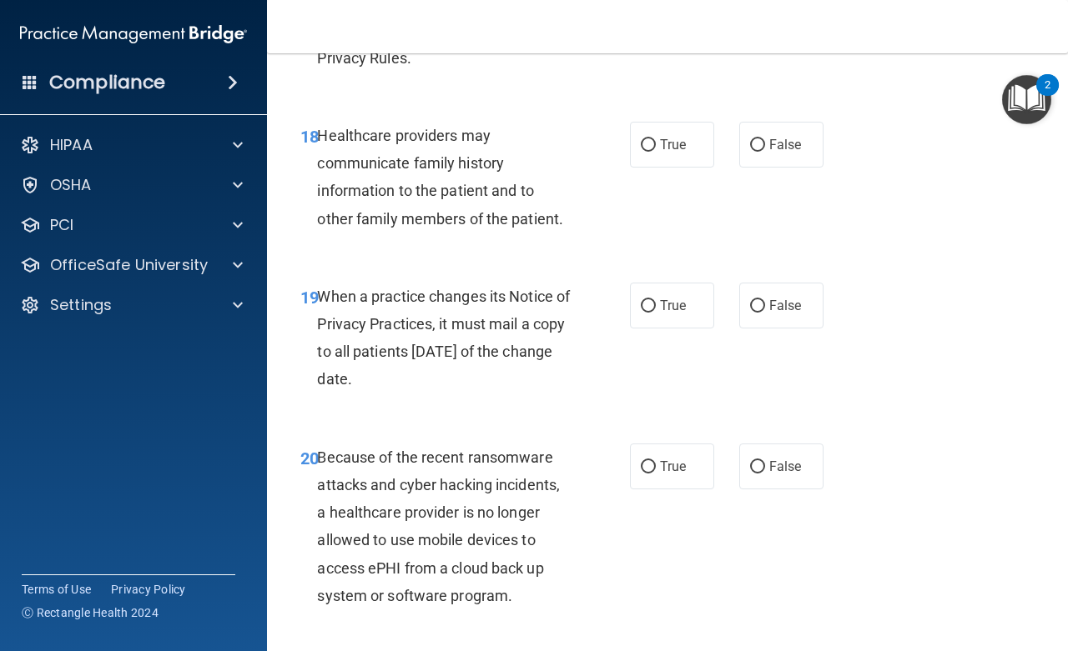
scroll to position [3153, 0]
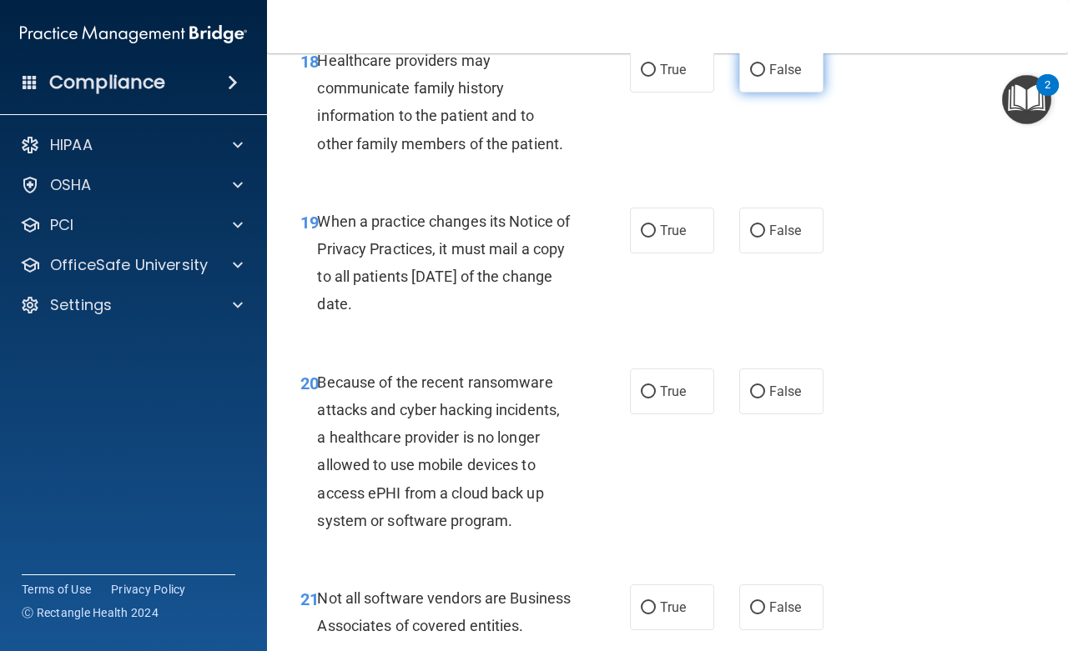
click at [750, 77] on input "False" at bounding box center [757, 70] width 15 height 13
radio input "true"
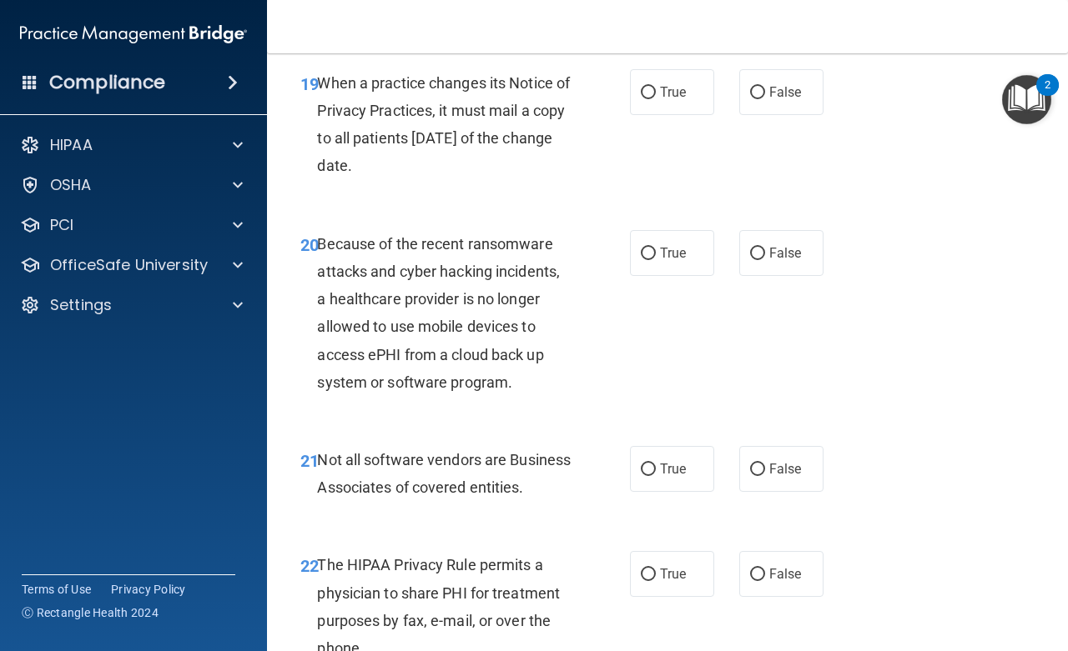
scroll to position [3303, 0]
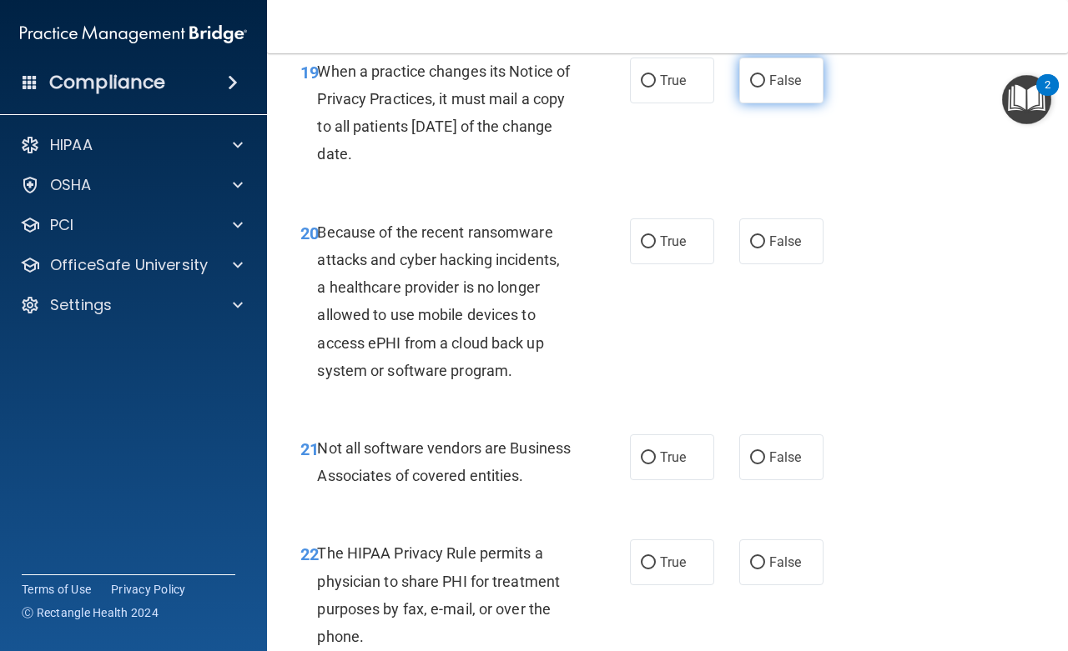
click at [750, 88] on input "False" at bounding box center [757, 81] width 15 height 13
radio input "true"
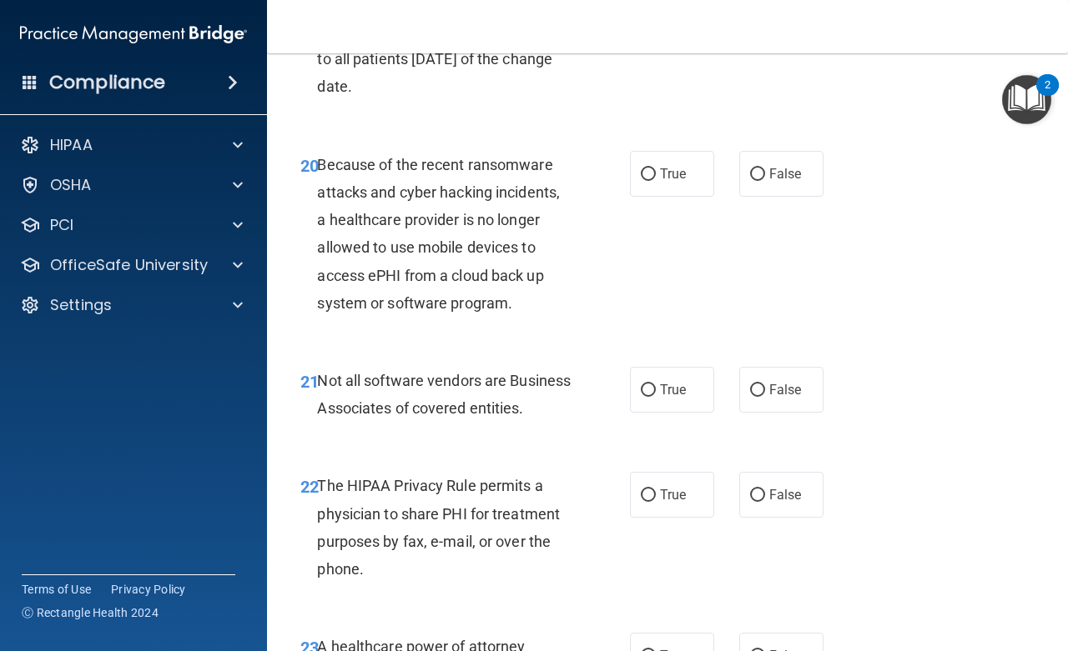
scroll to position [3453, 0]
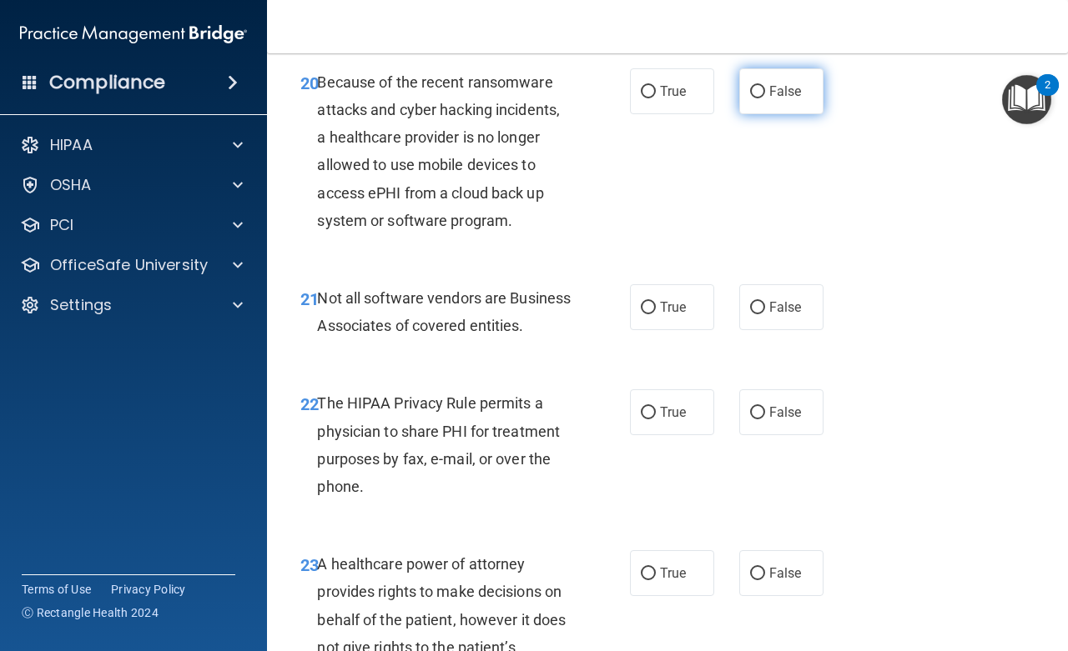
click at [750, 98] on input "False" at bounding box center [757, 92] width 15 height 13
radio input "true"
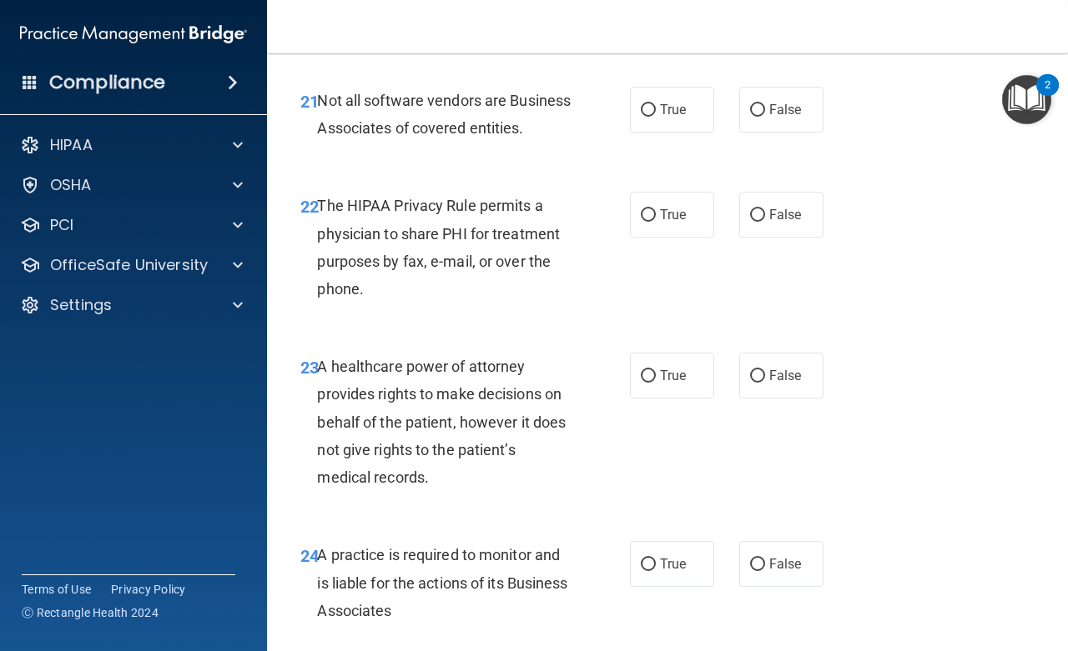
scroll to position [3678, 0]
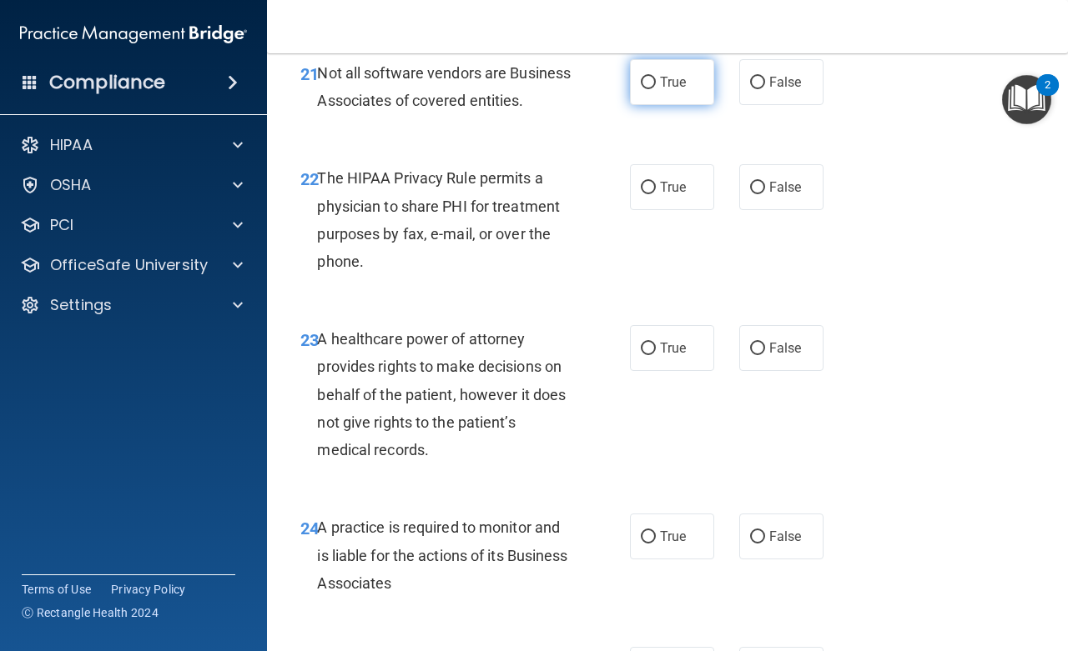
click at [641, 89] on input "True" at bounding box center [648, 83] width 15 height 13
radio input "true"
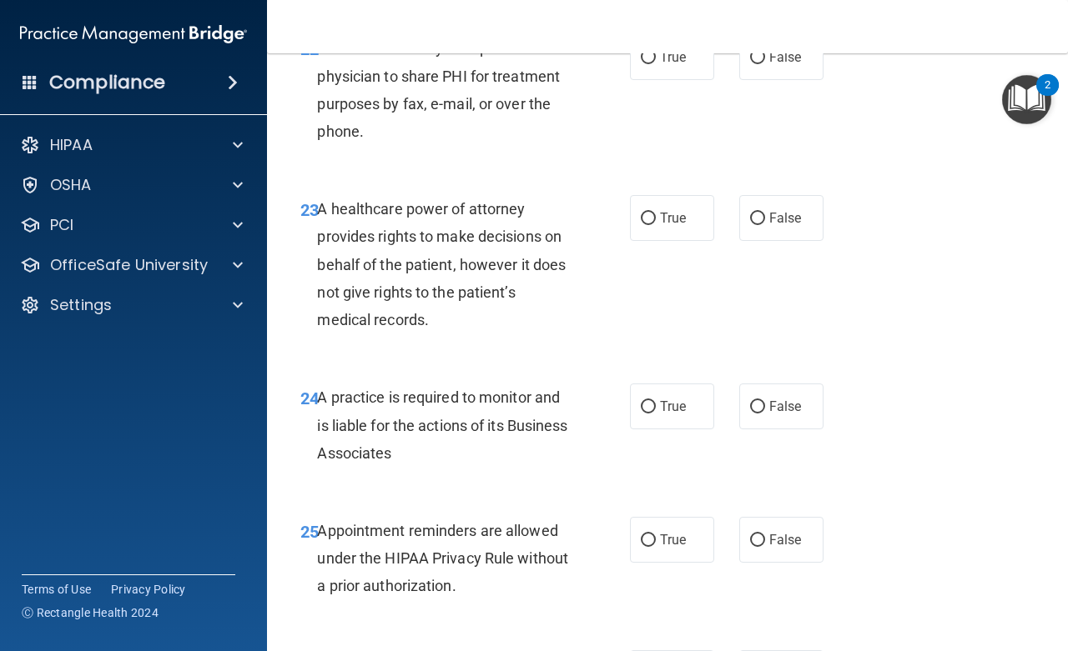
scroll to position [3828, 0]
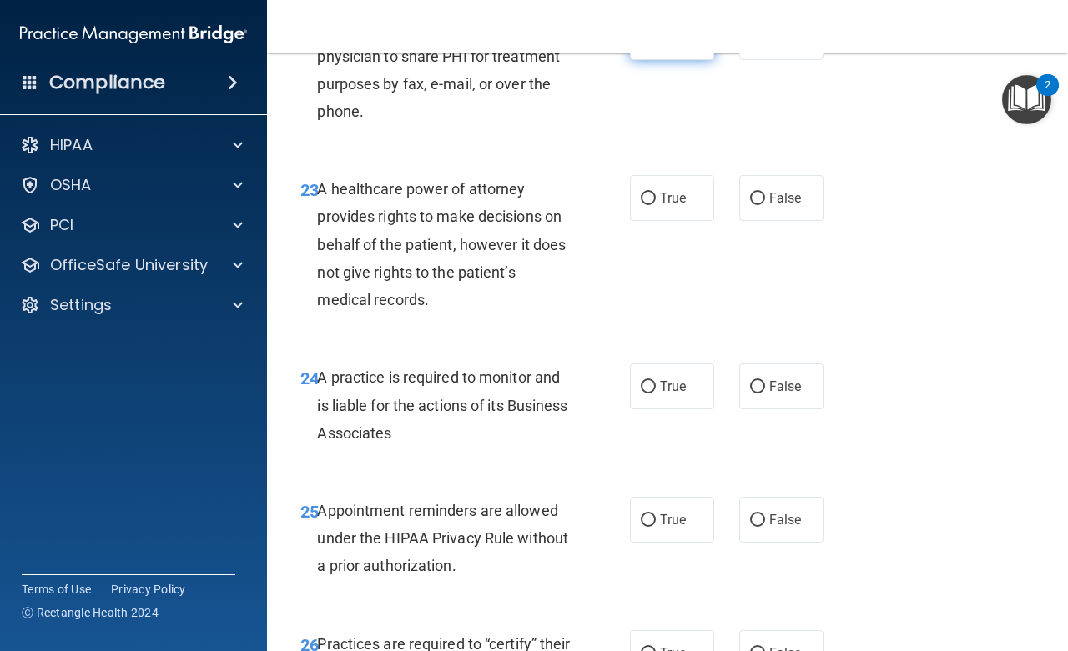
click at [641, 44] on input "True" at bounding box center [648, 38] width 15 height 13
radio input "true"
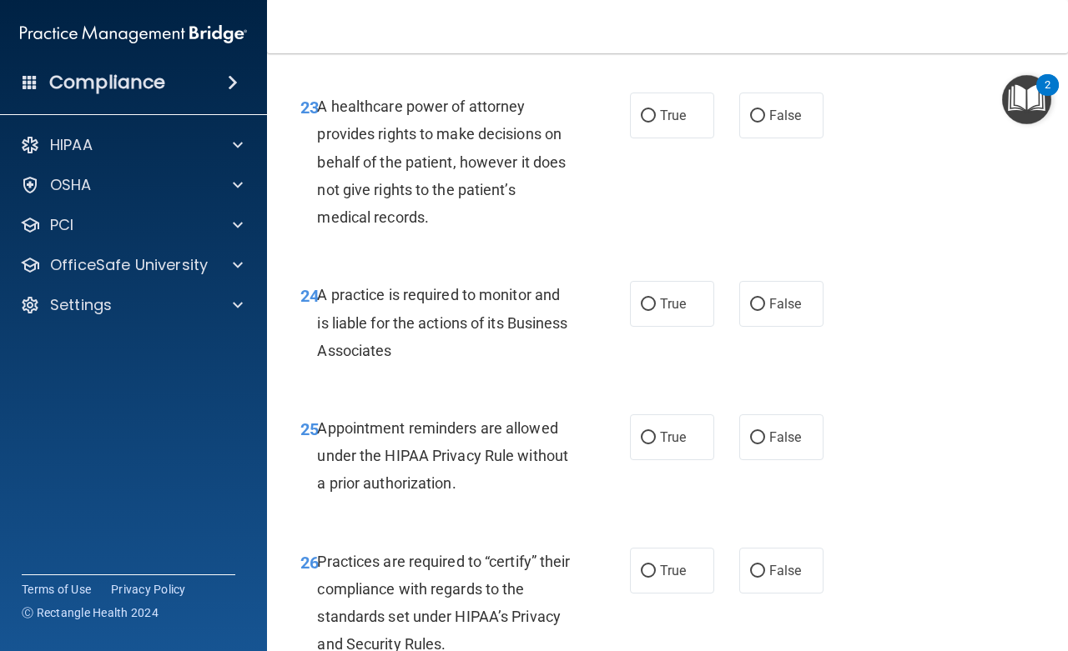
scroll to position [3978, 0]
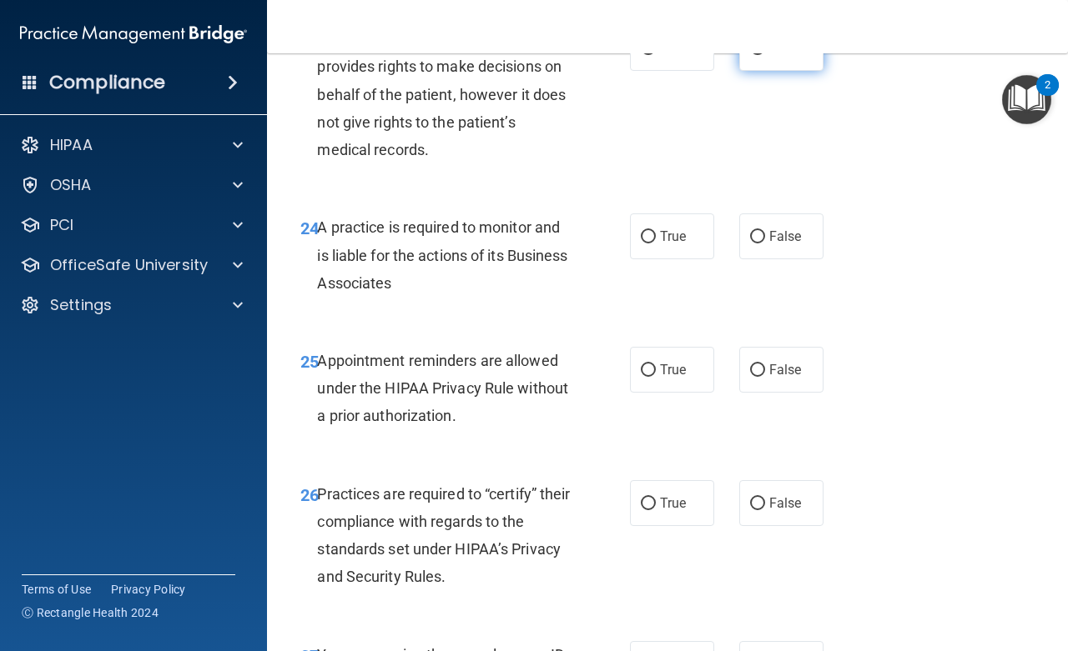
click at [750, 55] on input "False" at bounding box center [757, 49] width 15 height 13
radio input "true"
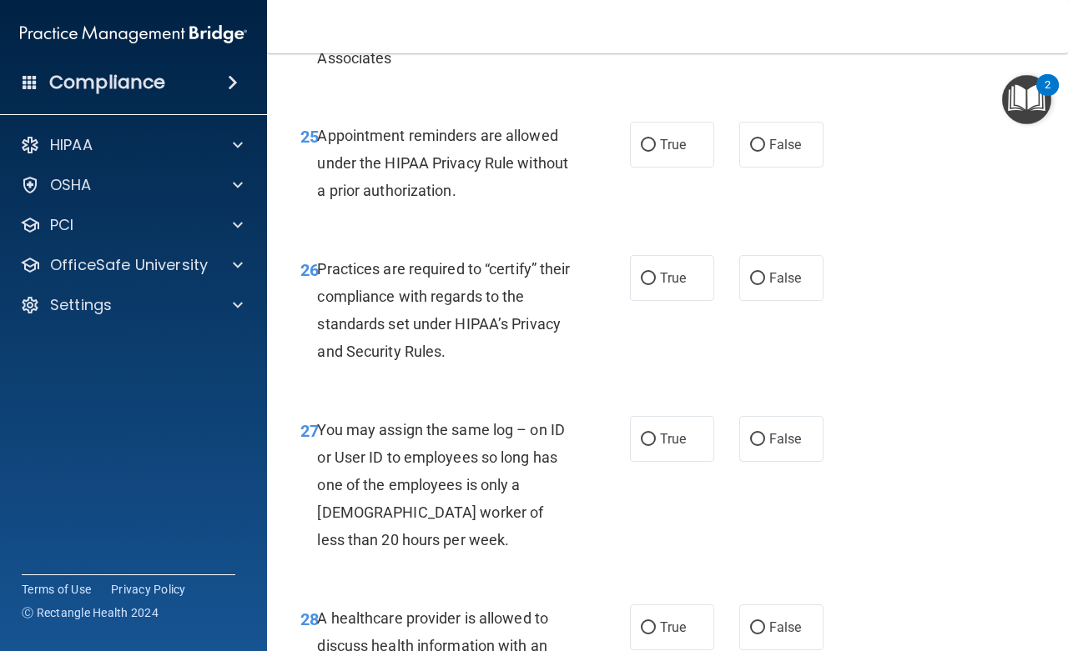
scroll to position [4128, 0]
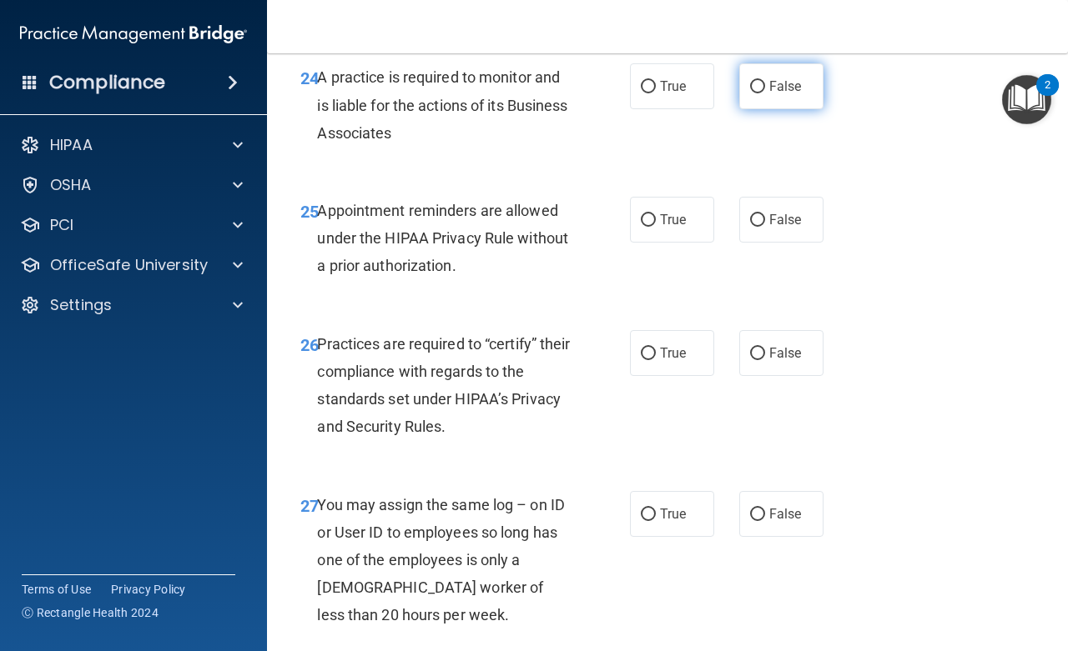
click at [750, 93] on input "False" at bounding box center [757, 87] width 15 height 13
radio input "true"
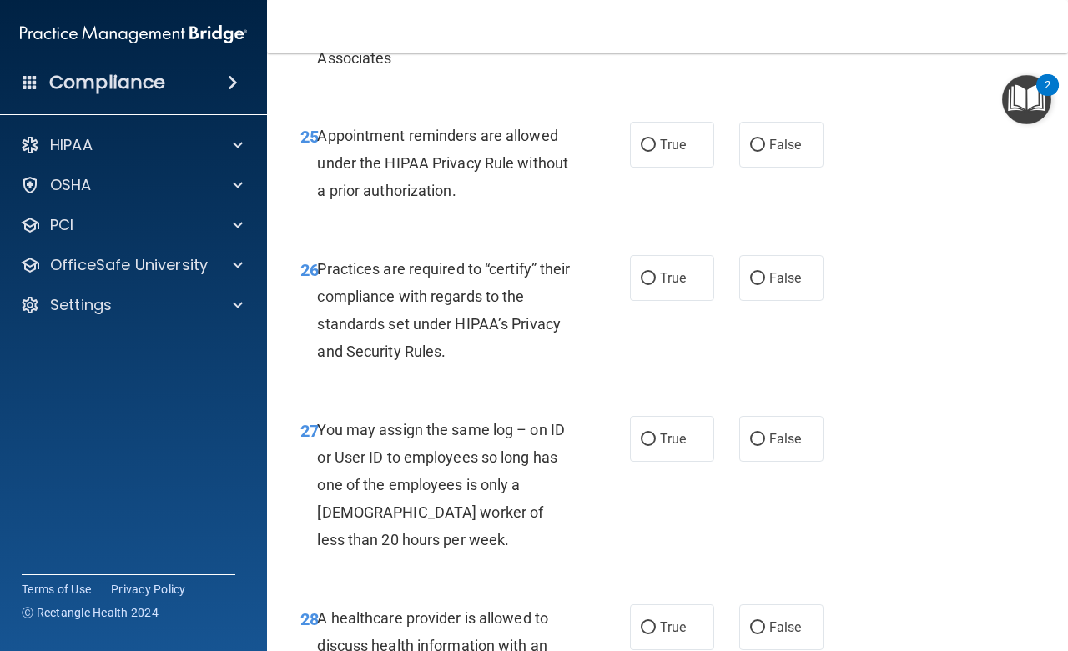
scroll to position [4278, 0]
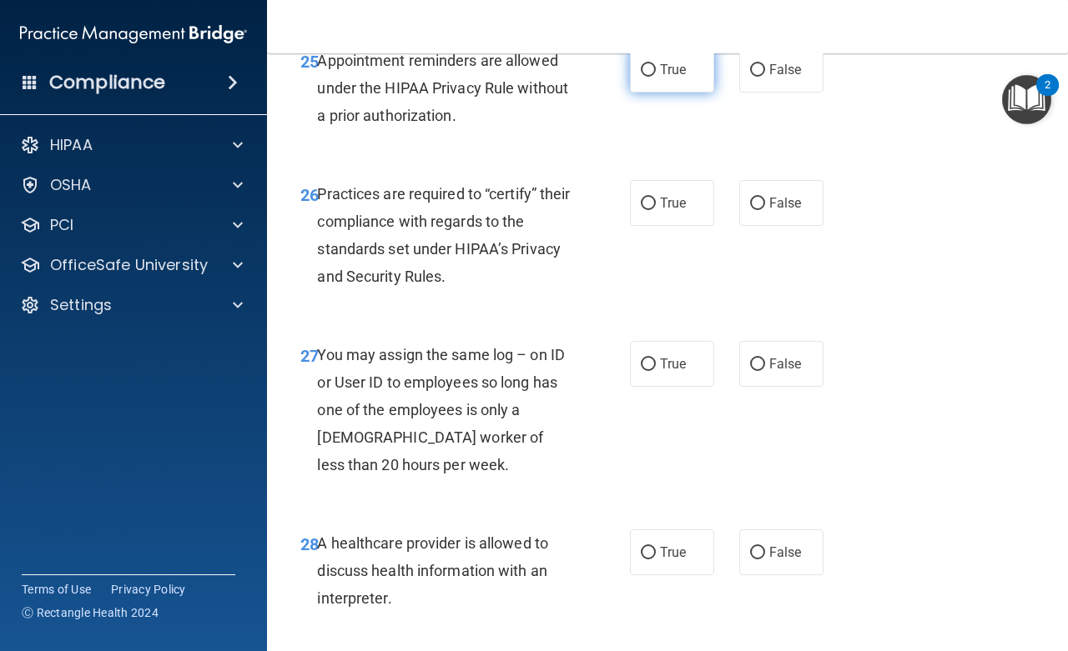
click at [641, 77] on input "True" at bounding box center [648, 70] width 15 height 13
radio input "true"
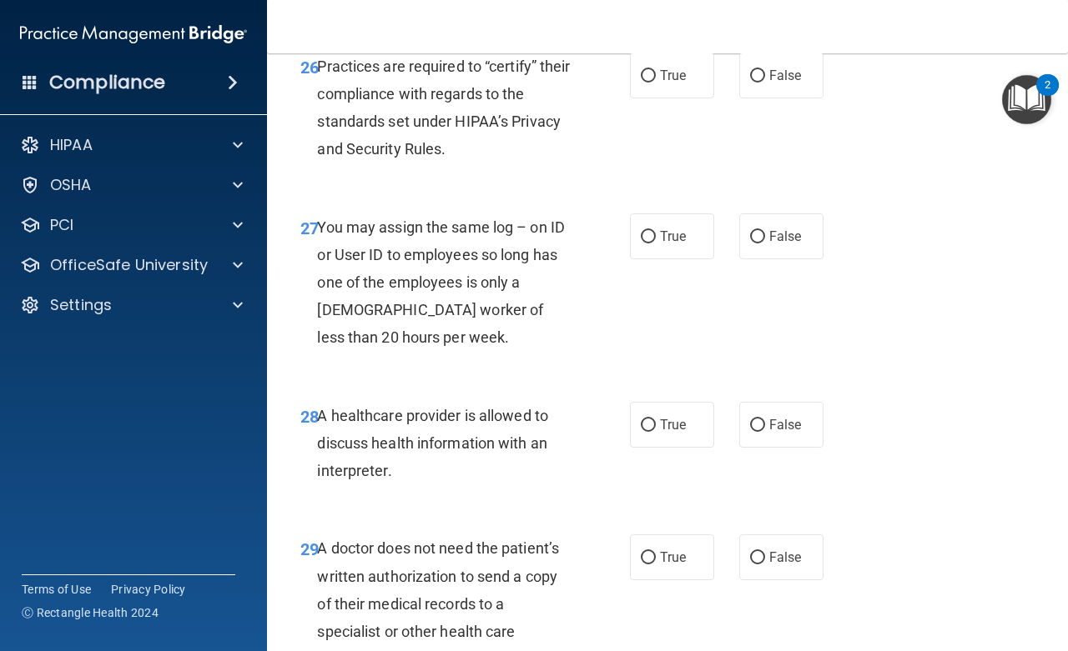
scroll to position [4429, 0]
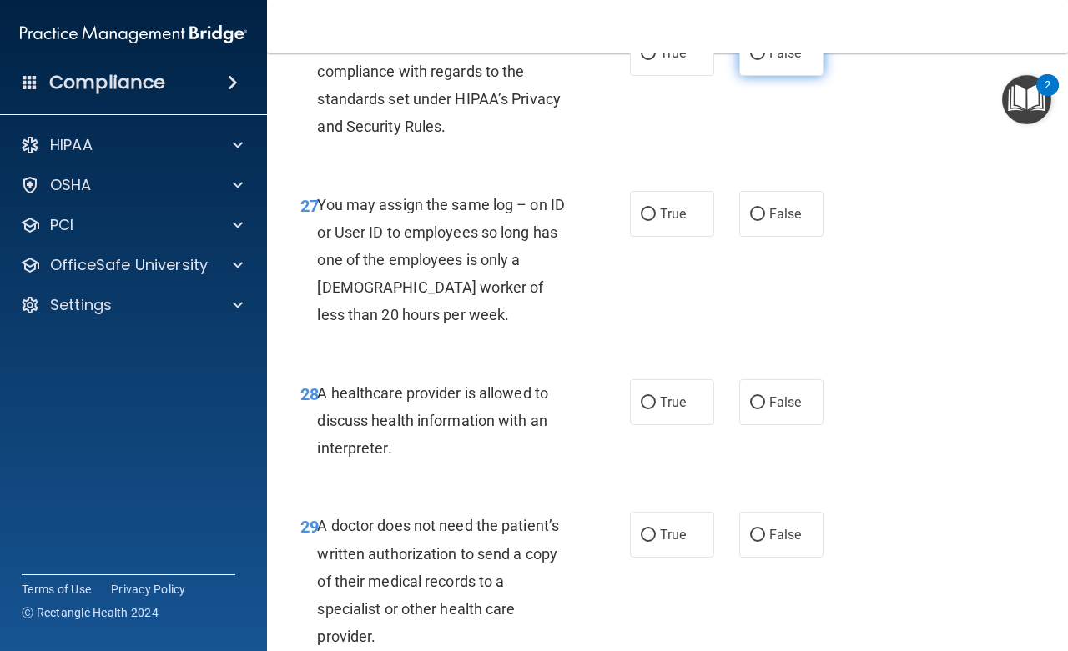
click at [750, 60] on input "False" at bounding box center [757, 54] width 15 height 13
radio input "true"
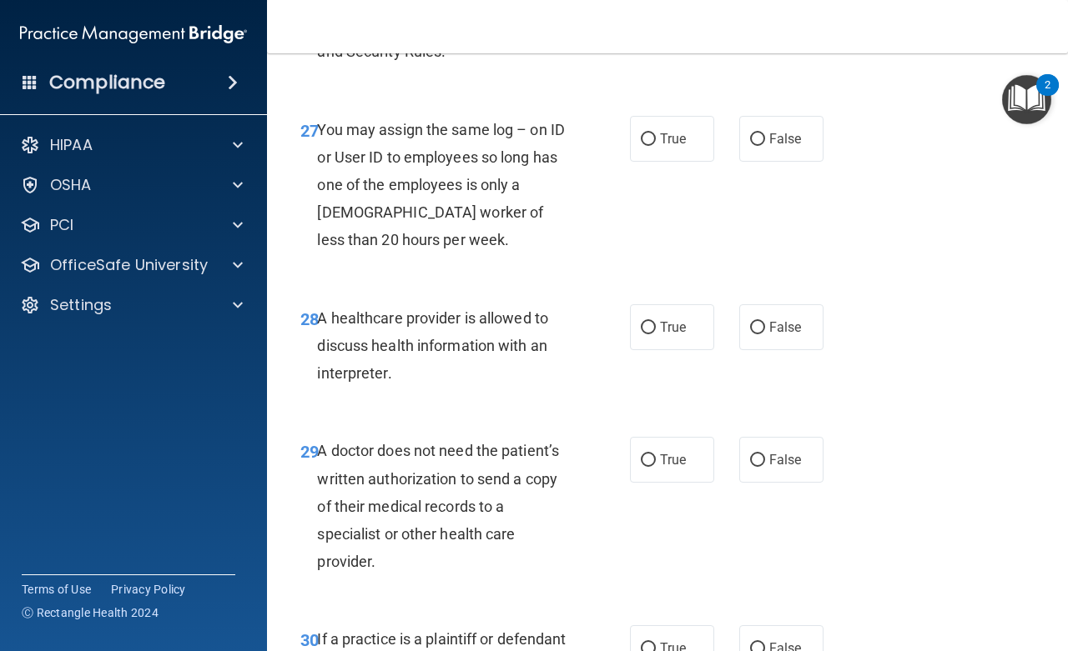
scroll to position [4579, 0]
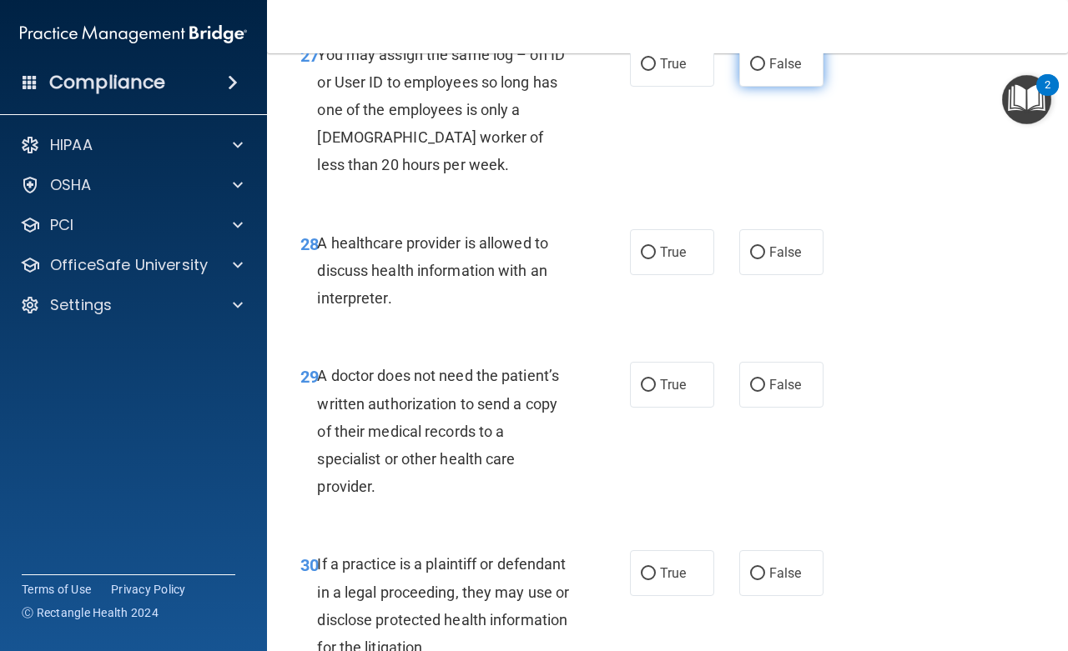
click at [744, 87] on label "False" at bounding box center [781, 64] width 84 height 46
click at [750, 71] on input "False" at bounding box center [757, 64] width 15 height 13
radio input "true"
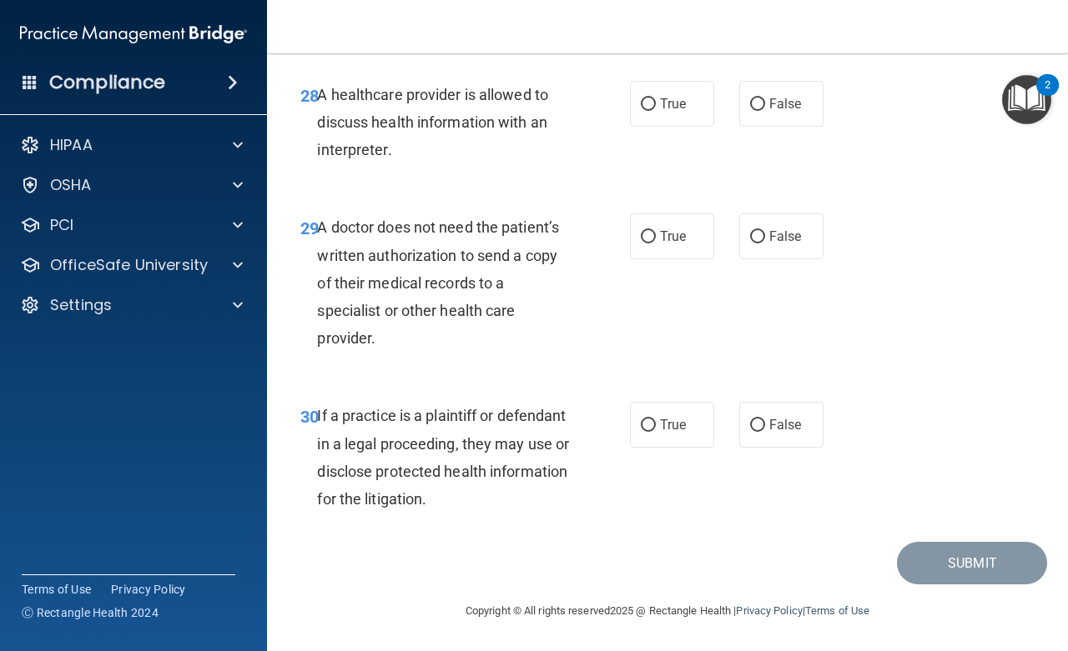
scroll to position [4784, 0]
click at [643, 107] on input "True" at bounding box center [648, 104] width 15 height 13
radio input "true"
click at [643, 239] on input "True" at bounding box center [648, 237] width 15 height 13
radio input "true"
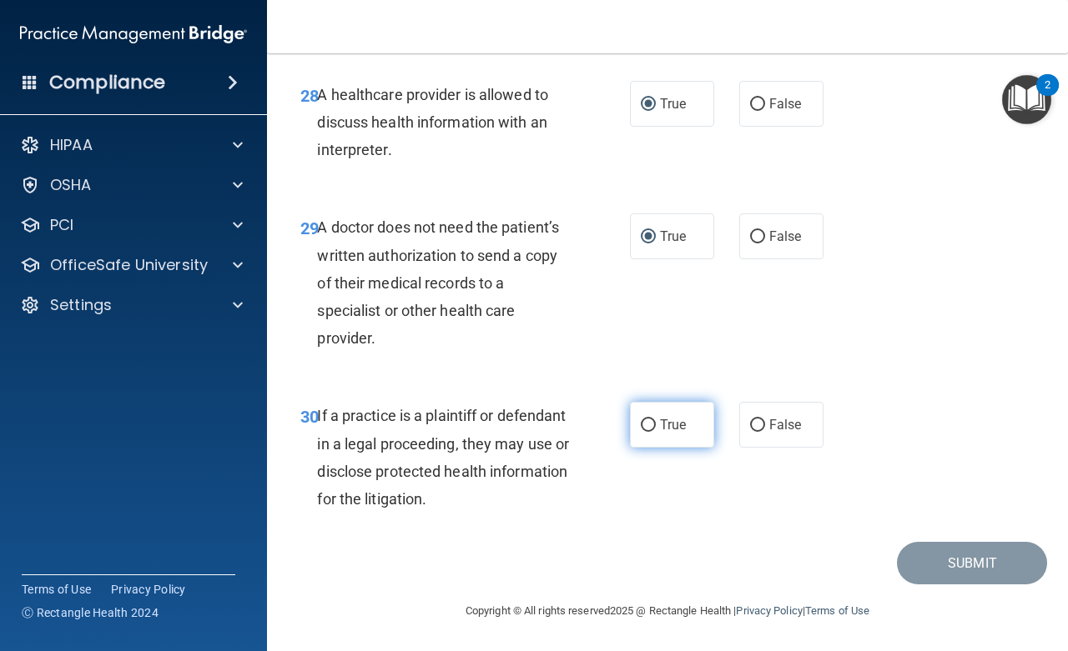
click at [646, 425] on input "True" at bounding box center [648, 425] width 15 height 13
radio input "true"
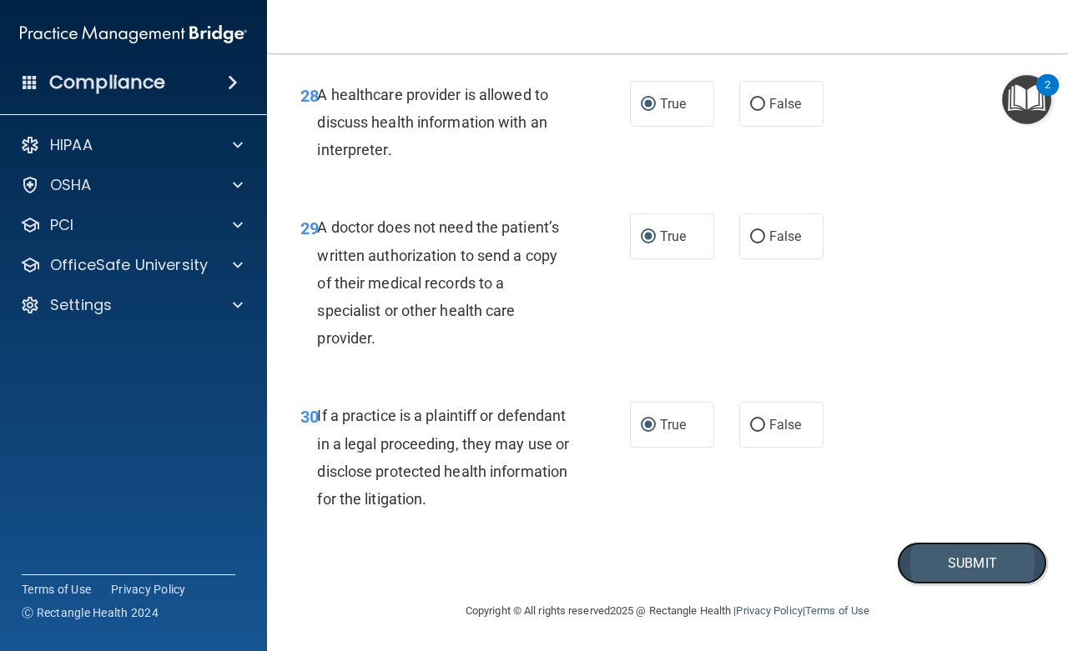
click at [957, 557] on button "Submit" at bounding box center [972, 563] width 150 height 43
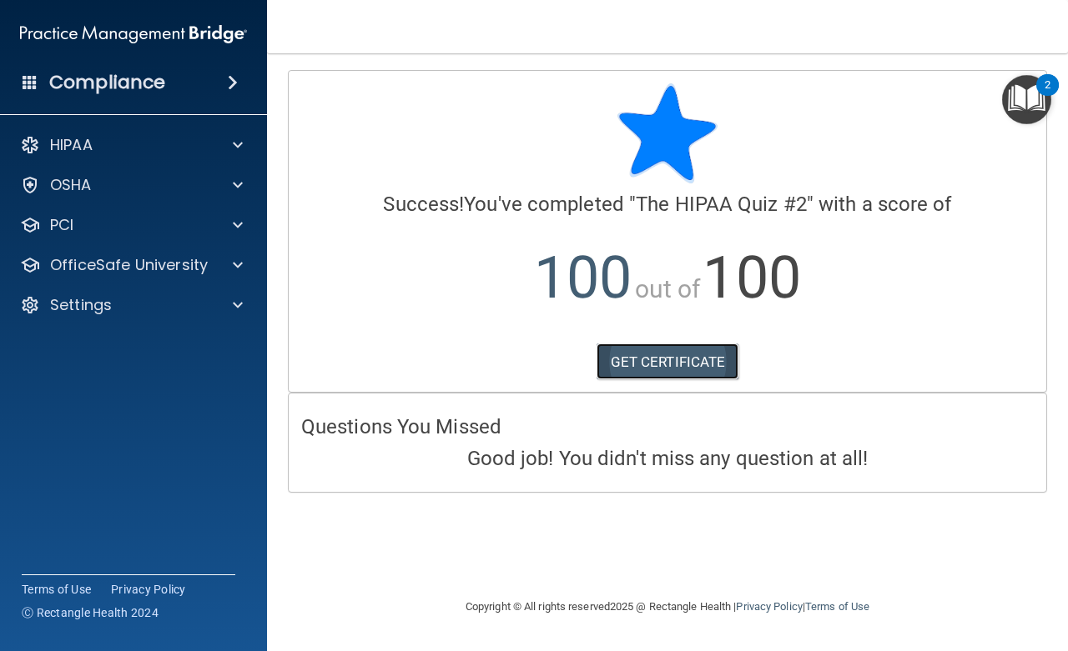
click at [690, 360] on link "GET CERTIFICATE" at bounding box center [667, 362] width 143 height 37
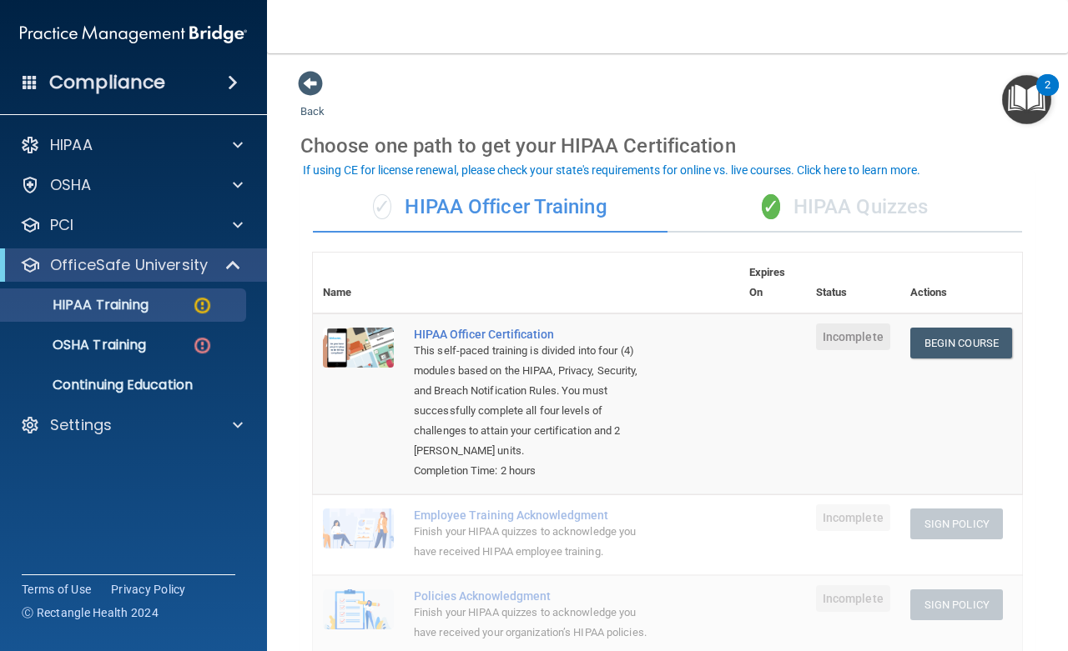
click at [849, 203] on div "✓ HIPAA Quizzes" at bounding box center [844, 208] width 354 height 50
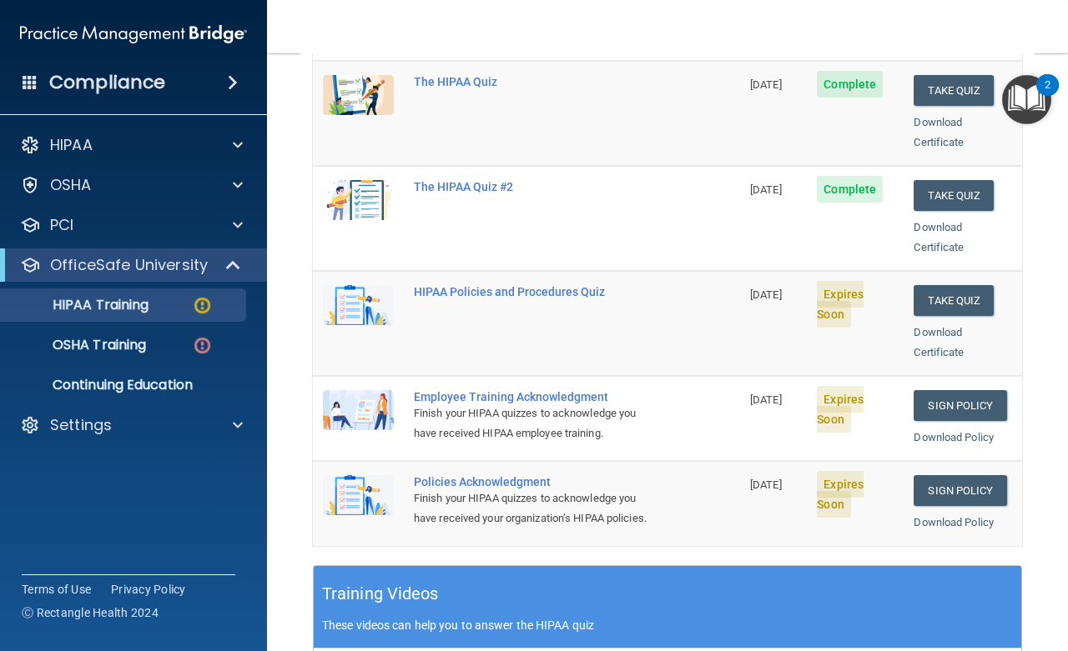
scroll to position [225, 0]
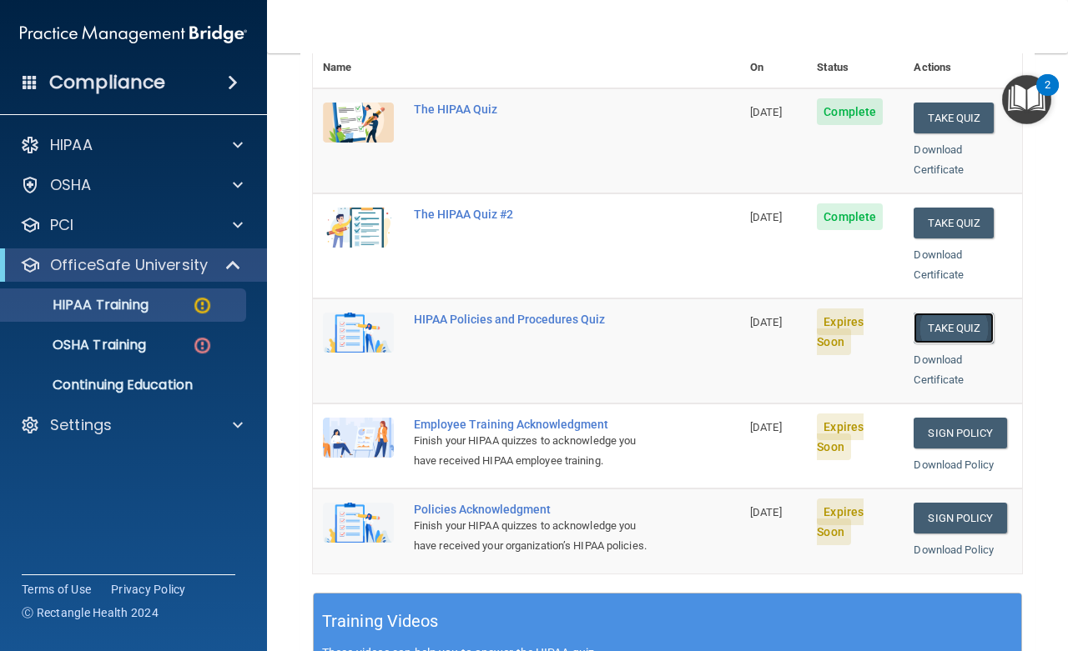
click at [940, 313] on button "Take Quiz" at bounding box center [953, 328] width 80 height 31
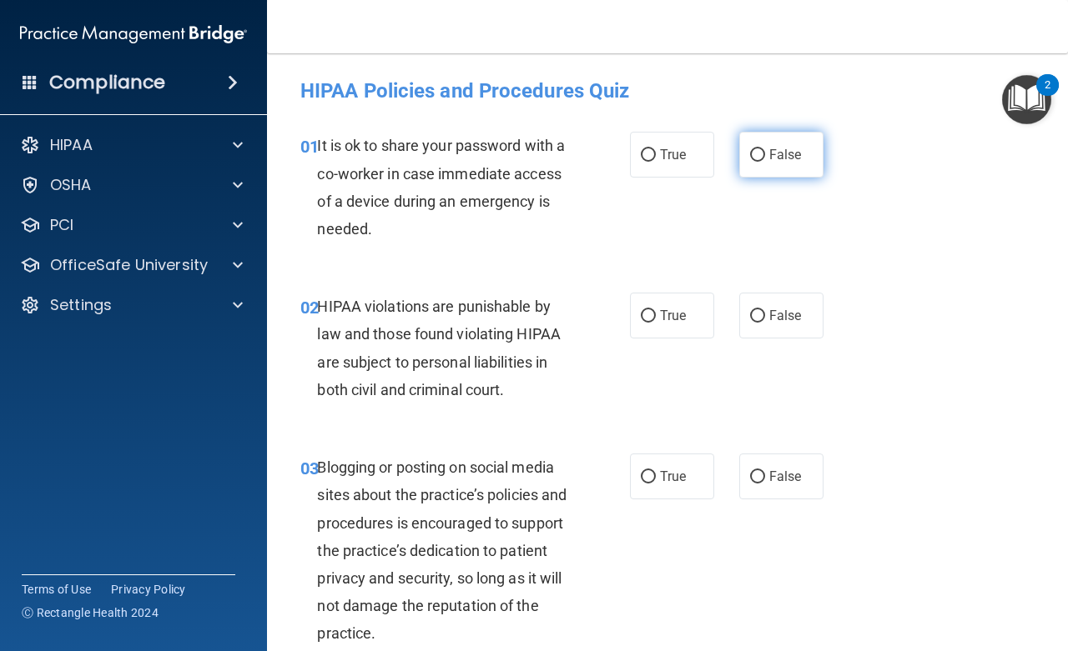
click at [740, 150] on label "False" at bounding box center [781, 155] width 84 height 46
click at [750, 150] on input "False" at bounding box center [757, 155] width 15 height 13
radio input "true"
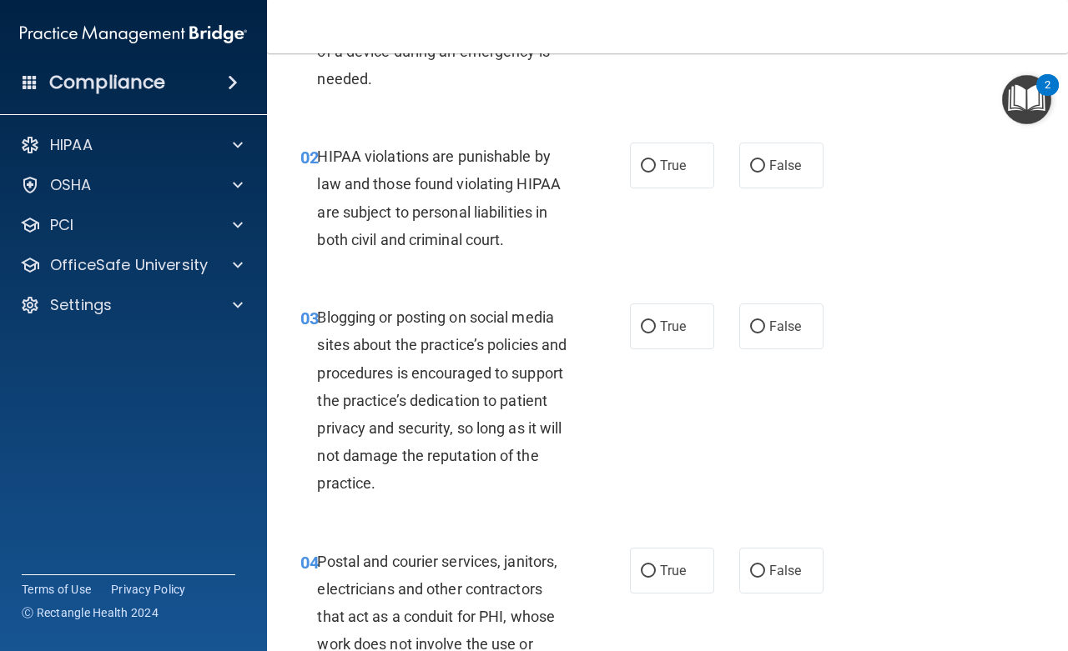
scroll to position [225, 0]
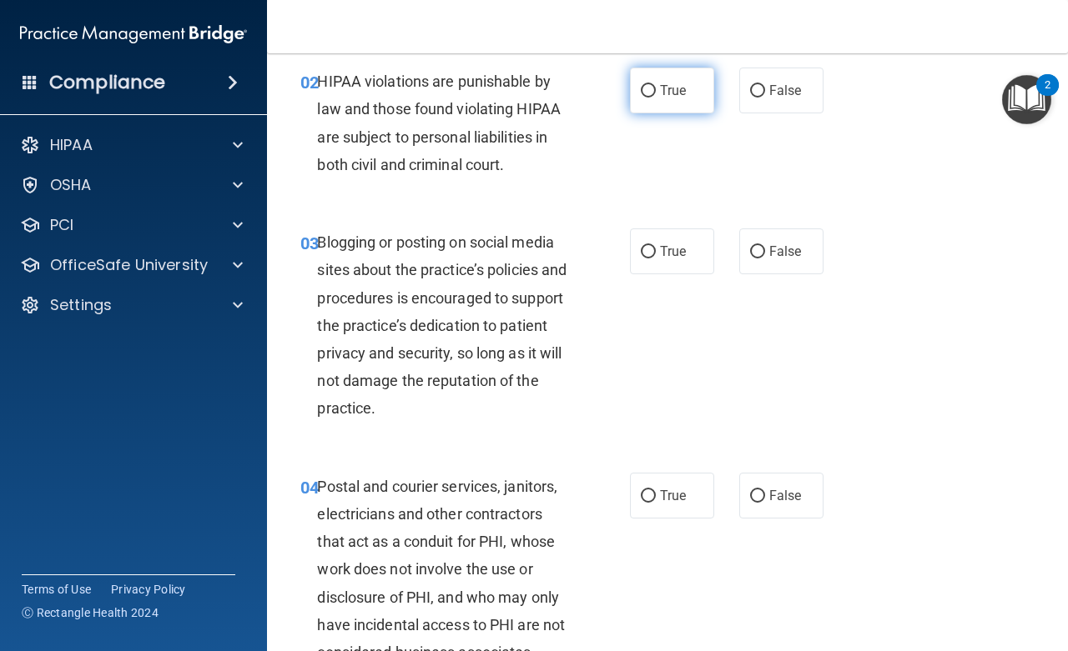
click at [641, 87] on input "True" at bounding box center [648, 91] width 15 height 13
radio input "true"
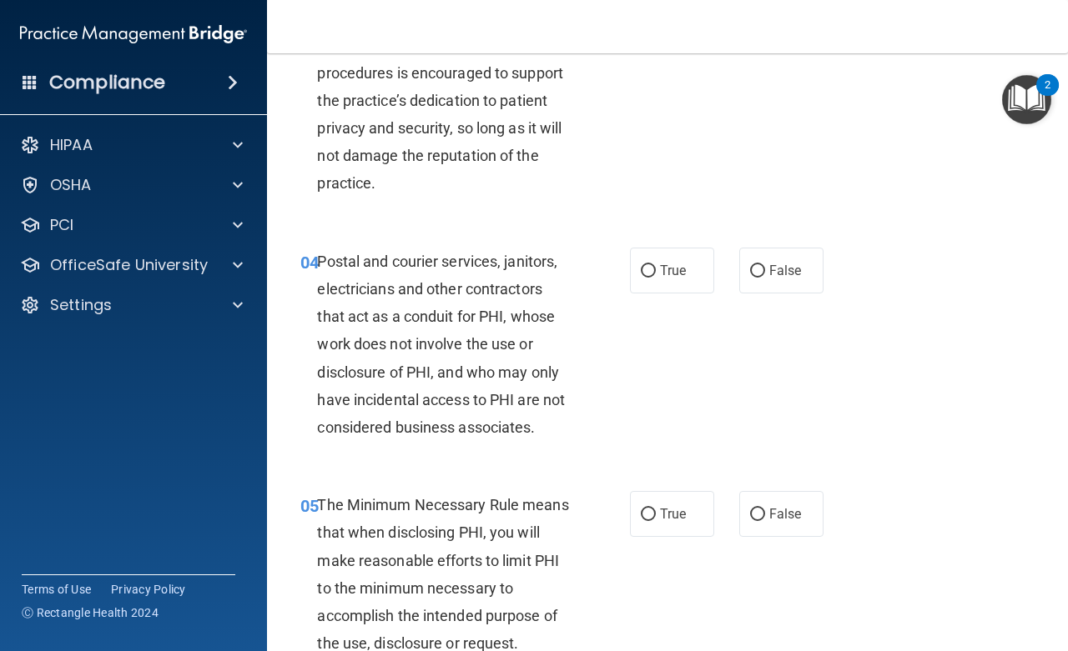
scroll to position [375, 0]
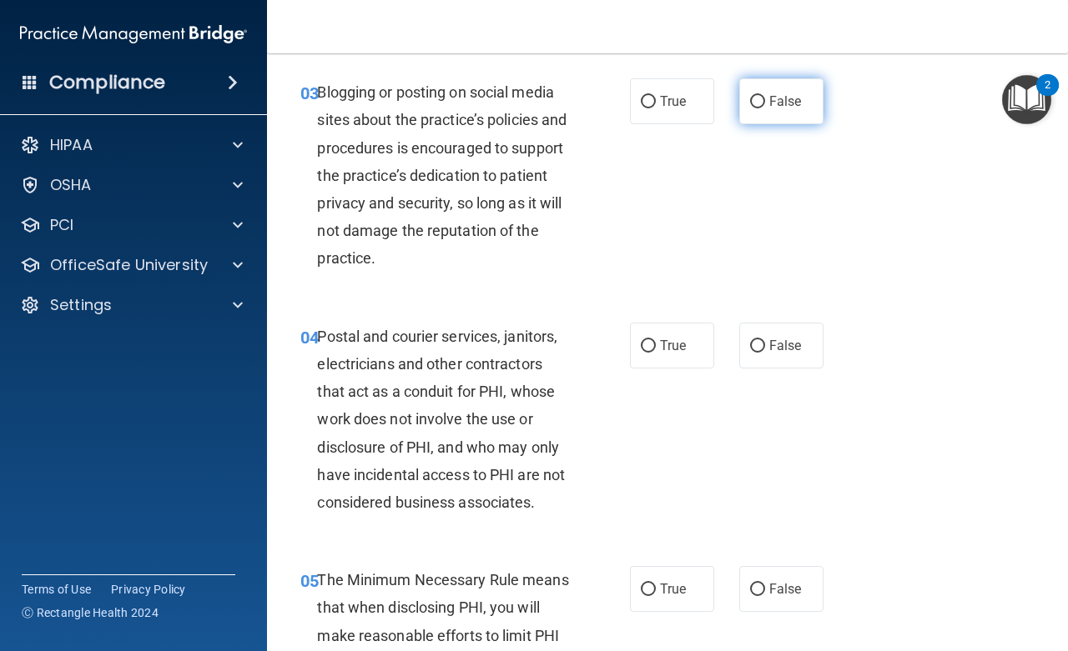
click at [750, 98] on input "False" at bounding box center [757, 102] width 15 height 13
radio input "true"
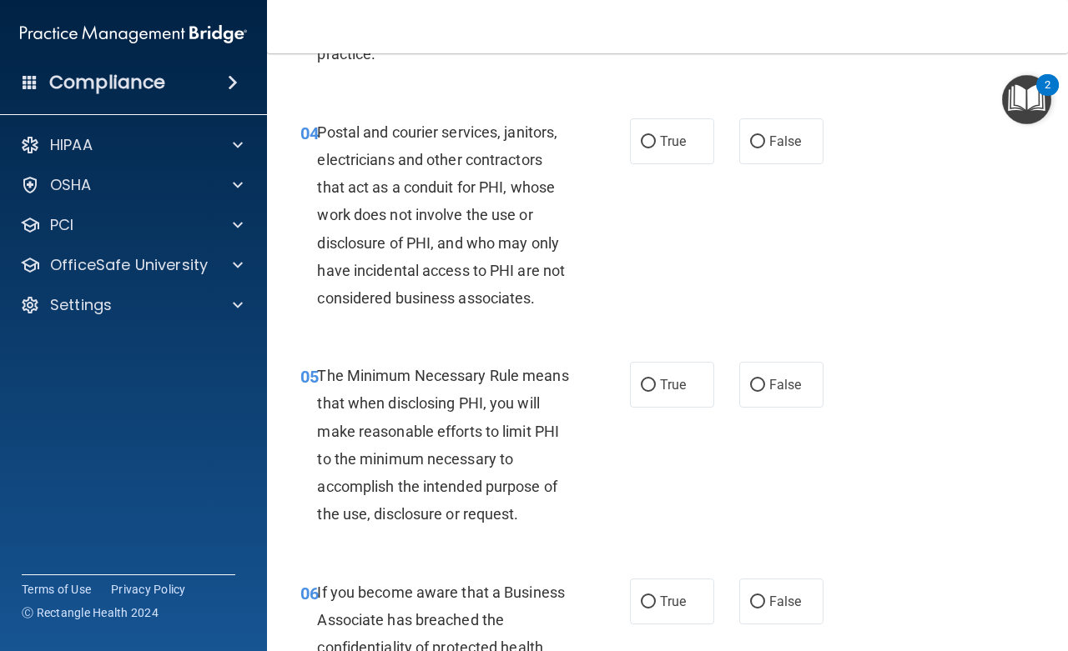
scroll to position [600, 0]
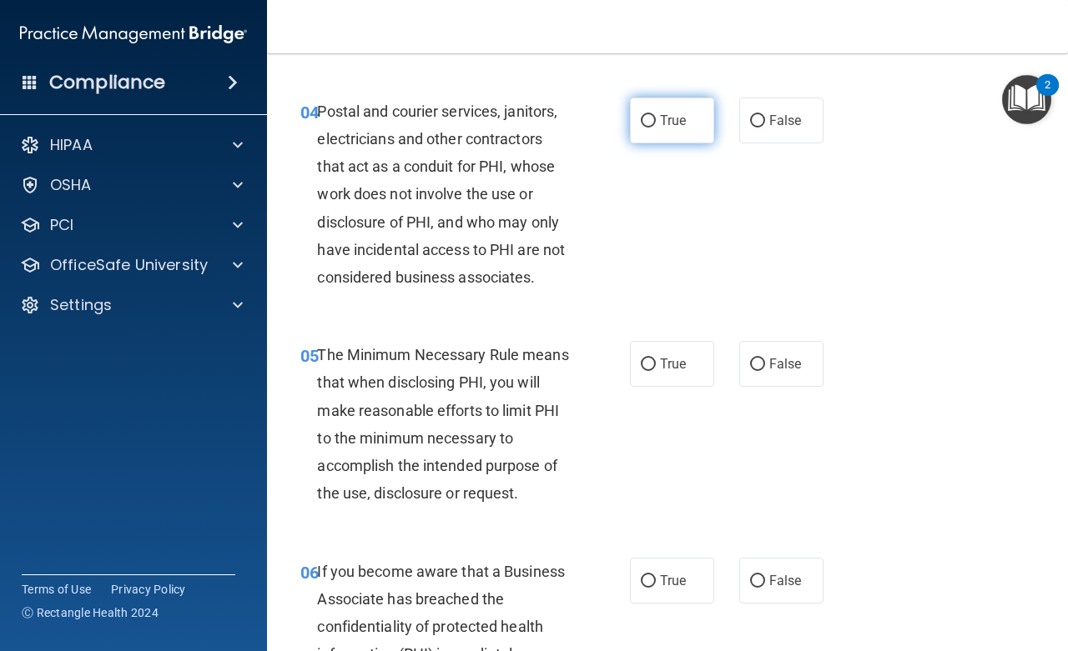
click at [641, 124] on input "True" at bounding box center [648, 121] width 15 height 13
radio input "true"
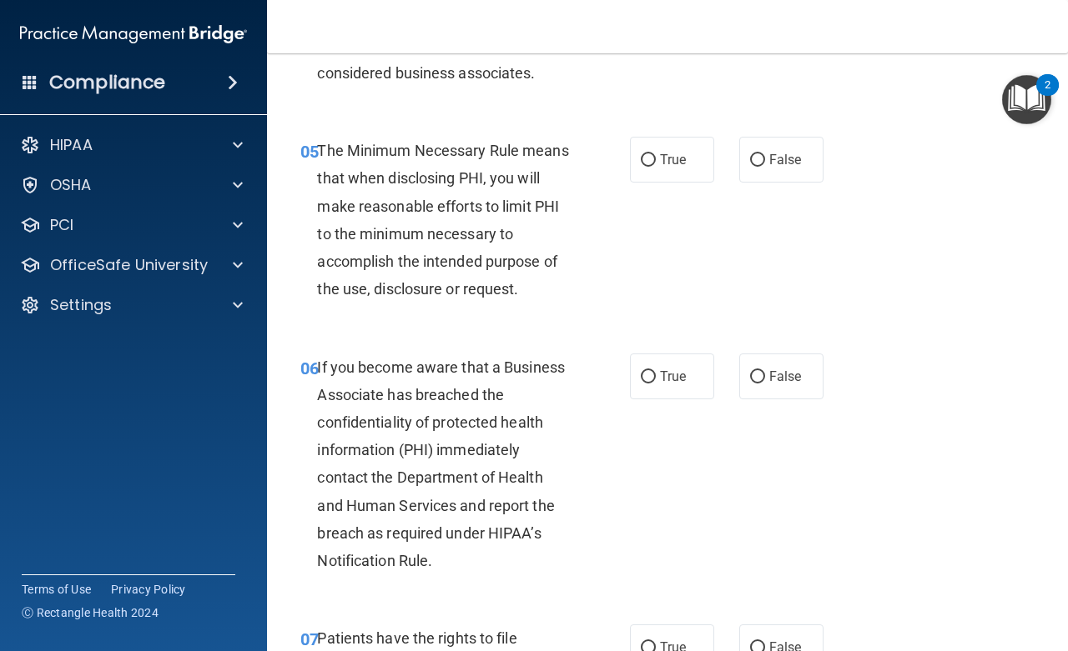
scroll to position [826, 0]
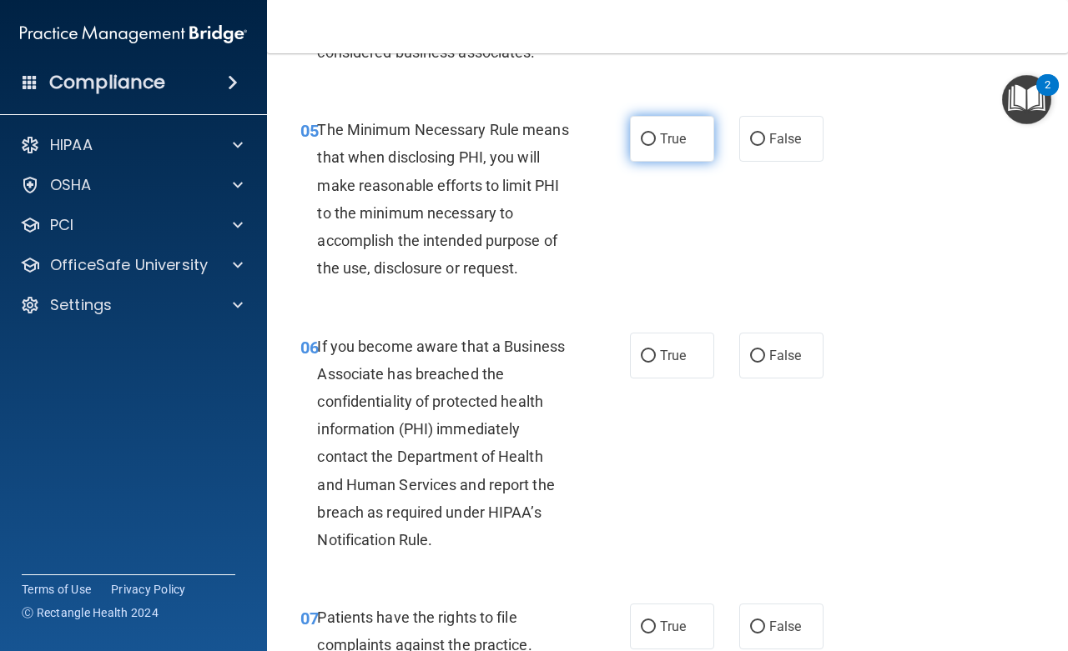
click at [641, 136] on input "True" at bounding box center [648, 139] width 15 height 13
radio input "true"
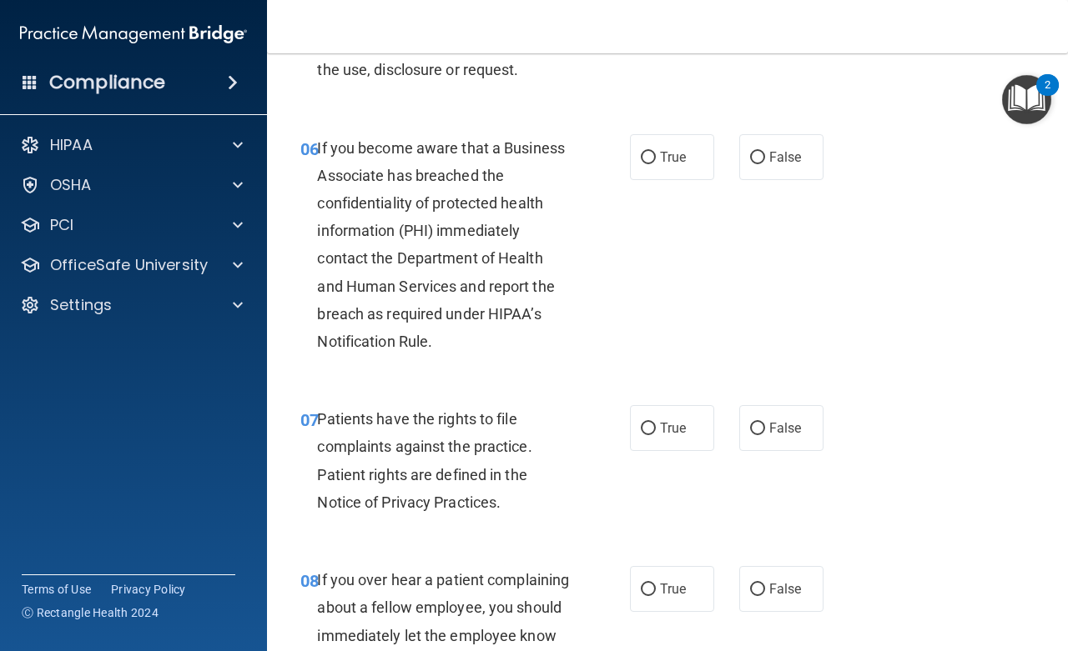
scroll to position [1051, 0]
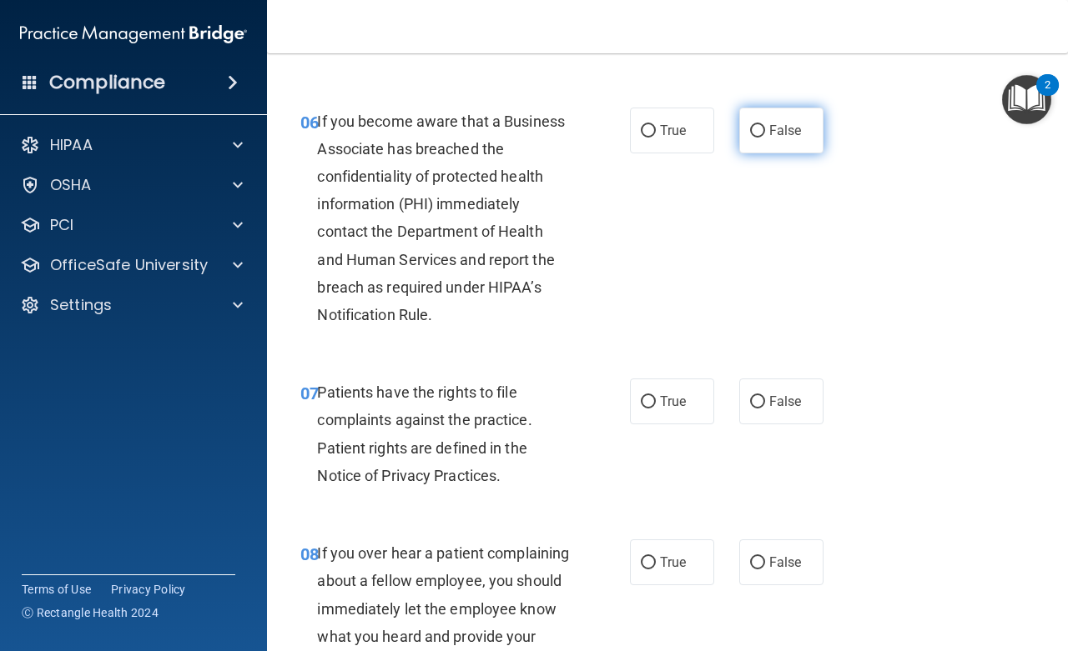
click at [750, 128] on input "False" at bounding box center [757, 131] width 15 height 13
radio input "true"
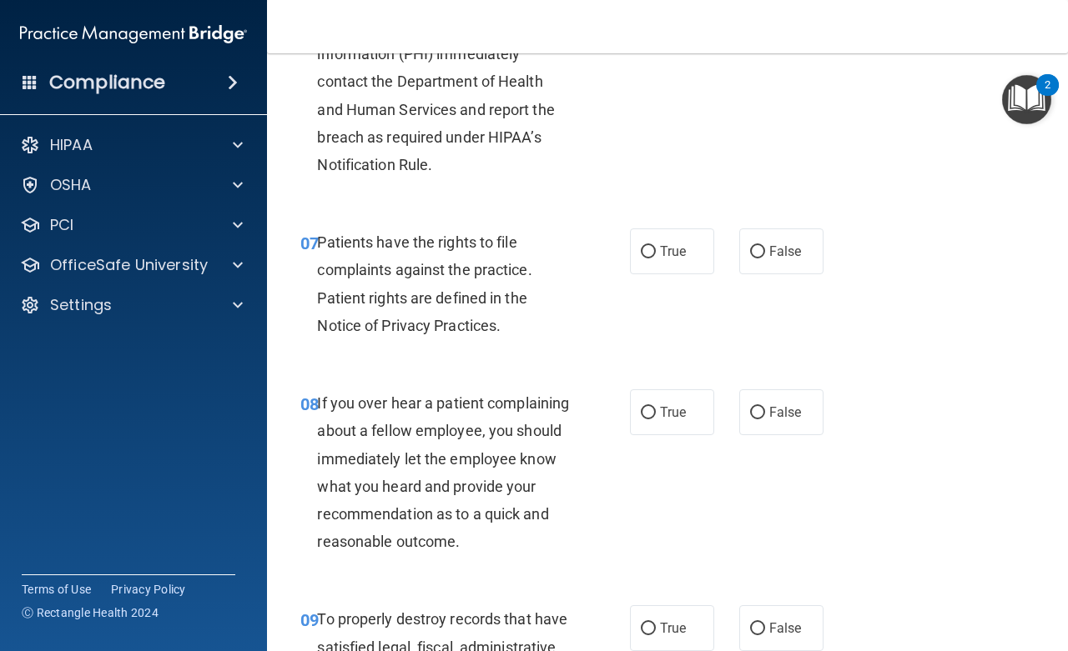
scroll to position [1351, 0]
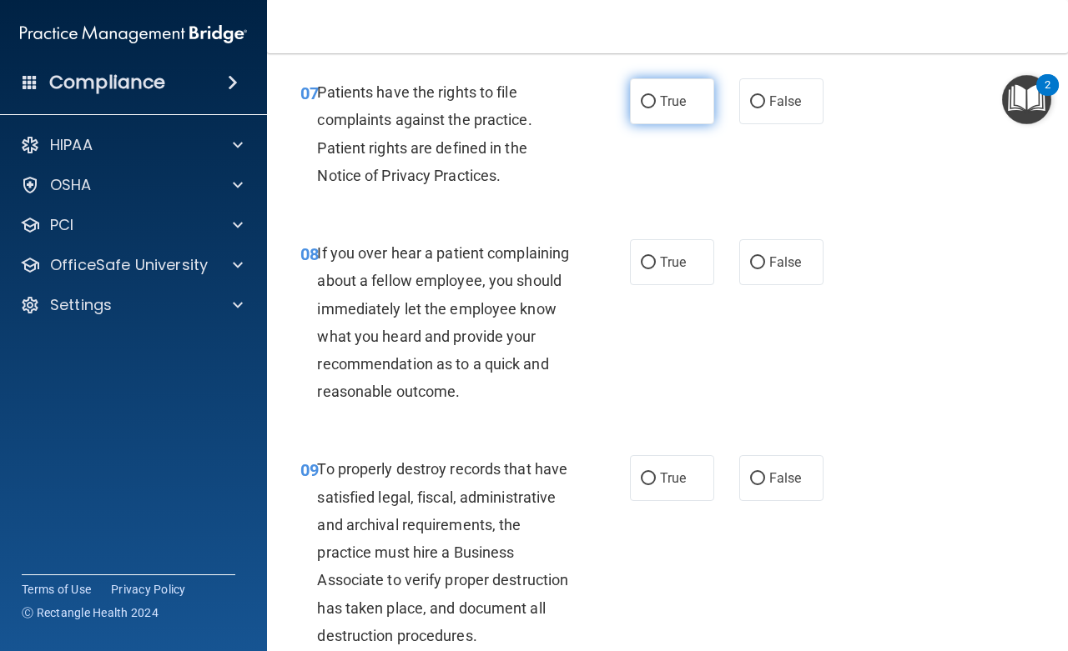
click at [641, 100] on input "True" at bounding box center [648, 102] width 15 height 13
radio input "true"
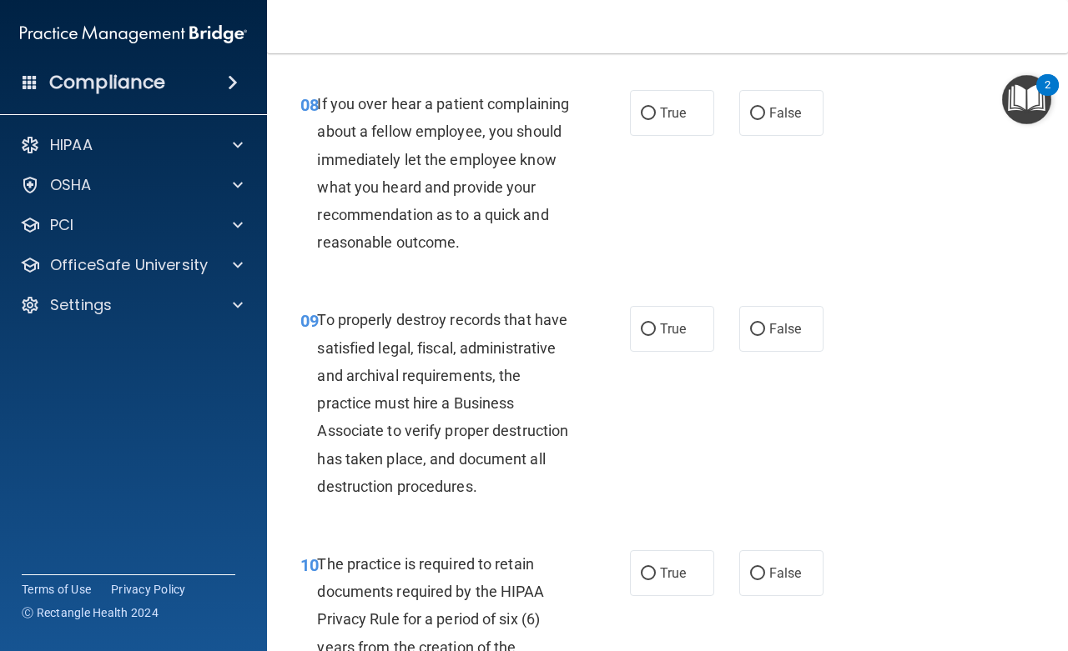
scroll to position [1501, 0]
click at [750, 111] on input "False" at bounding box center [757, 113] width 15 height 13
radio input "true"
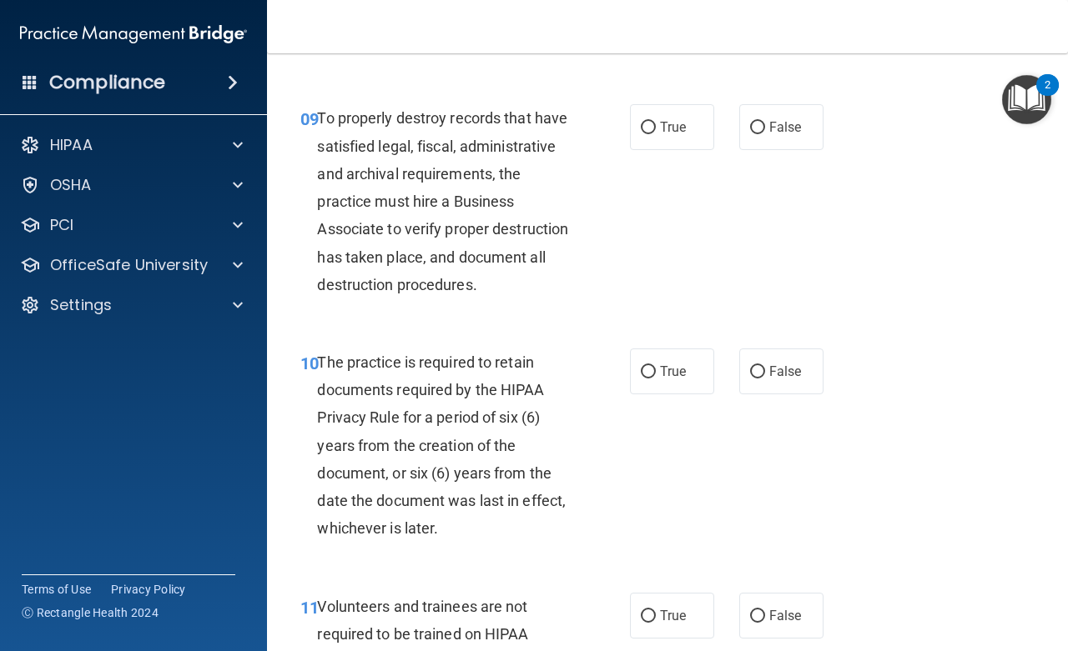
scroll to position [1726, 0]
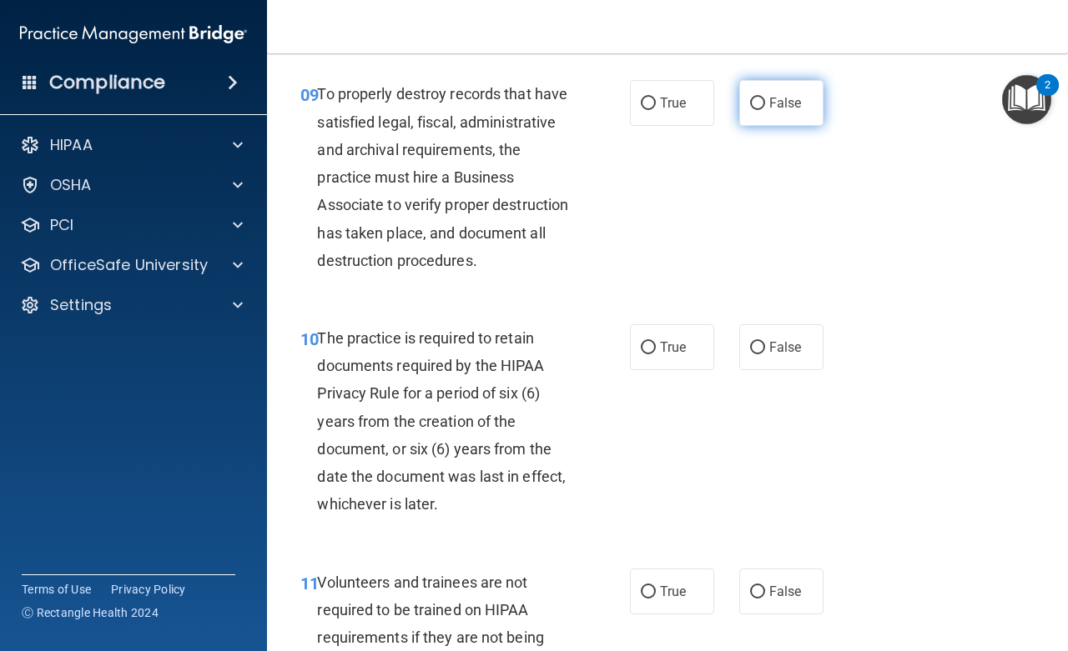
click at [750, 110] on input "False" at bounding box center [757, 104] width 15 height 13
radio input "true"
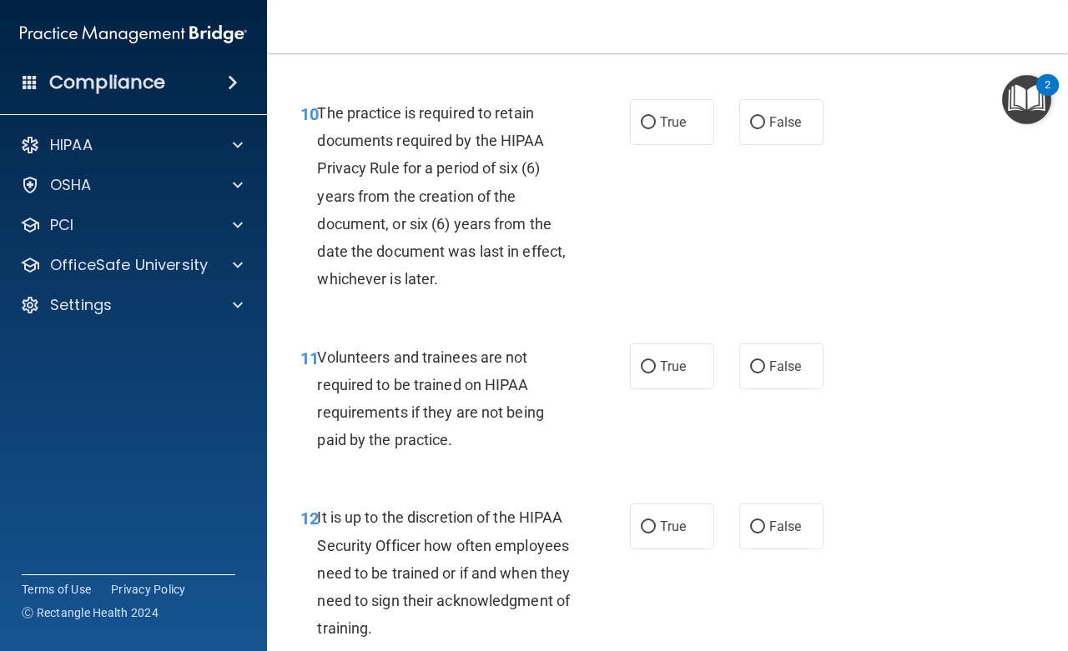
scroll to position [2027, 0]
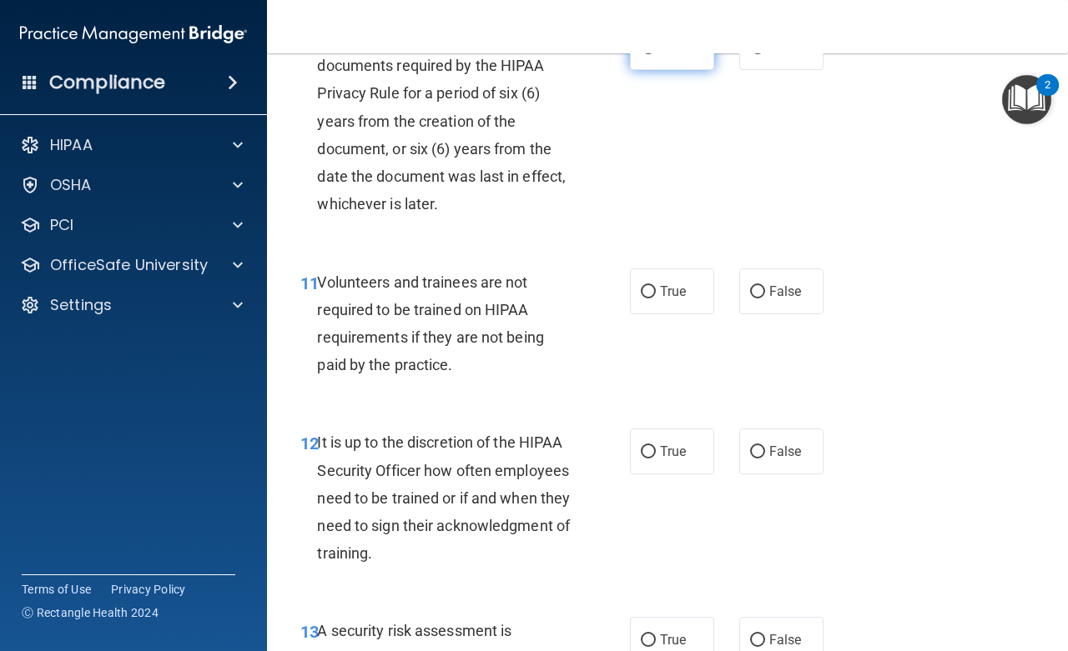
click at [641, 54] on input "True" at bounding box center [648, 48] width 15 height 13
radio input "true"
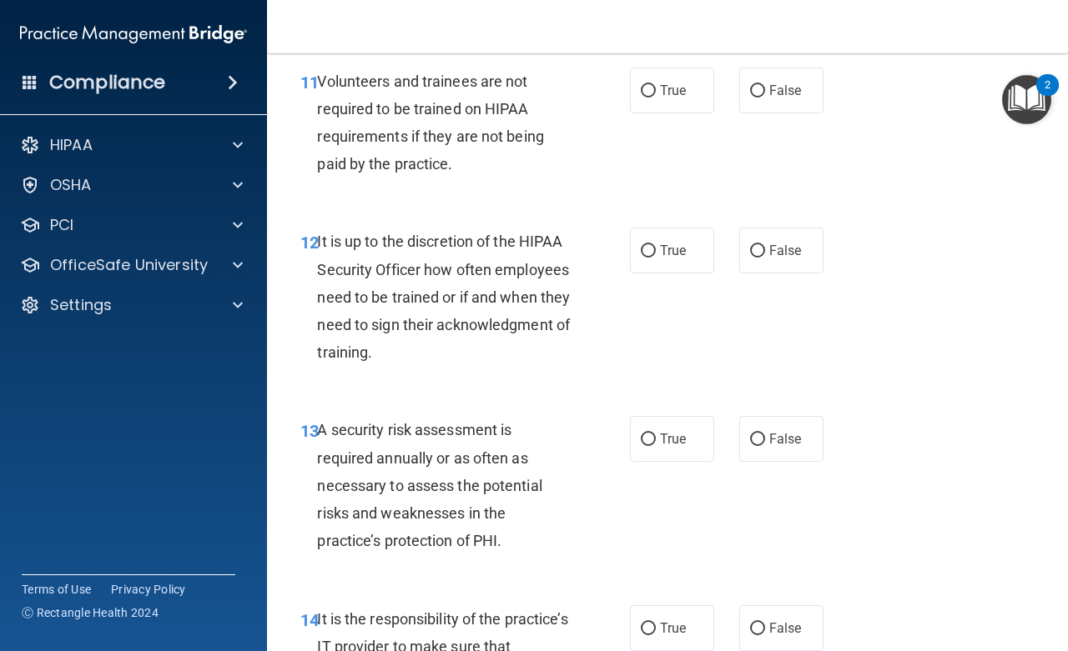
scroll to position [2252, 0]
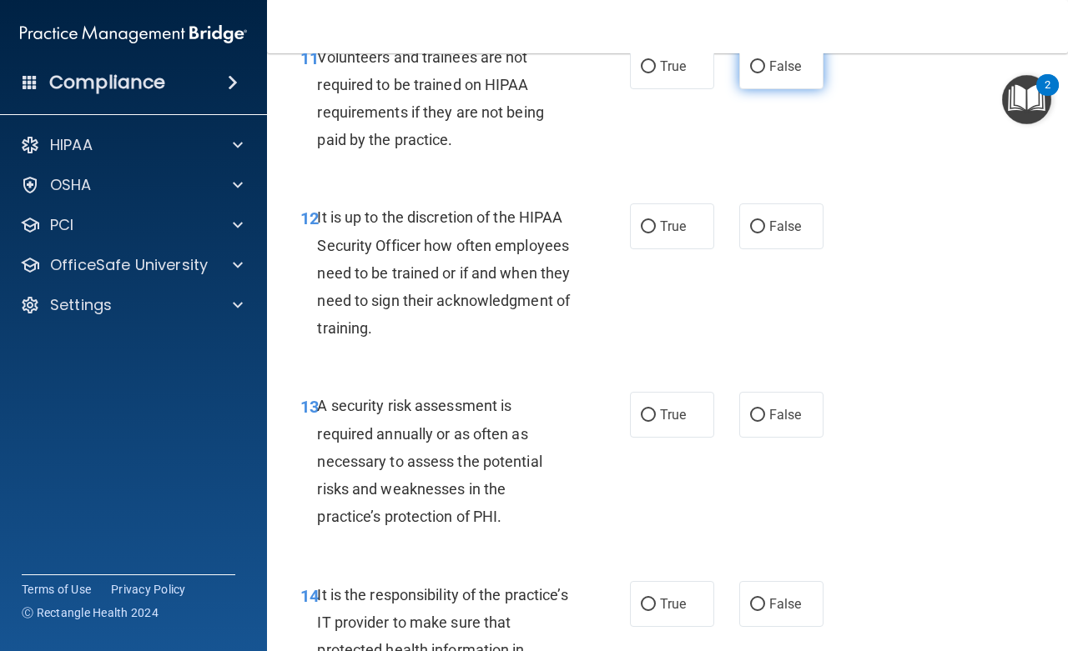
click at [750, 73] on input "False" at bounding box center [757, 67] width 15 height 13
radio input "true"
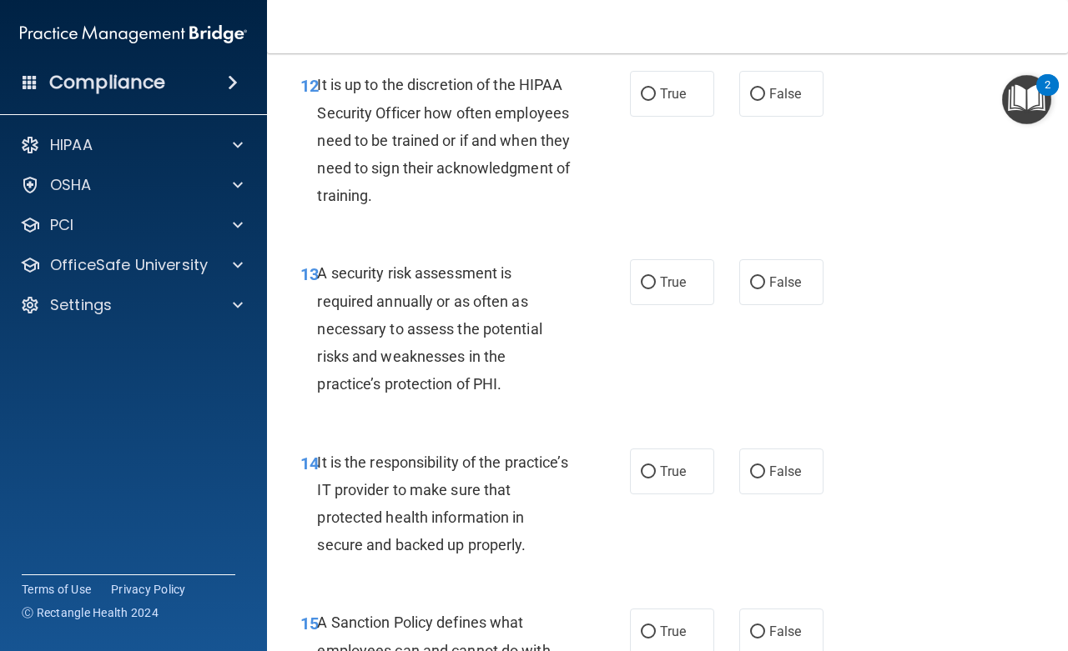
scroll to position [2402, 0]
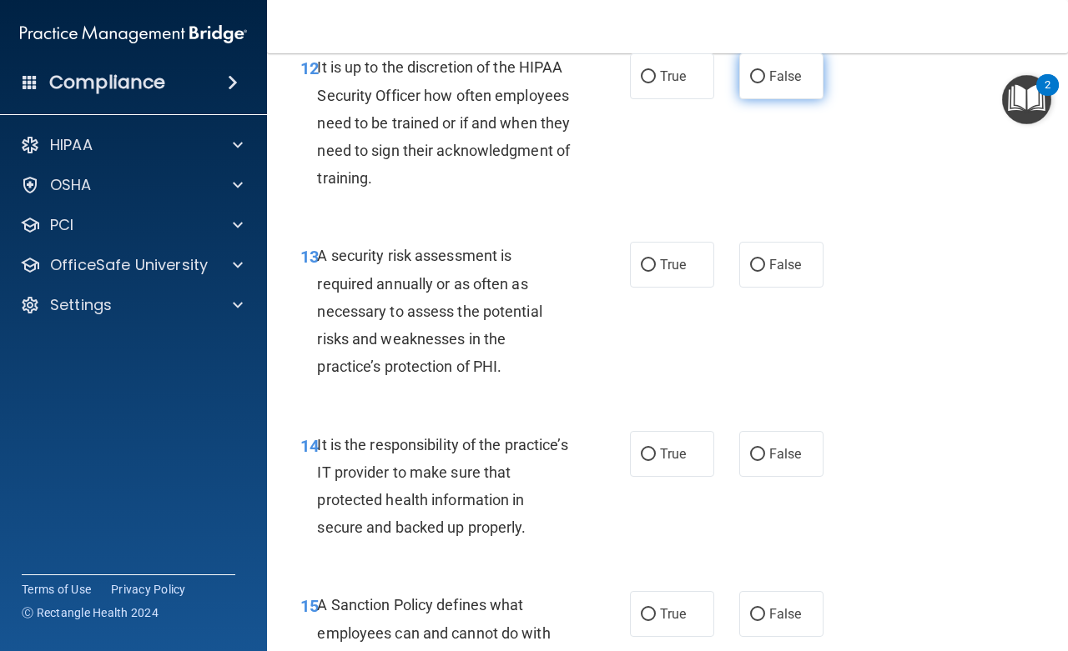
click at [751, 83] on input "False" at bounding box center [757, 77] width 15 height 13
radio input "true"
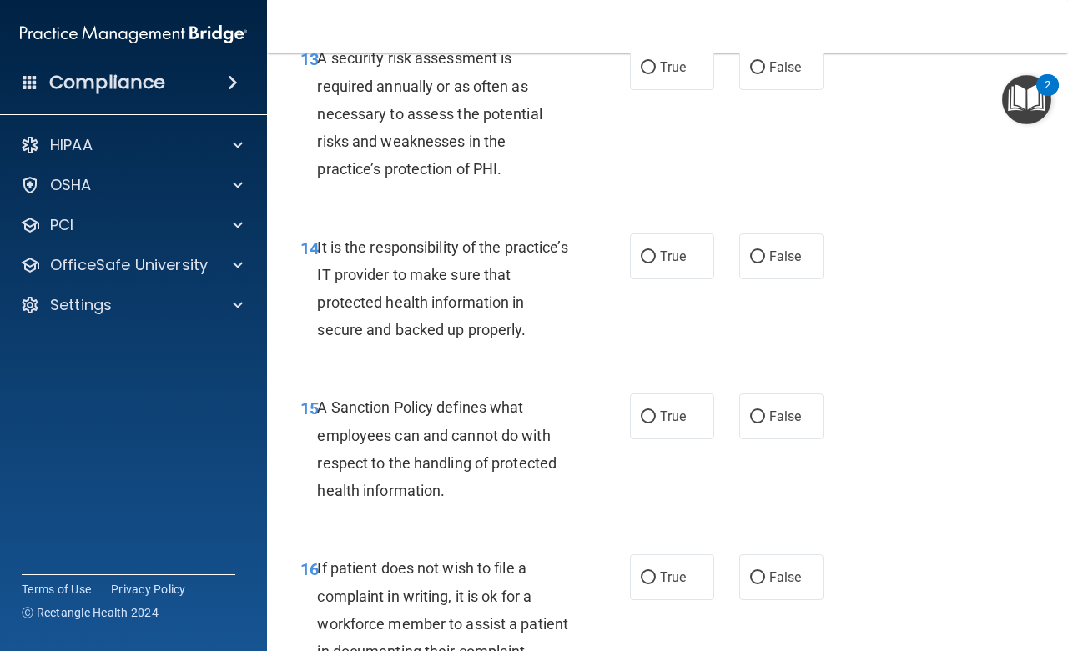
scroll to position [2627, 0]
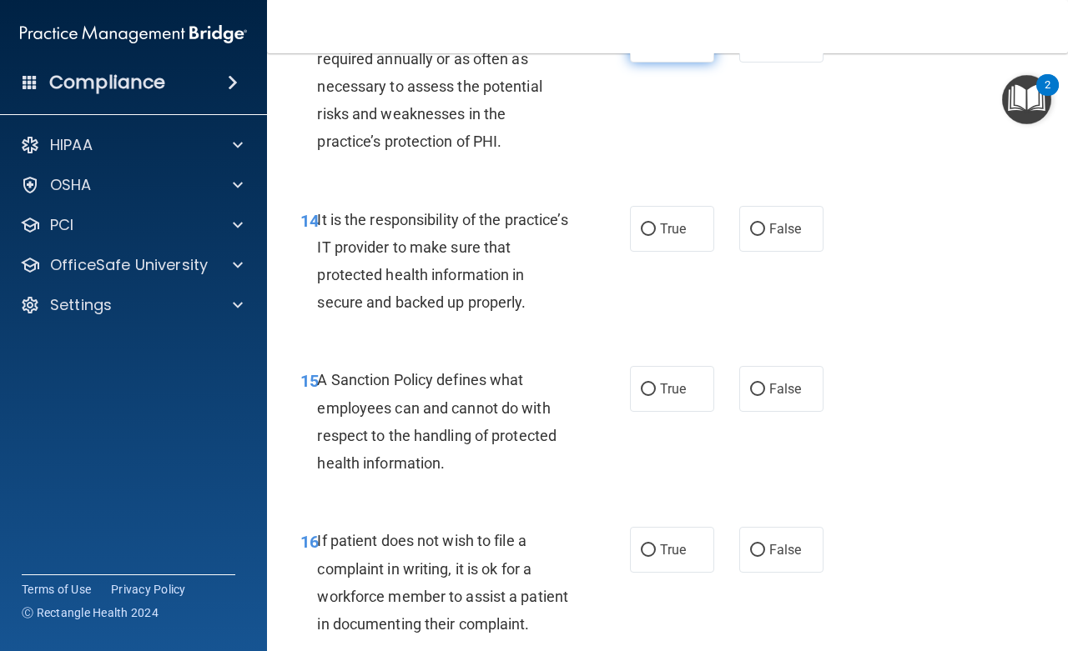
click at [641, 47] on input "True" at bounding box center [648, 40] width 15 height 13
radio input "true"
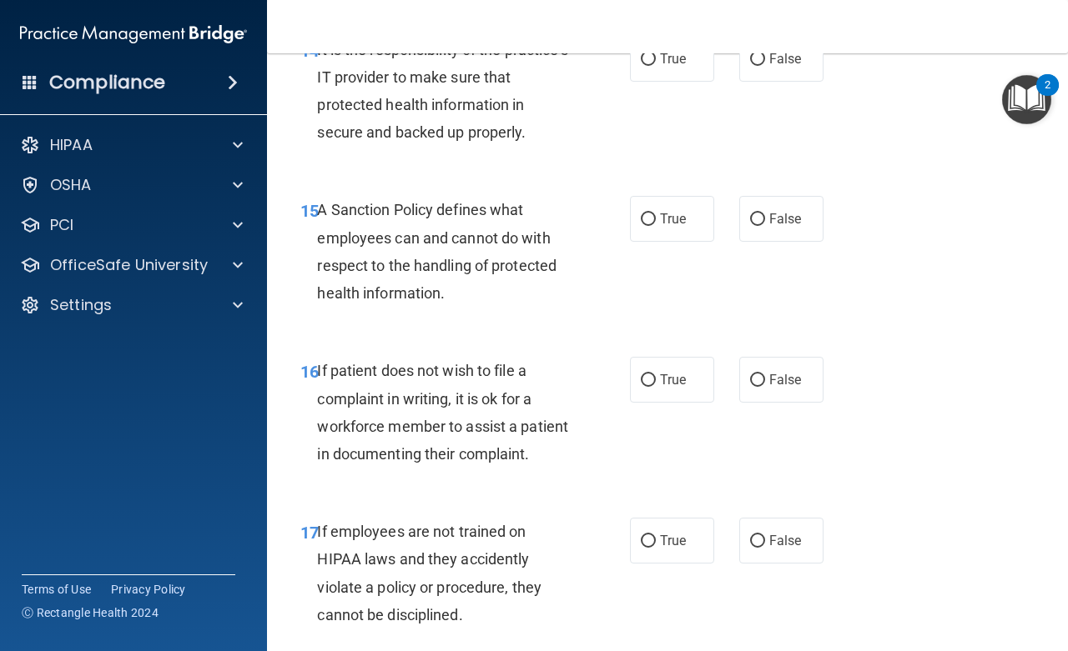
scroll to position [2777, 0]
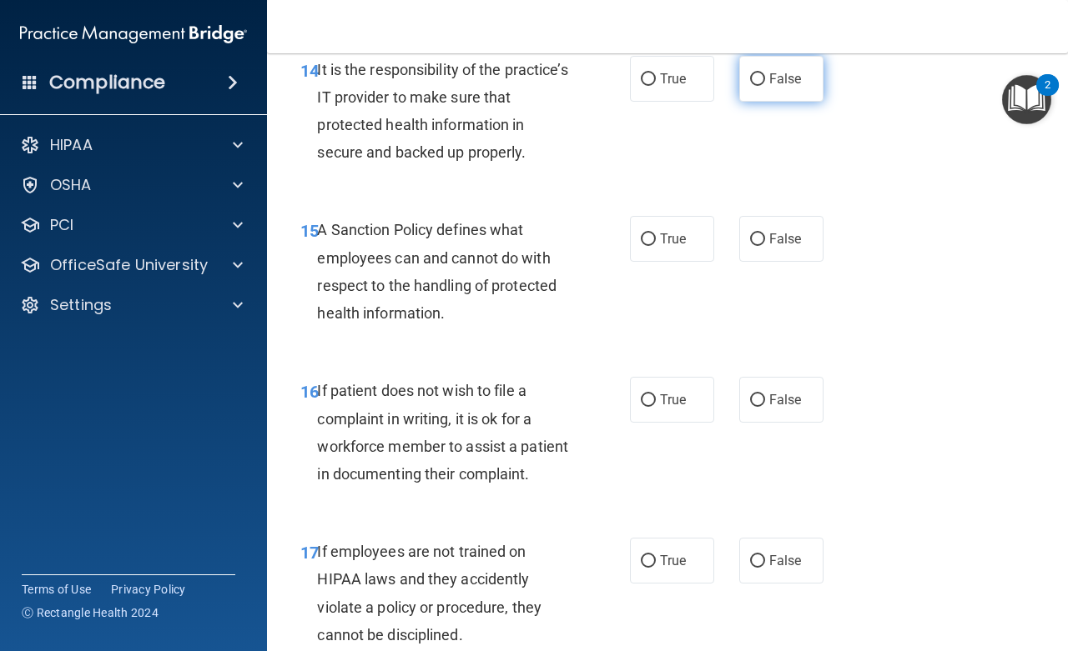
click at [750, 86] on input "False" at bounding box center [757, 79] width 15 height 13
radio input "true"
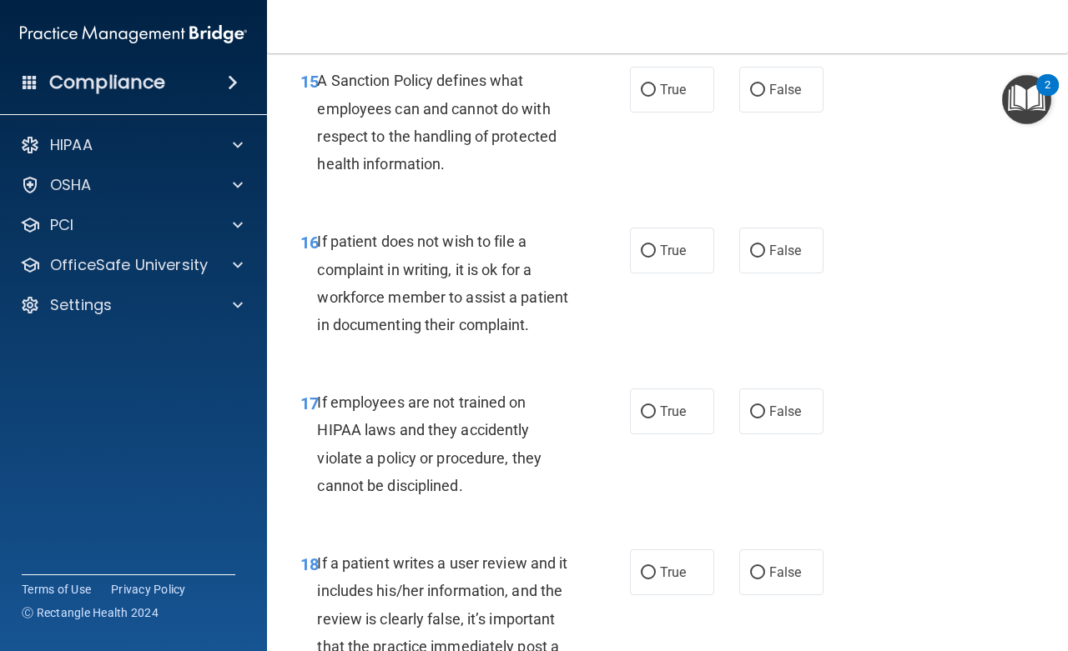
scroll to position [2927, 0]
click at [750, 96] on input "False" at bounding box center [757, 89] width 15 height 13
radio input "true"
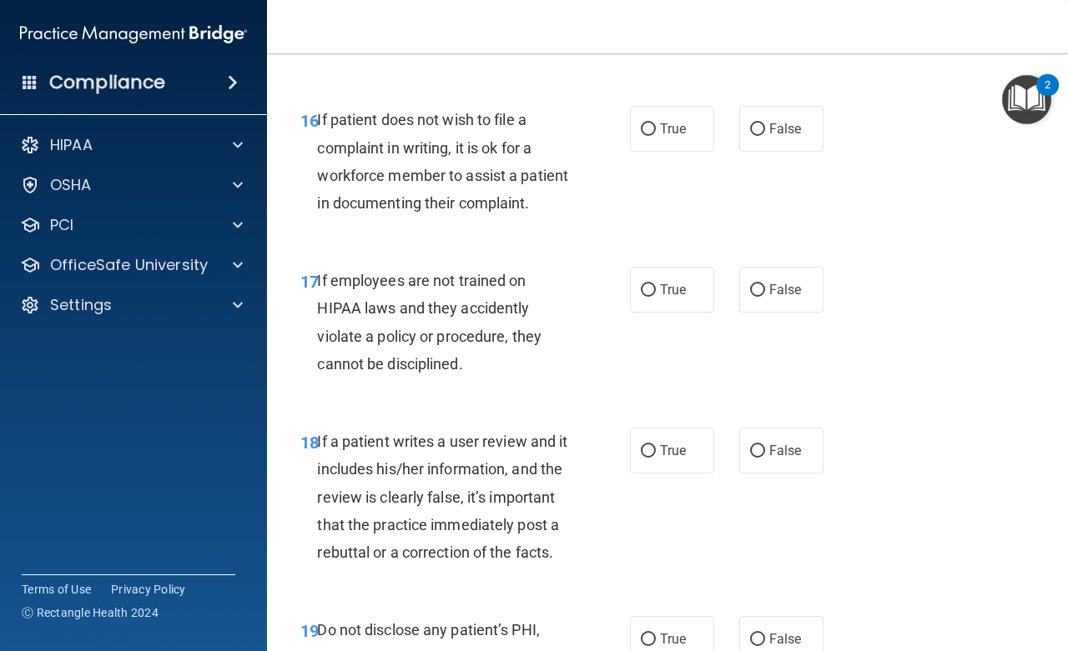
scroll to position [3077, 0]
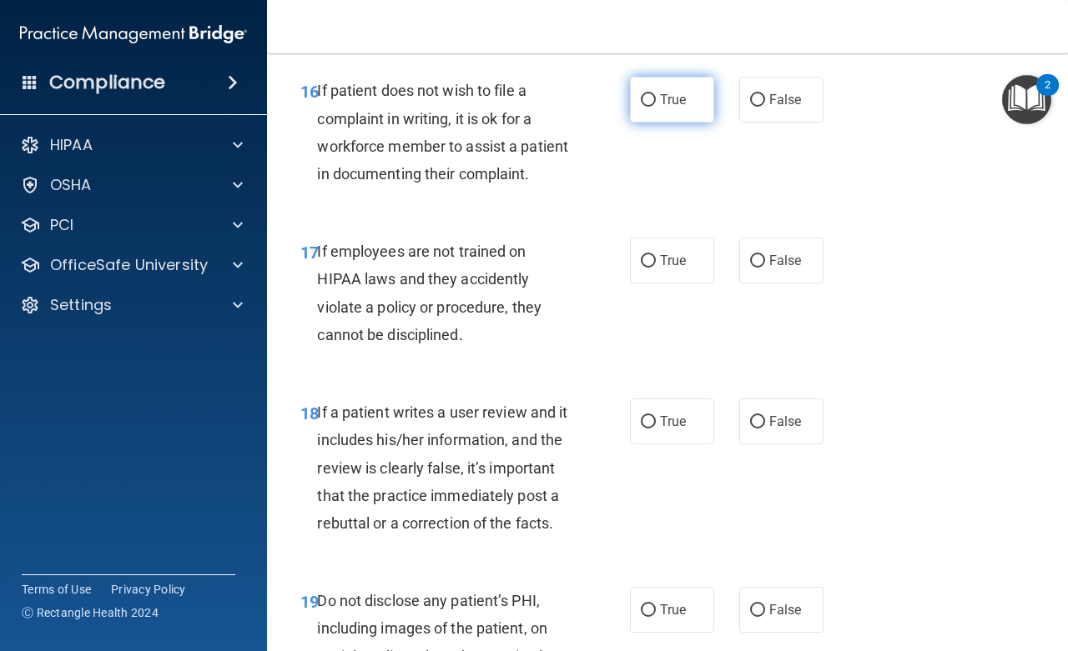
click at [641, 107] on input "True" at bounding box center [648, 100] width 15 height 13
radio input "true"
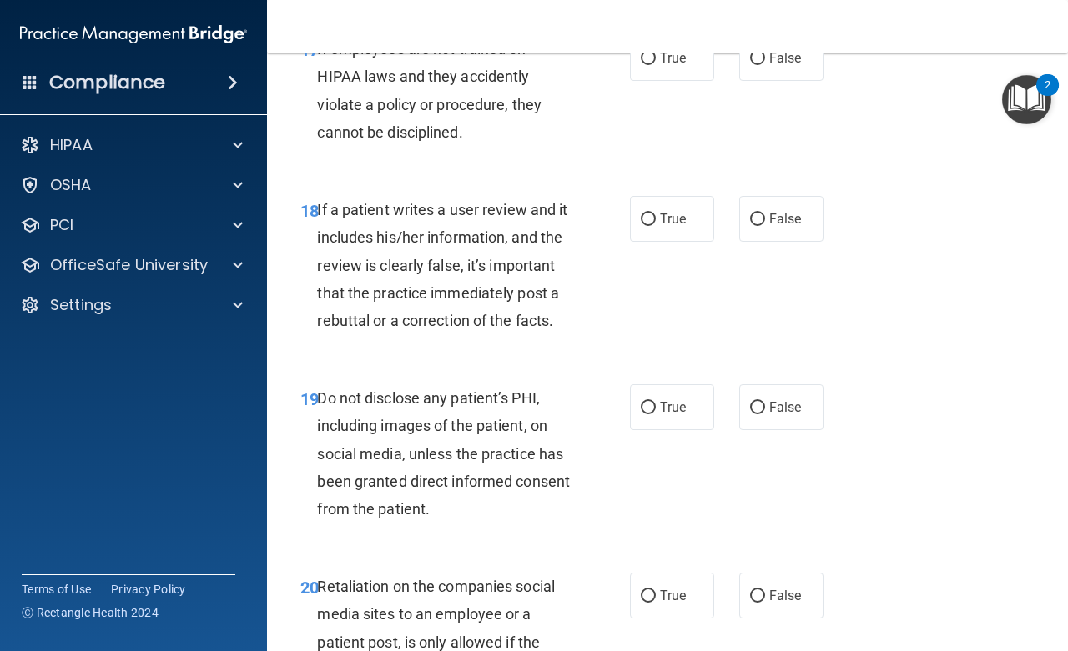
scroll to position [3303, 0]
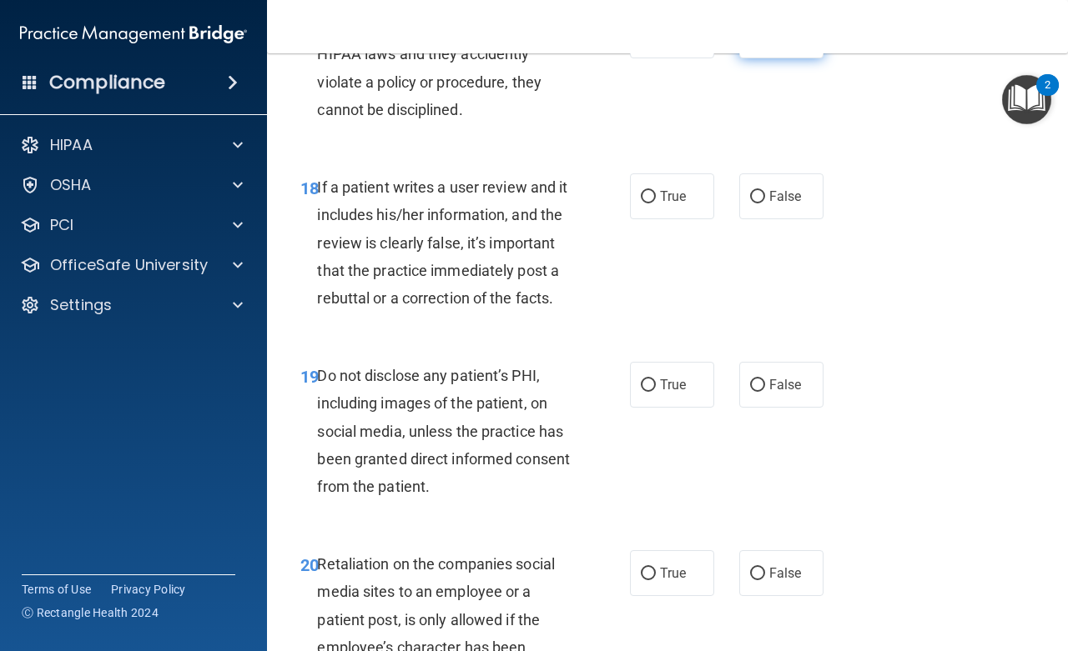
click at [751, 43] on input "False" at bounding box center [757, 36] width 15 height 13
radio input "true"
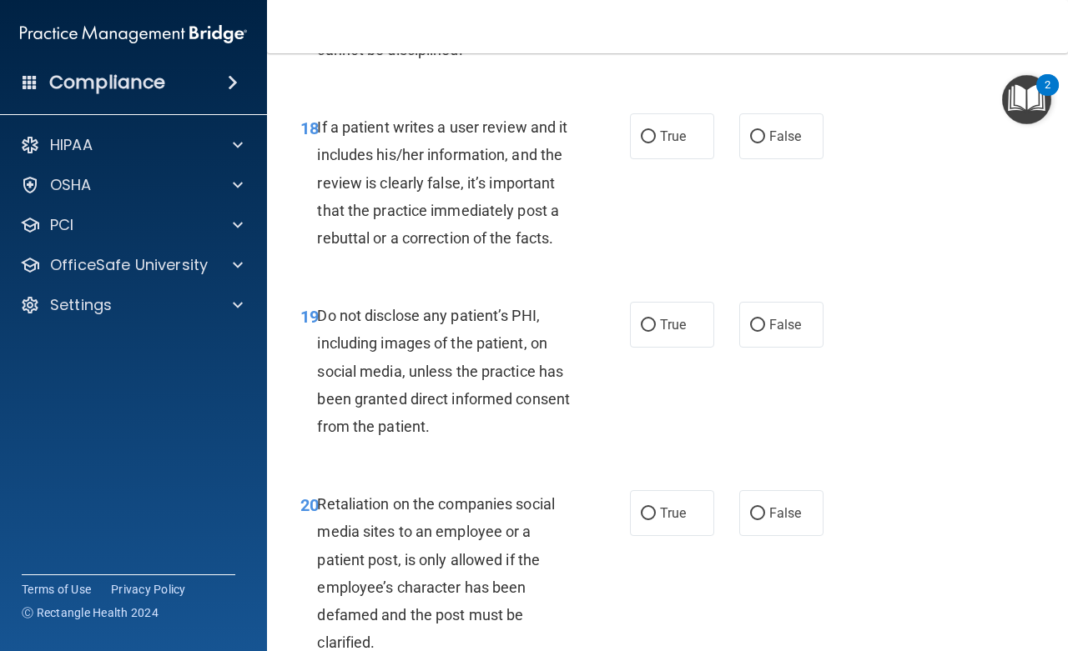
scroll to position [3453, 0]
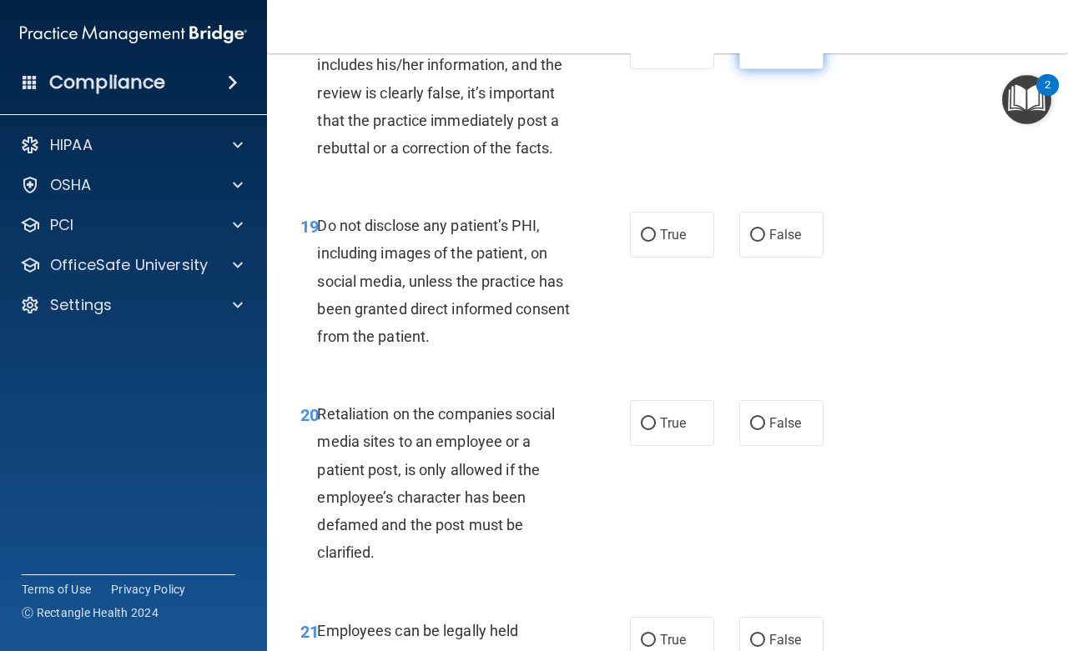
click at [751, 53] on input "False" at bounding box center [757, 47] width 15 height 13
radio input "true"
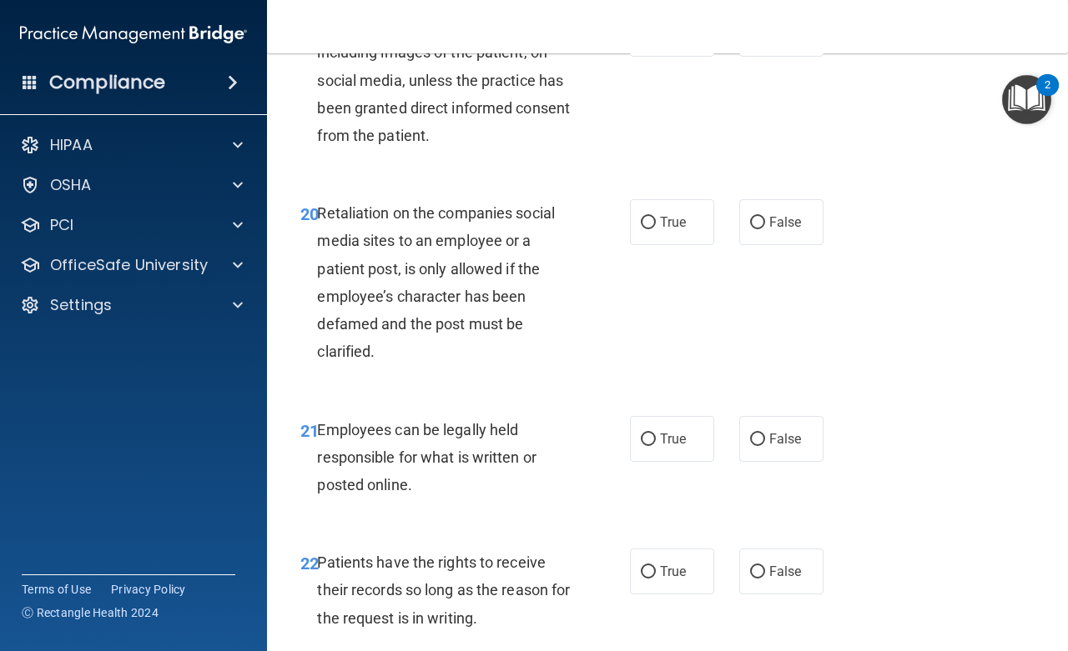
scroll to position [3678, 0]
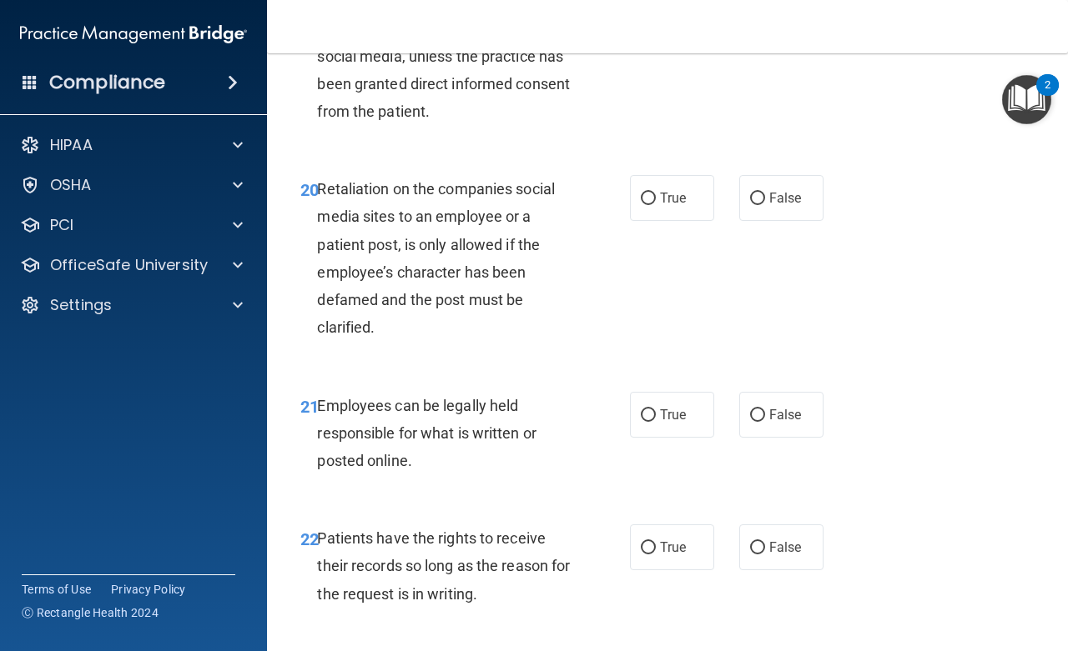
click at [642, 17] on input "True" at bounding box center [648, 10] width 15 height 13
radio input "true"
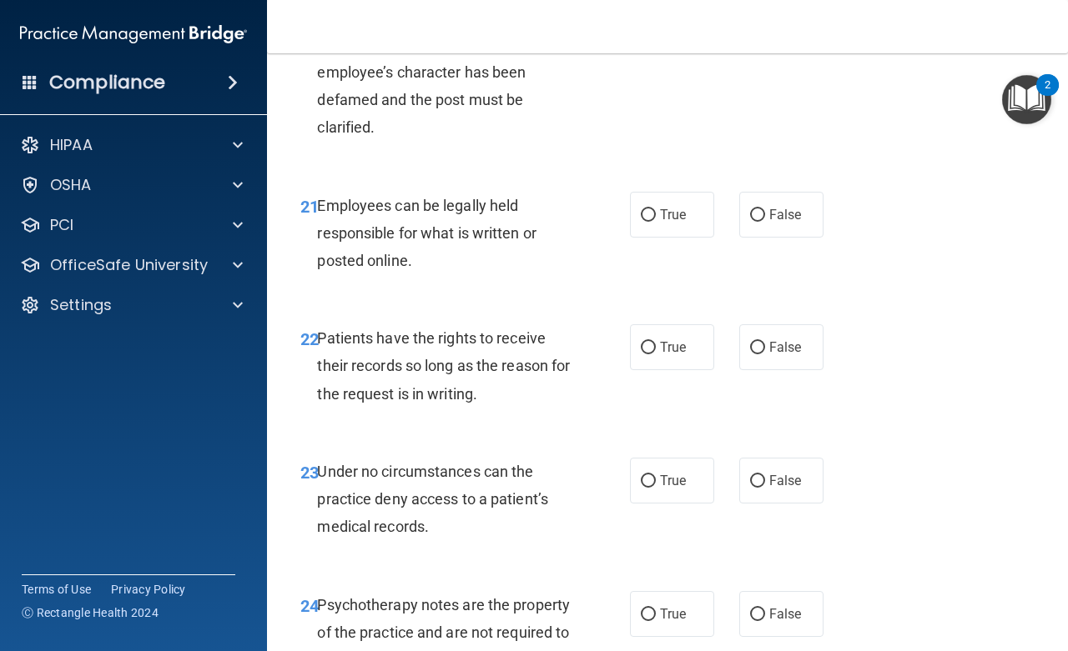
scroll to position [3903, 0]
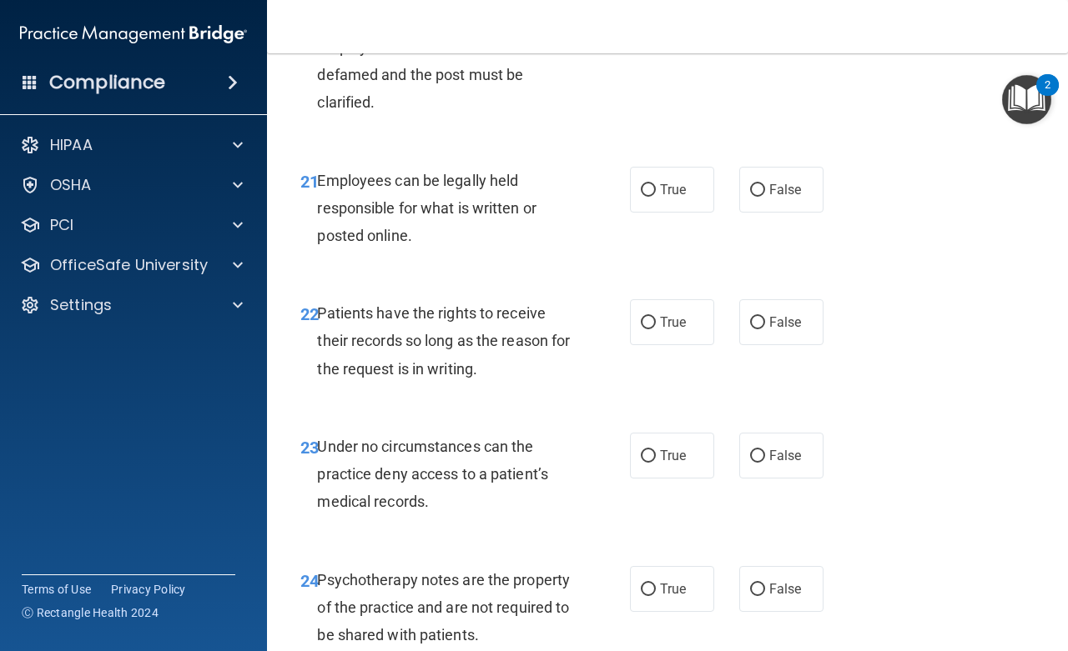
radio input "true"
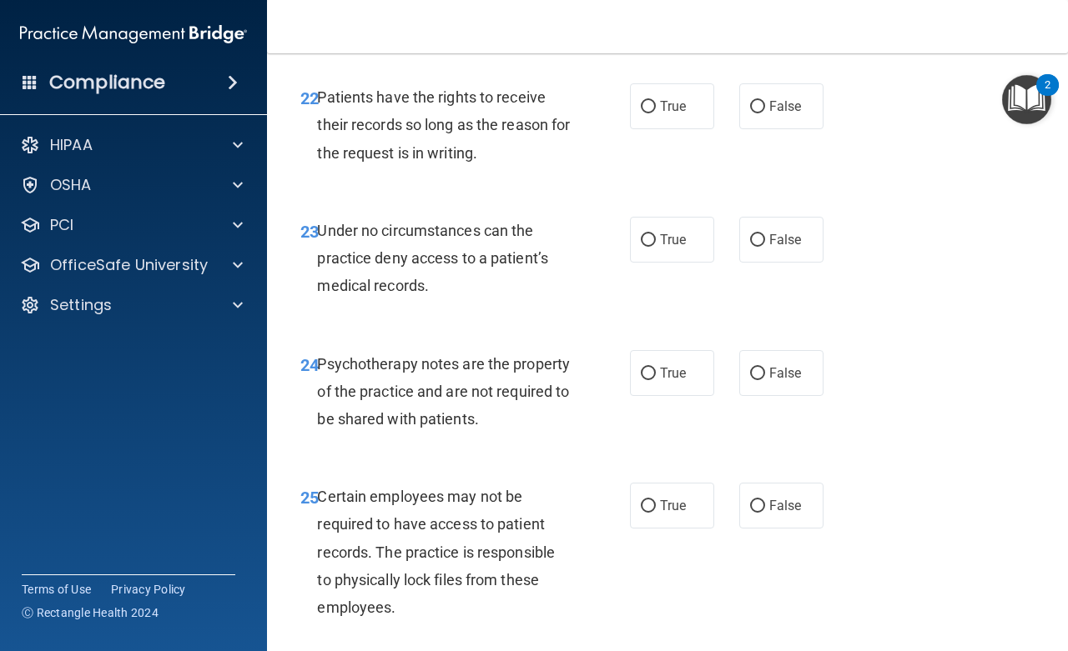
scroll to position [4128, 0]
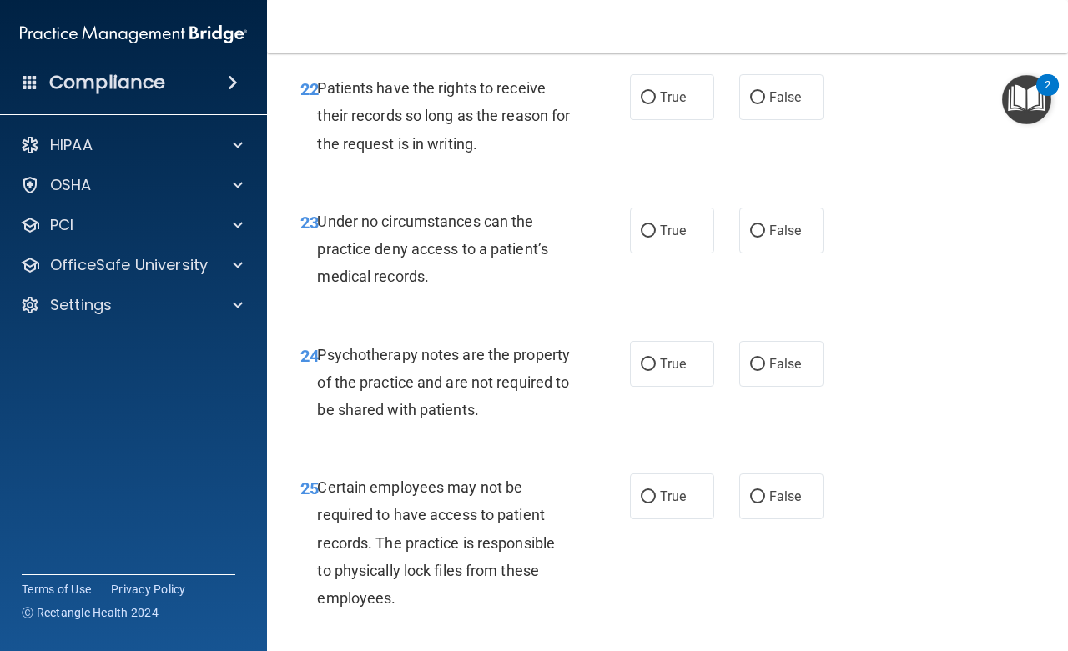
radio input "true"
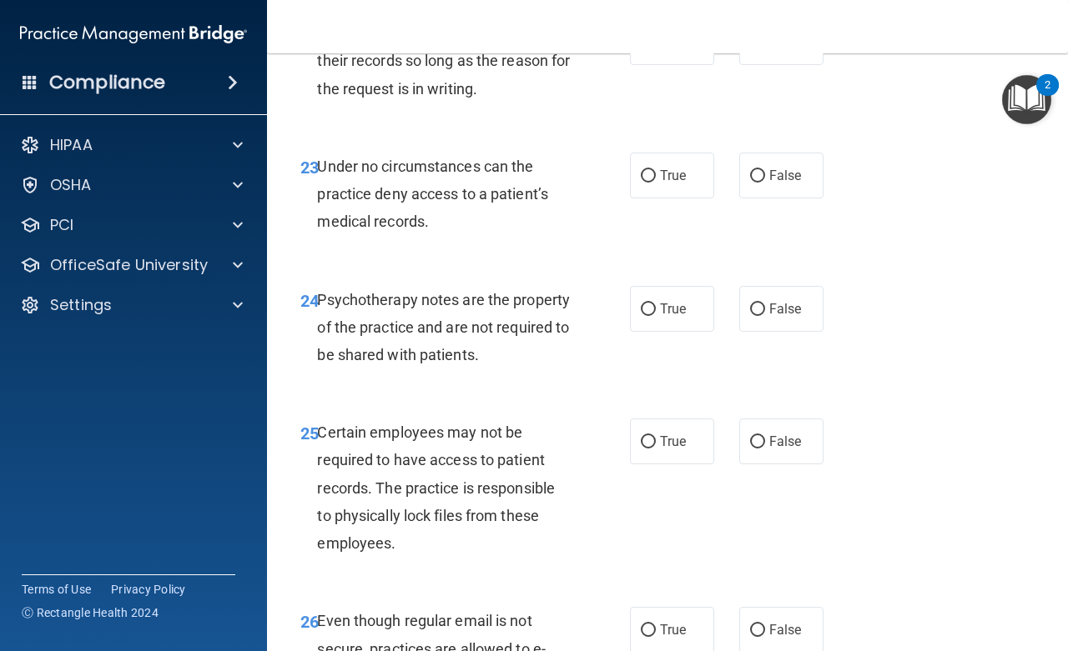
scroll to position [4203, 0]
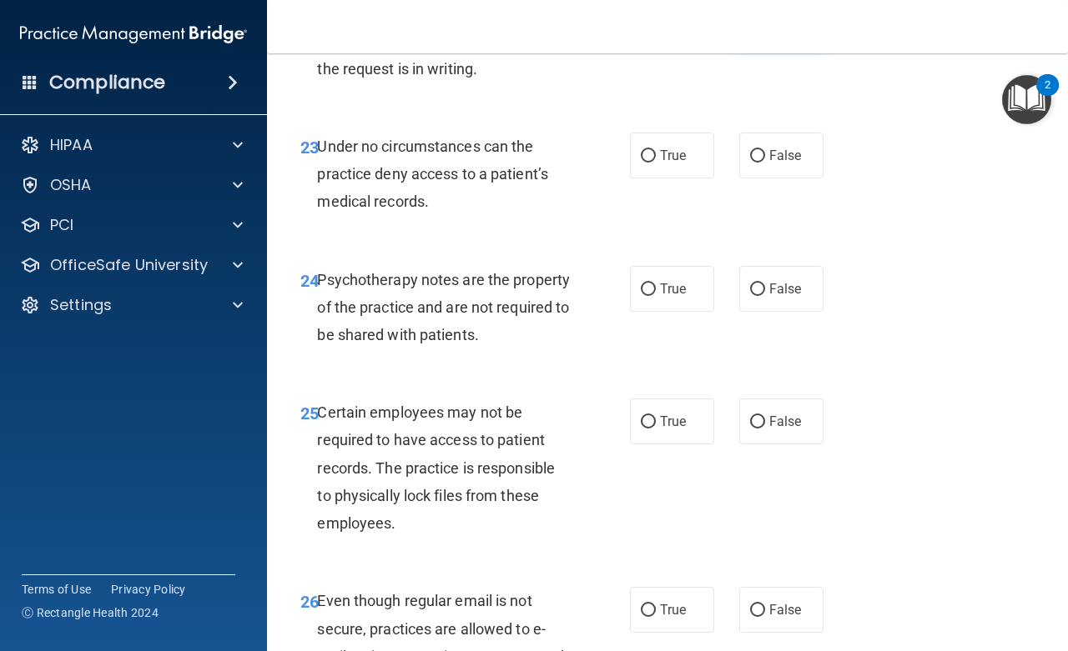
click at [750, 29] on input "False" at bounding box center [757, 23] width 15 height 13
radio input "true"
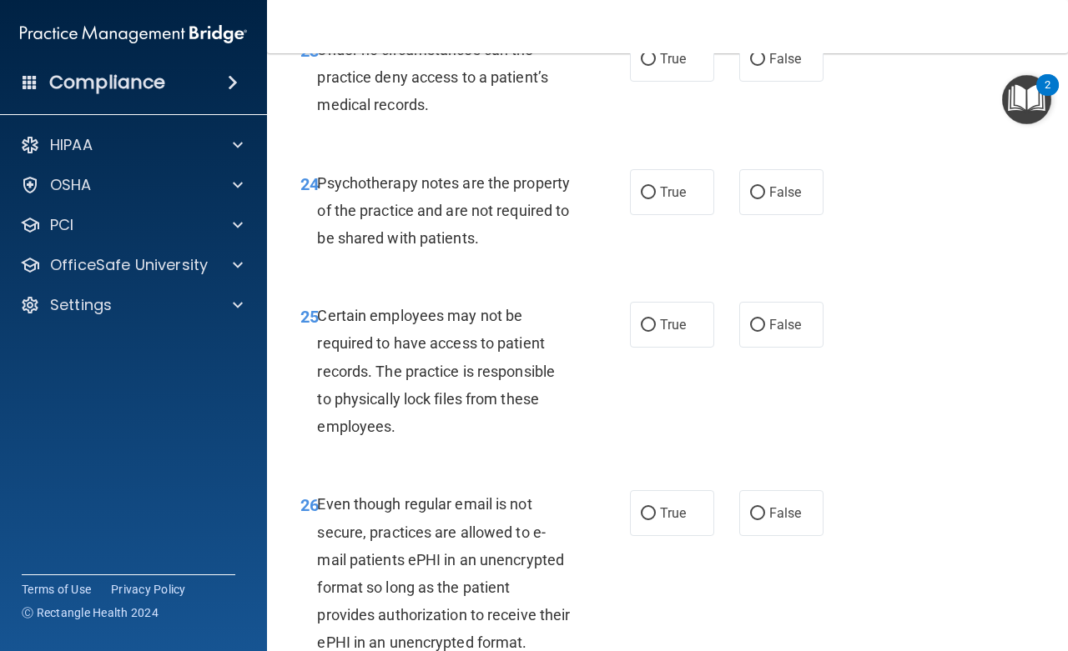
scroll to position [4353, 0]
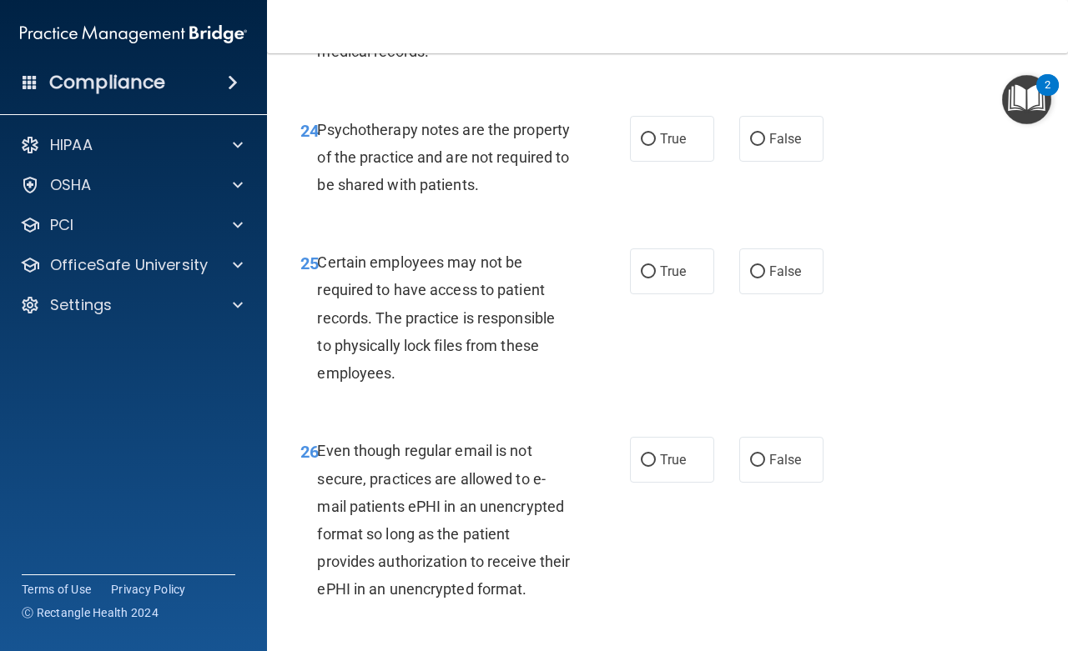
click at [750, 13] on input "False" at bounding box center [757, 6] width 15 height 13
radio input "true"
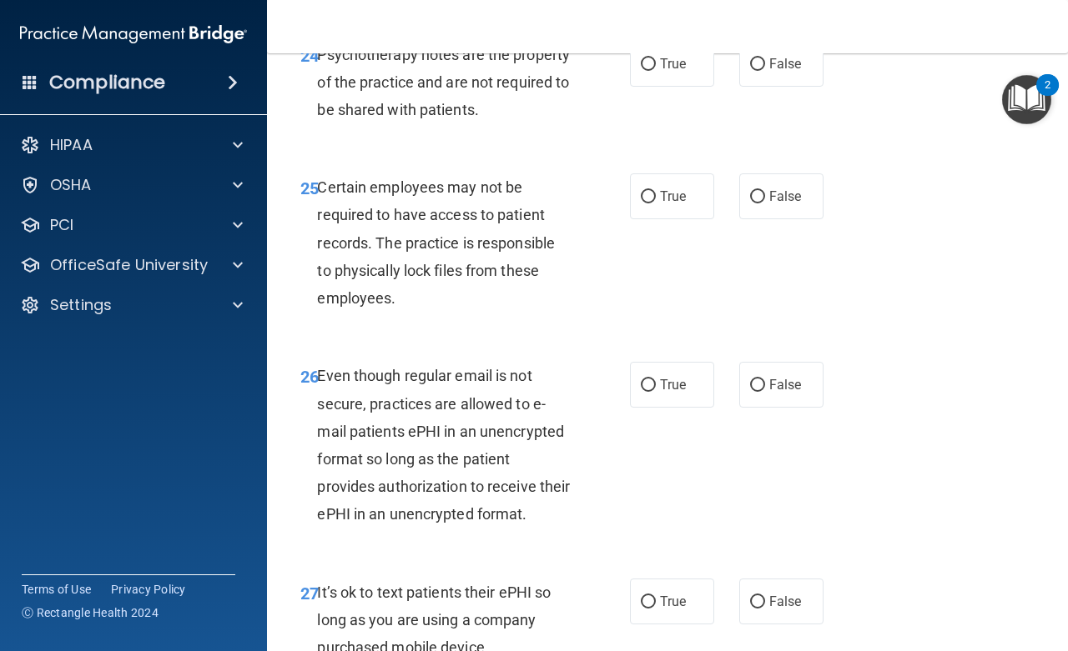
scroll to position [4504, 0]
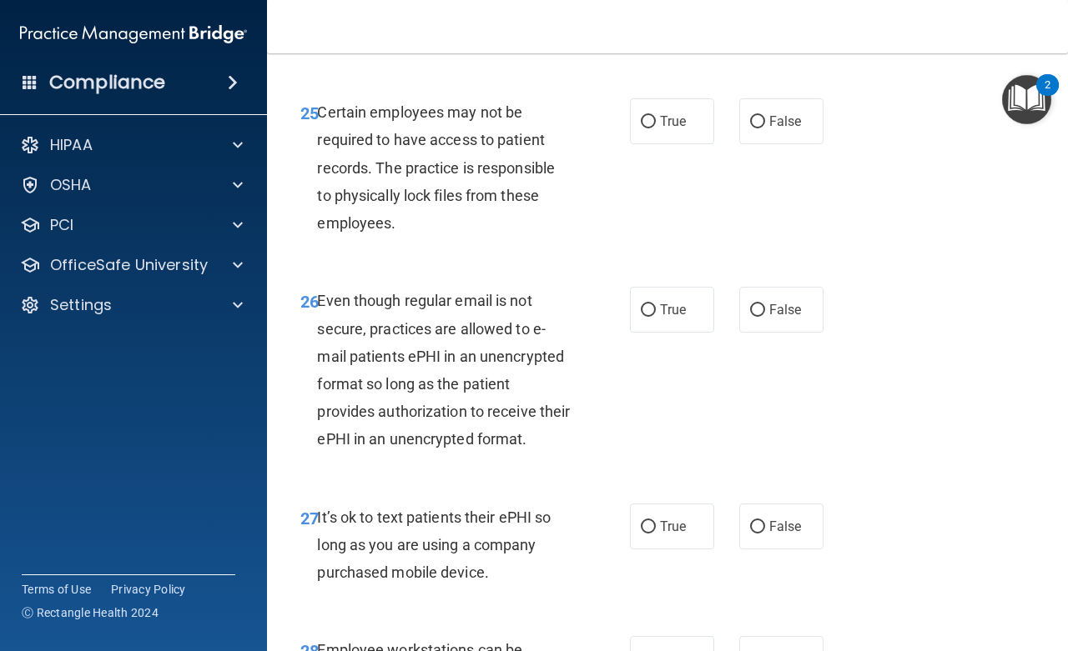
radio input "true"
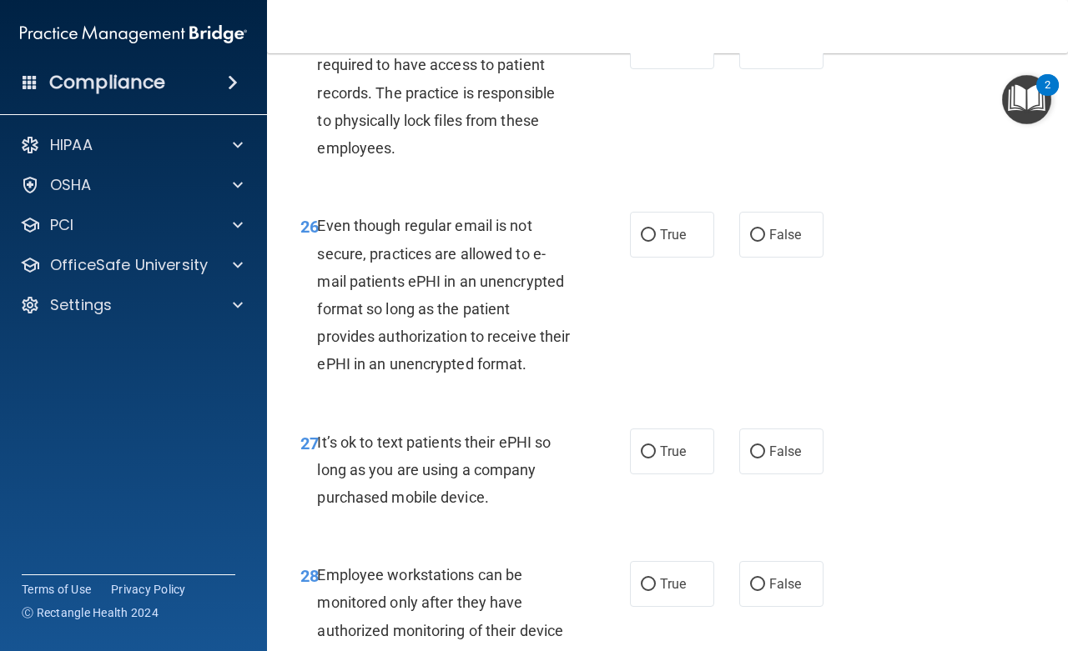
scroll to position [4654, 0]
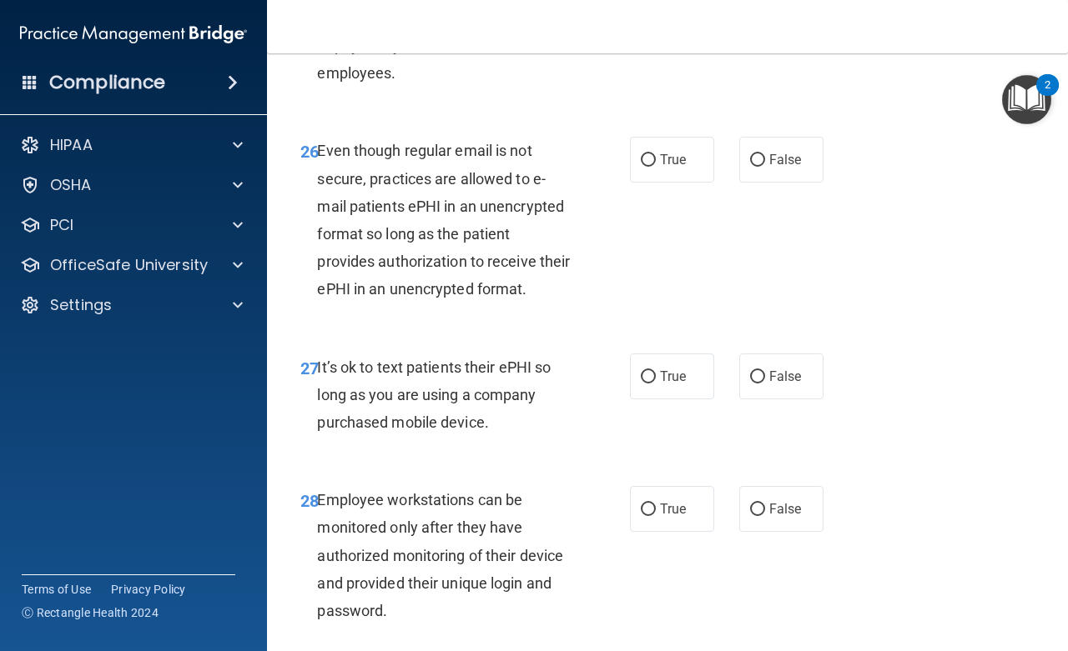
radio input "true"
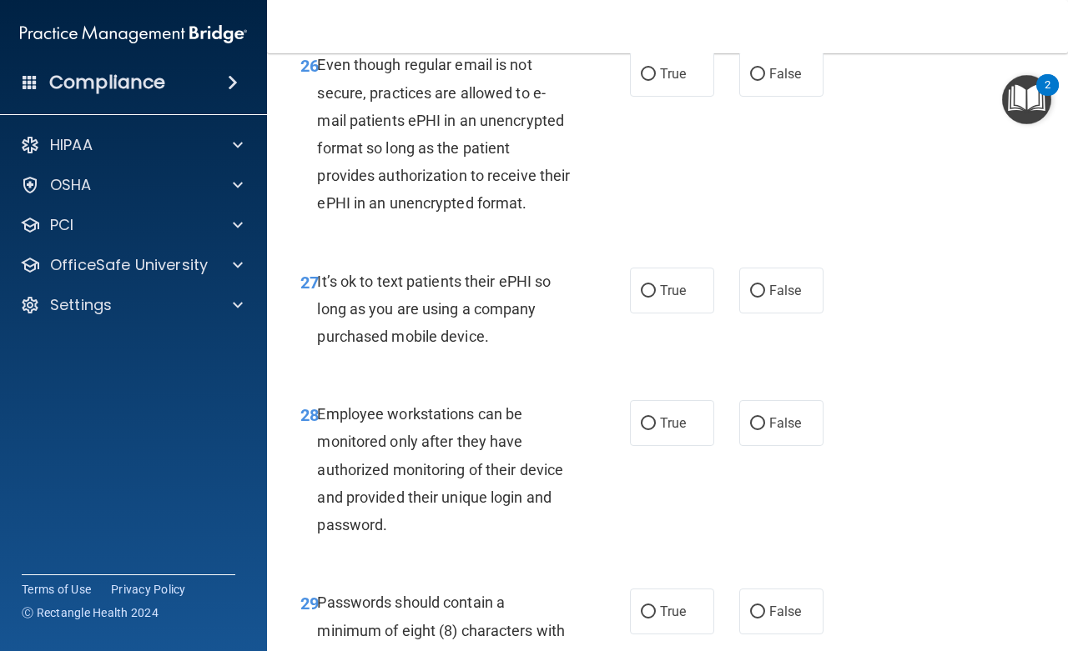
scroll to position [4804, 0]
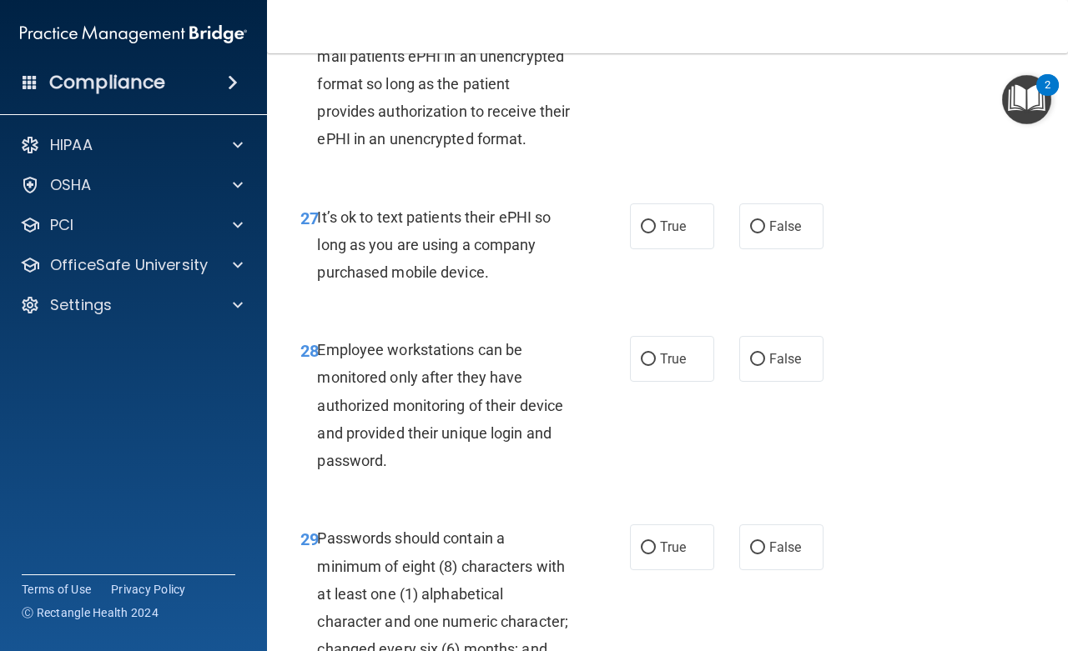
click at [641, 17] on input "True" at bounding box center [648, 10] width 15 height 13
radio input "true"
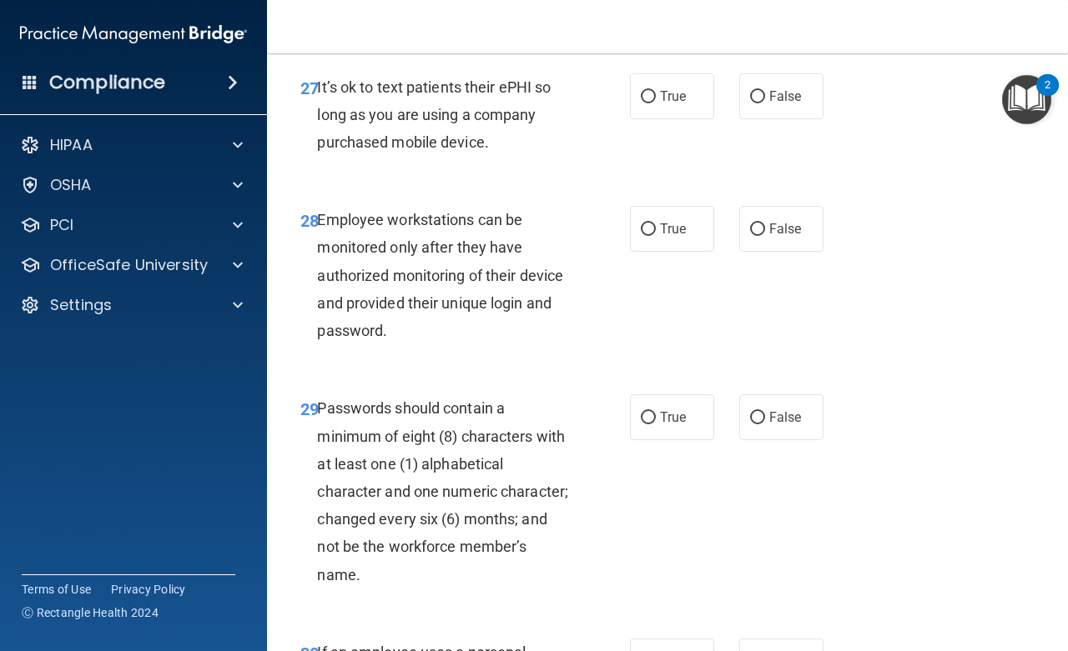
scroll to position [4954, 0]
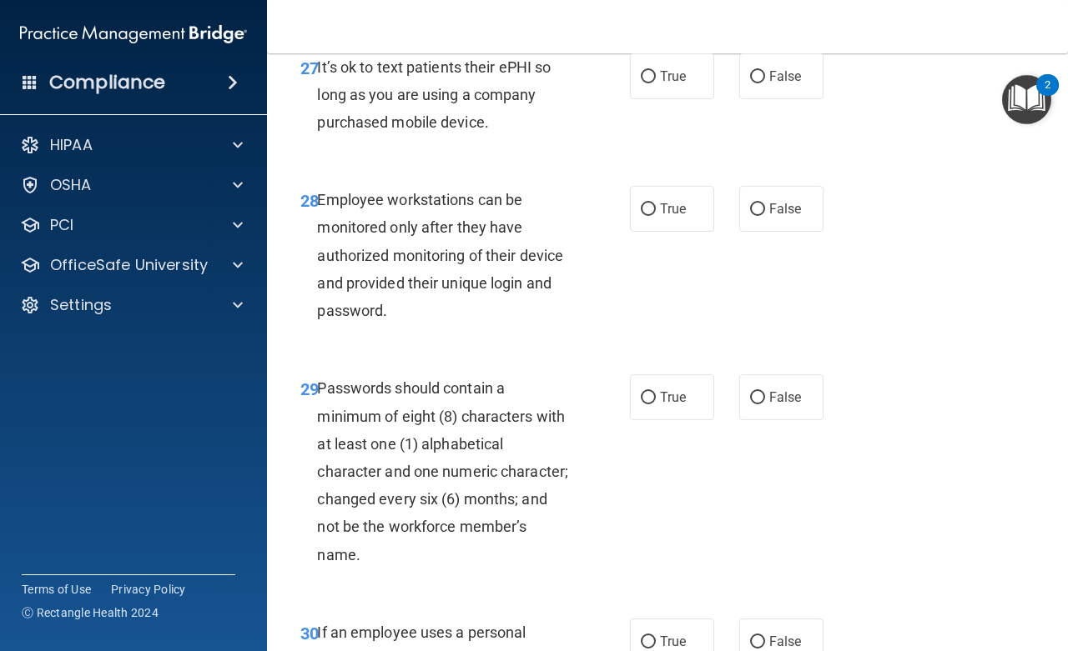
drag, startPoint x: 746, startPoint y: 187, endPoint x: 847, endPoint y: 186, distance: 101.8
click at [750, 83] on input "False" at bounding box center [757, 77] width 15 height 13
radio input "true"
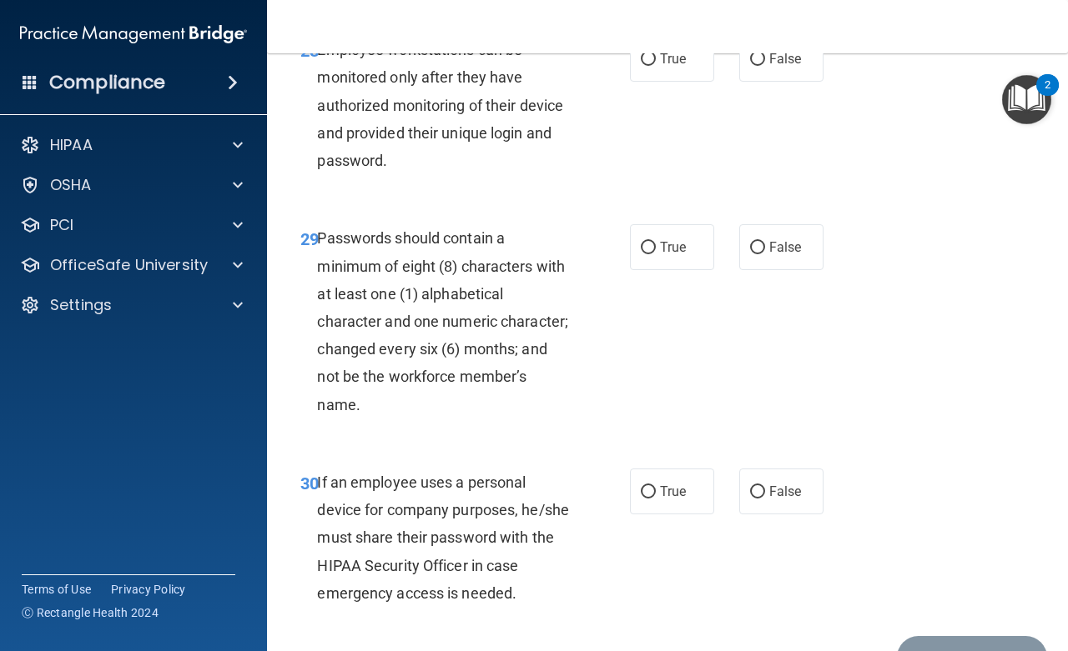
scroll to position [5179, 0]
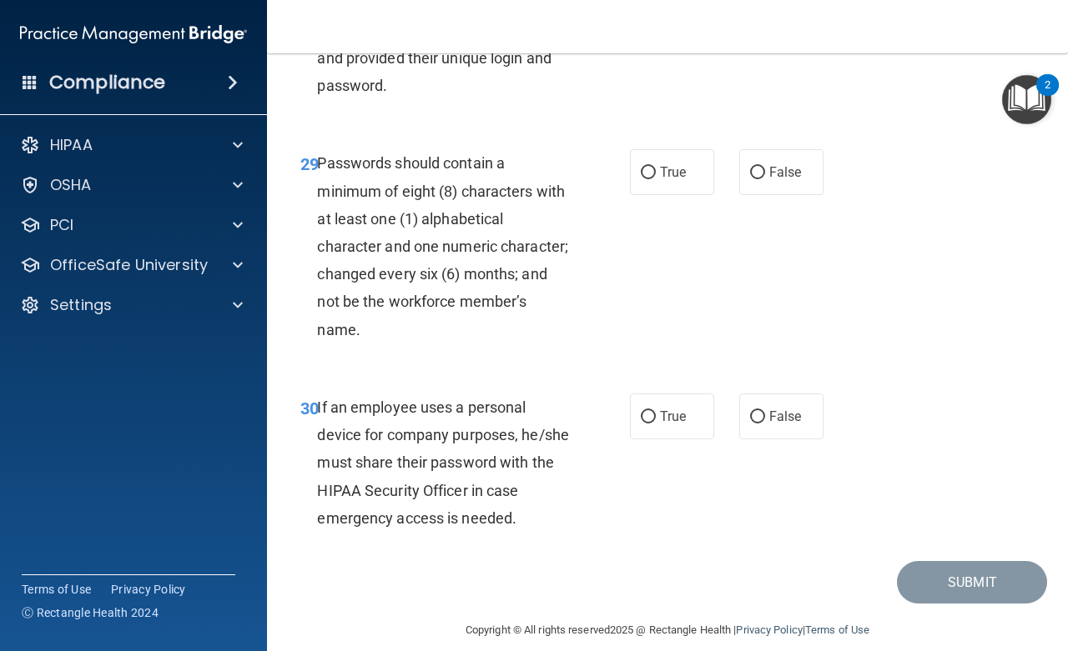
radio input "true"
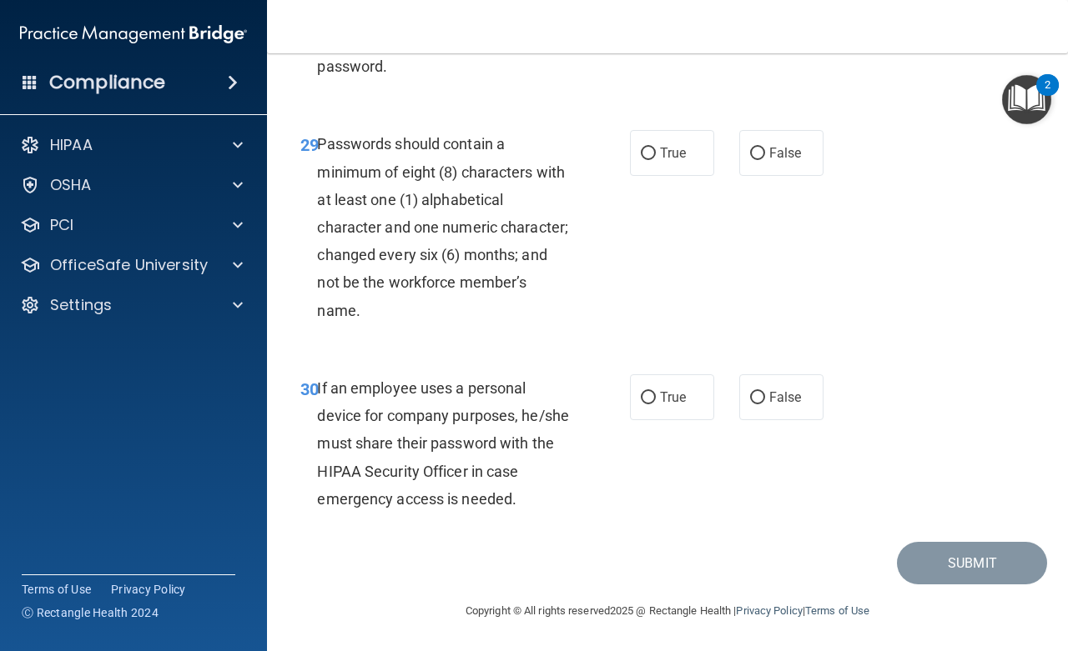
scroll to position [5311, 0]
click at [641, 153] on input "True" at bounding box center [648, 154] width 15 height 13
radio input "true"
click at [750, 396] on input "False" at bounding box center [757, 398] width 15 height 13
radio input "true"
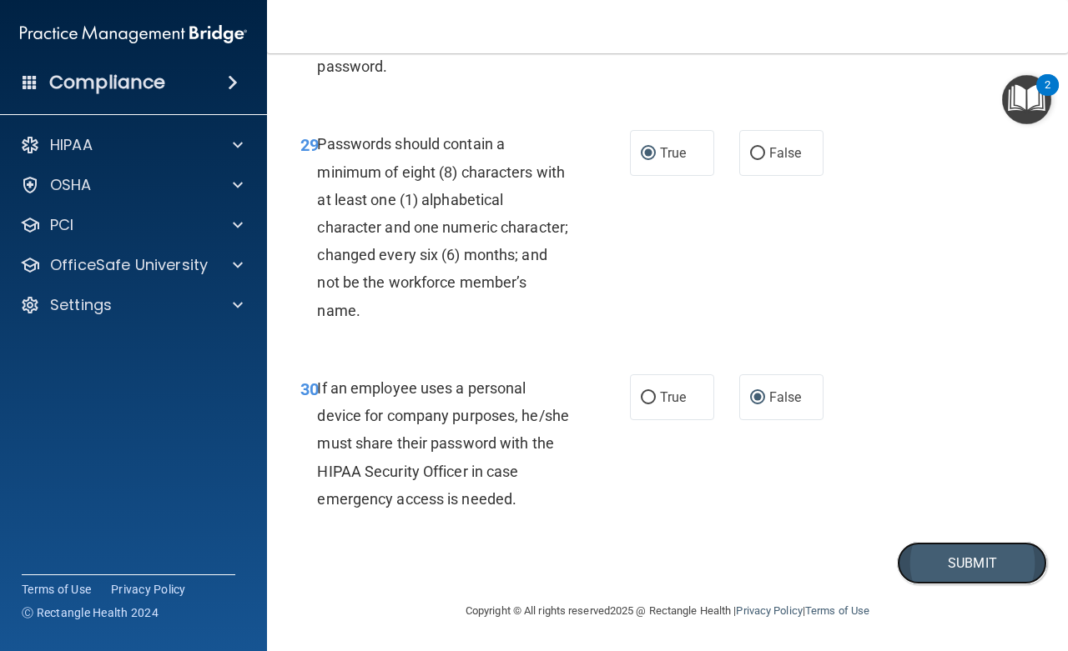
click at [933, 563] on button "Submit" at bounding box center [972, 563] width 150 height 43
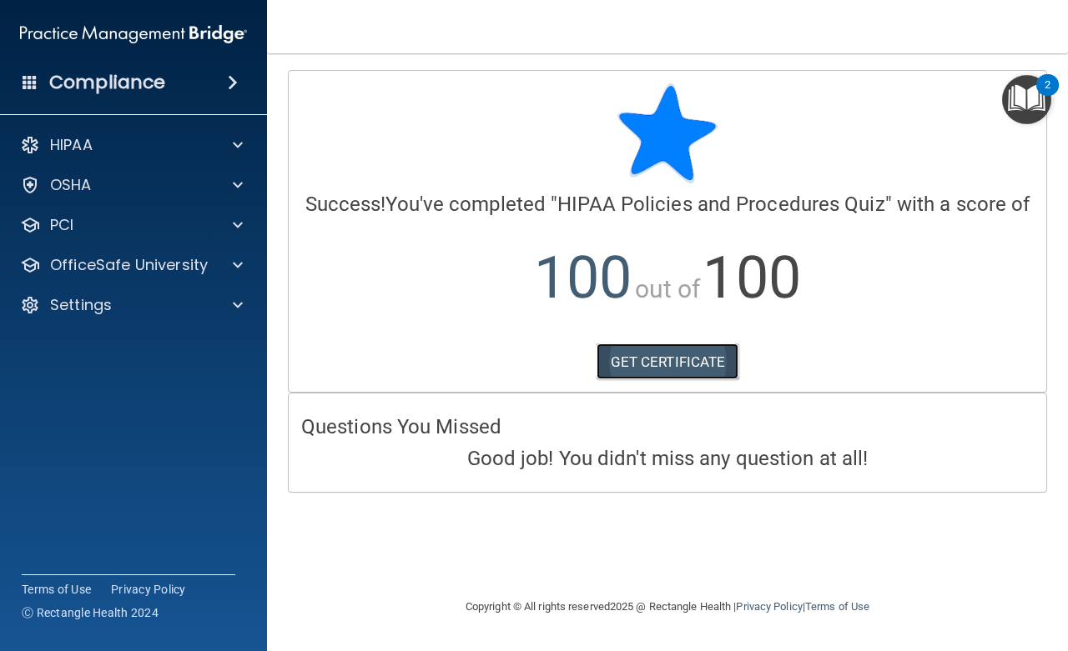
click at [666, 353] on link "GET CERTIFICATE" at bounding box center [667, 362] width 143 height 37
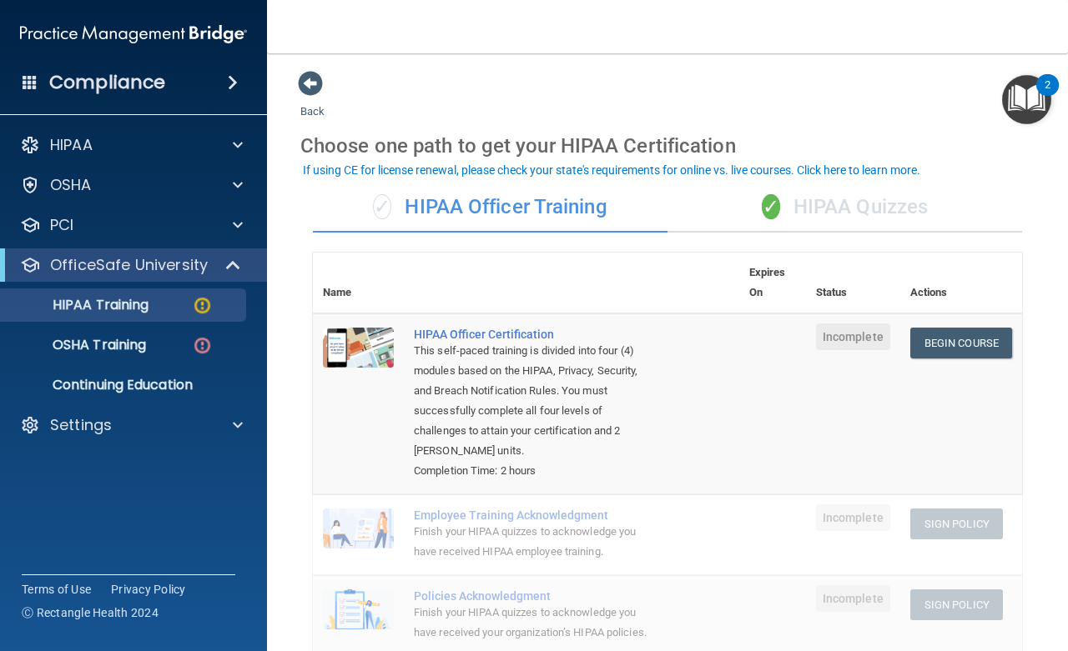
click at [816, 202] on div "✓ HIPAA Quizzes" at bounding box center [844, 208] width 354 height 50
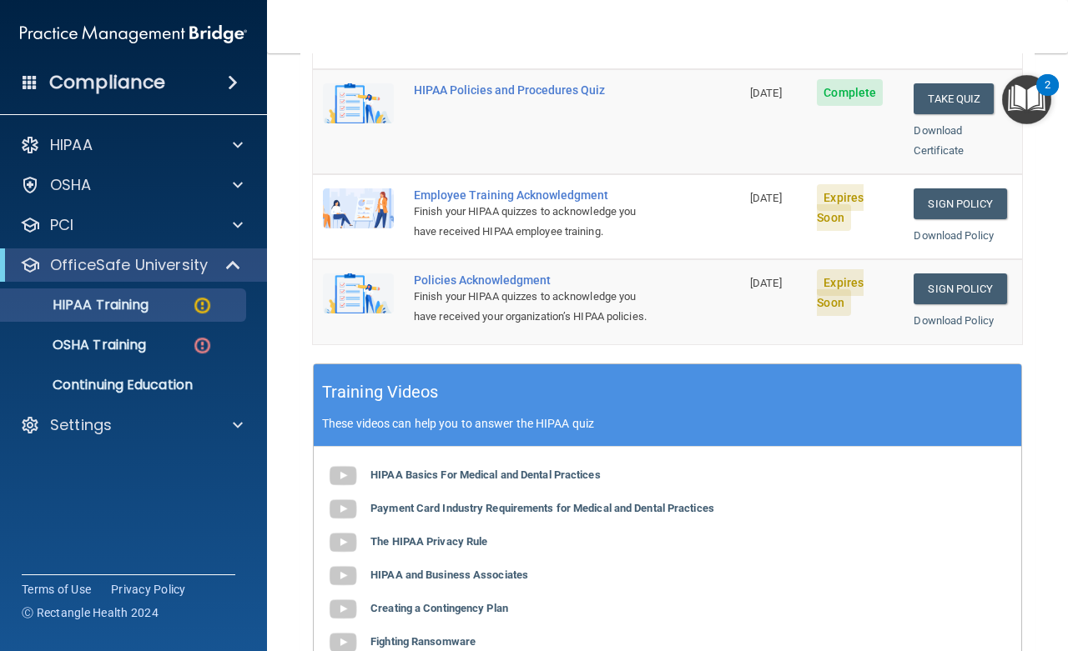
scroll to position [375, 0]
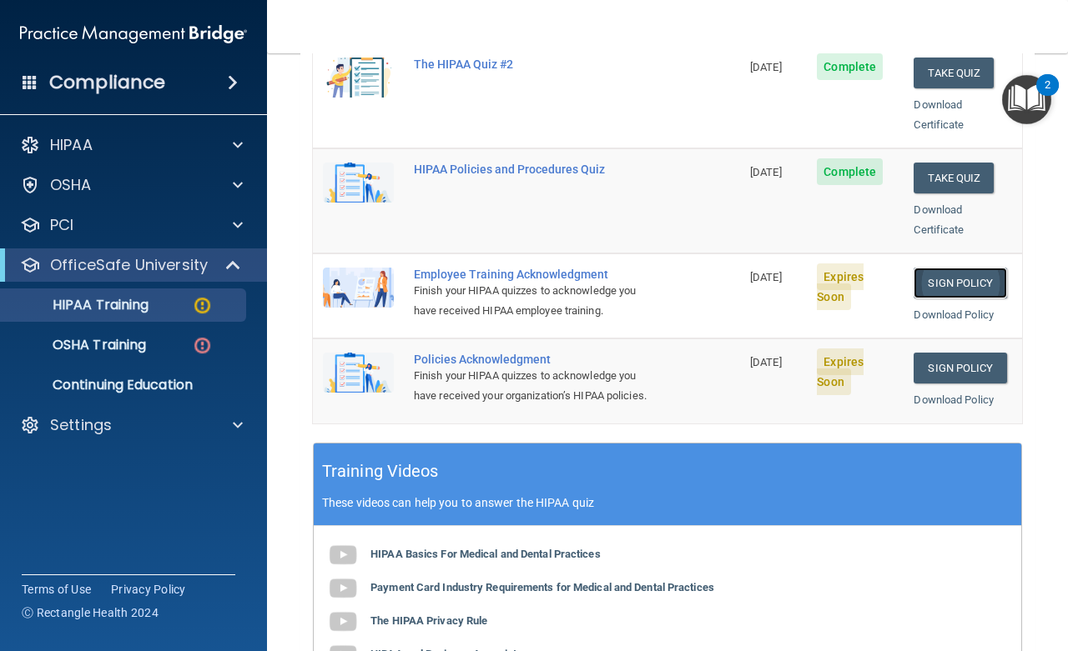
click at [946, 268] on link "Sign Policy" at bounding box center [959, 283] width 93 height 31
click at [952, 353] on link "Sign Policy" at bounding box center [959, 368] width 93 height 31
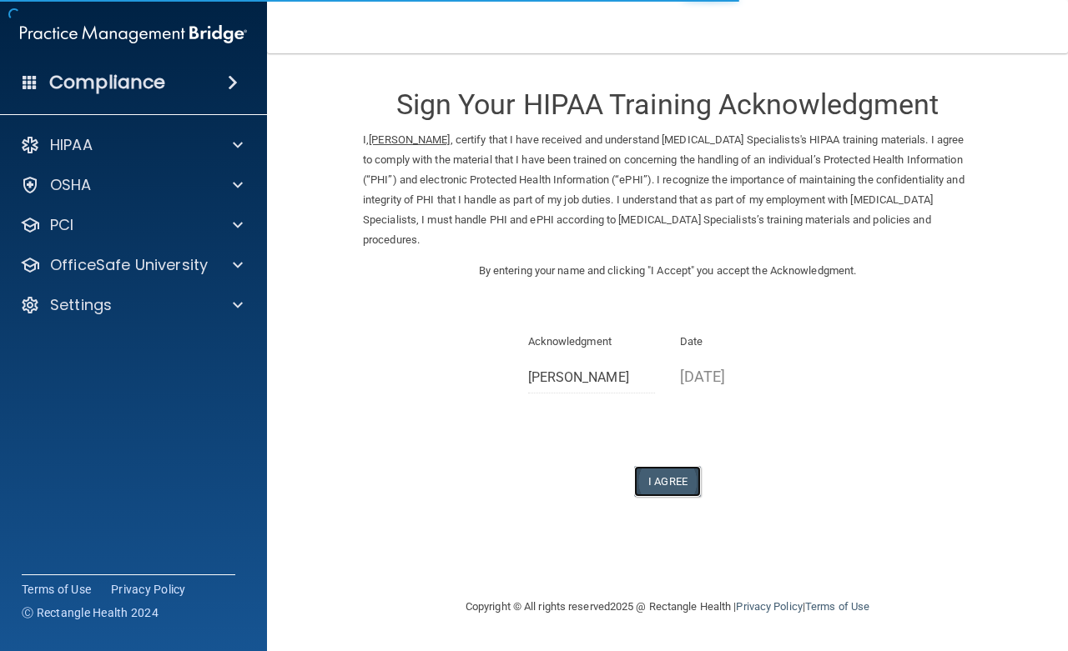
click at [673, 474] on button "I Agree" at bounding box center [667, 481] width 67 height 31
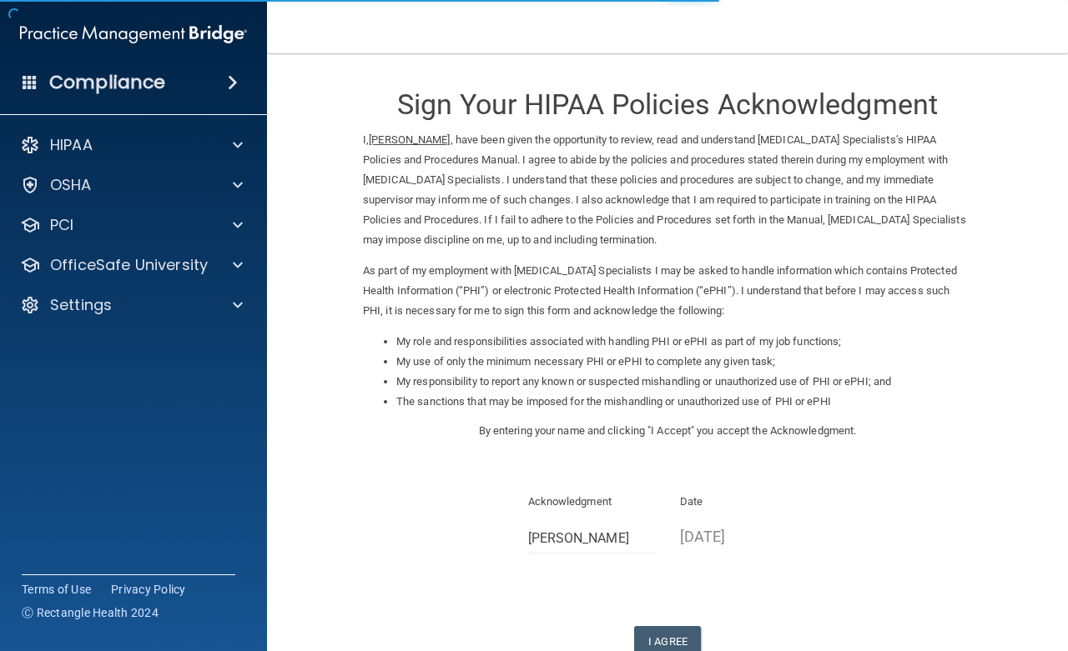
scroll to position [113, 0]
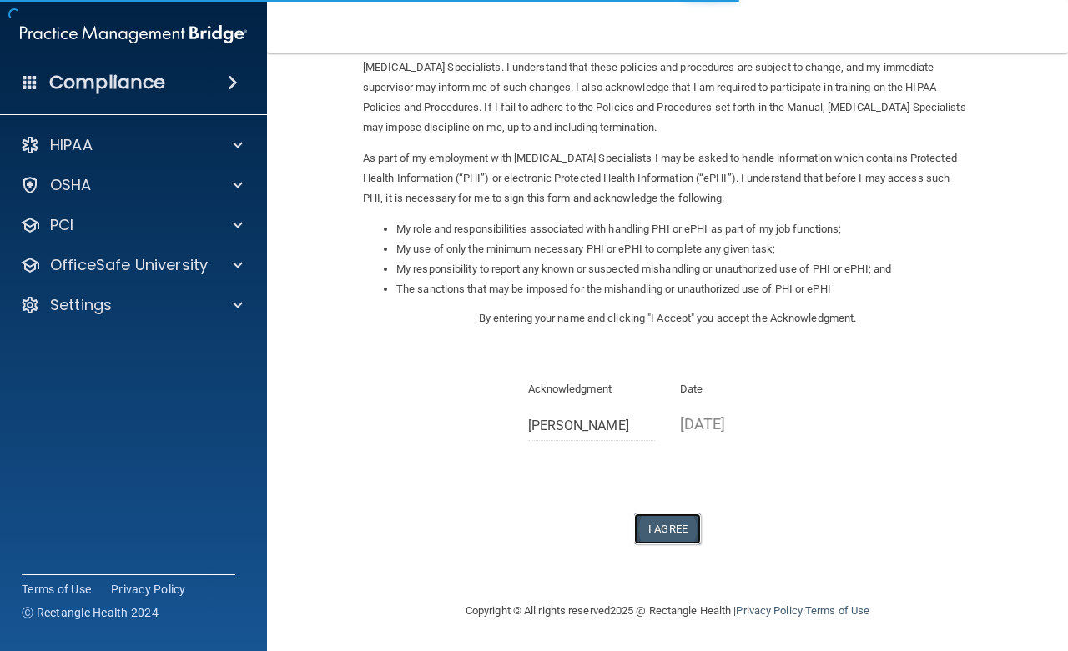
click at [661, 527] on button "I Agree" at bounding box center [667, 529] width 67 height 31
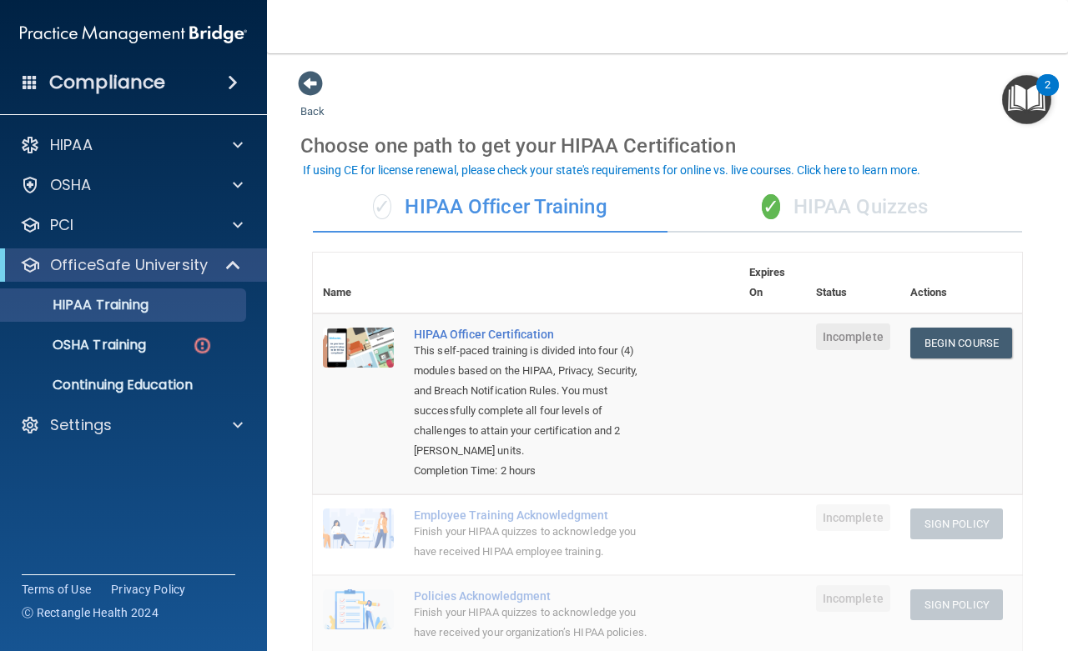
click at [837, 209] on div "✓ HIPAA Quizzes" at bounding box center [844, 208] width 354 height 50
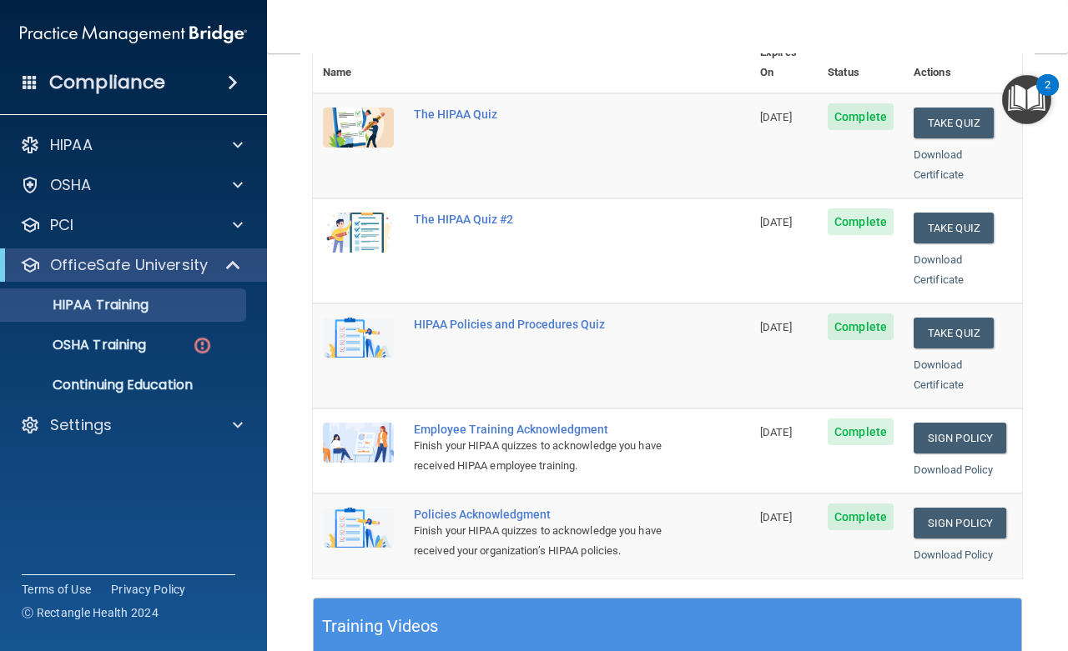
scroll to position [225, 0]
